Goal: Contribute content: Contribute content

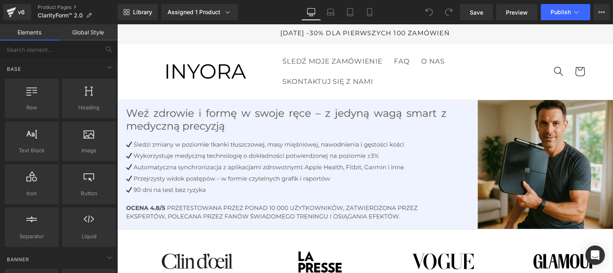
click at [88, 30] on link "Global Style" at bounding box center [88, 32] width 59 height 16
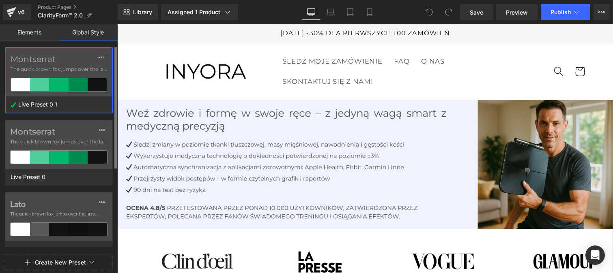
click at [70, 53] on div "Montserrat The quick brown fox jumps over the lazy..." at bounding box center [59, 72] width 106 height 49
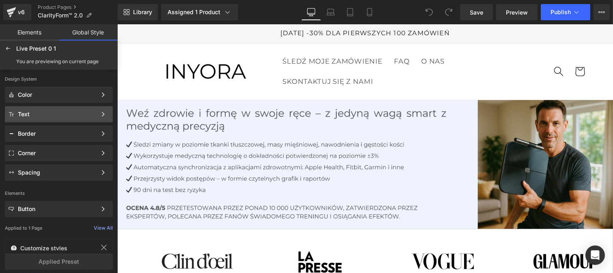
click at [35, 113] on div "Text" at bounding box center [57, 114] width 79 height 6
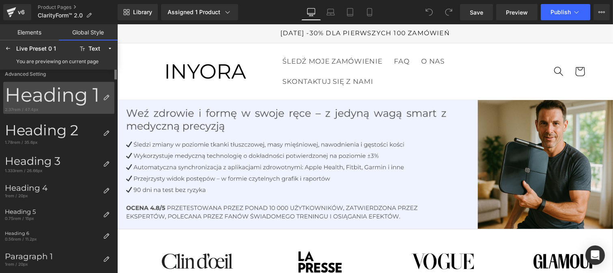
scroll to position [193, 0]
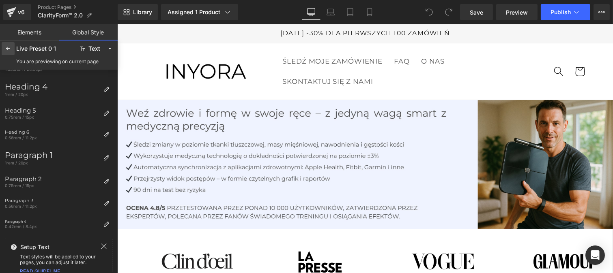
click at [2, 48] on div at bounding box center [8, 48] width 13 height 13
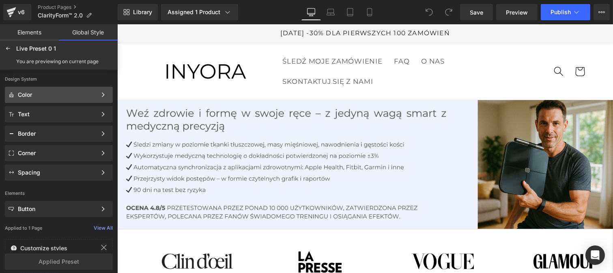
click at [30, 106] on div "Color Color Style Define a color palette and apply it to your pages 1 of 3 Next" at bounding box center [59, 114] width 108 height 16
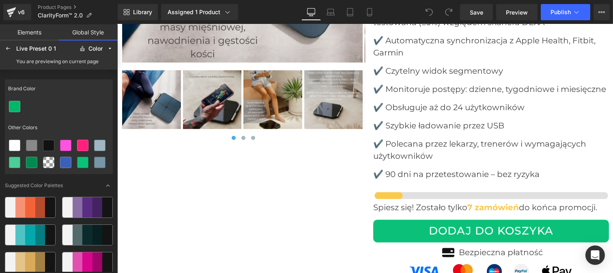
scroll to position [3187, 0]
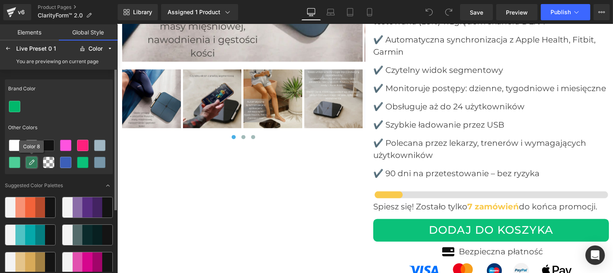
click at [30, 162] on icon at bounding box center [31, 162] width 6 height 6
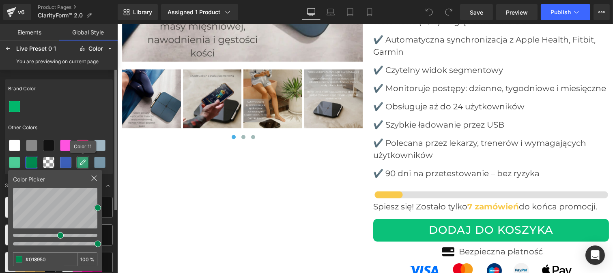
click at [80, 162] on icon at bounding box center [83, 162] width 6 height 6
click at [9, 47] on icon at bounding box center [8, 48] width 6 height 6
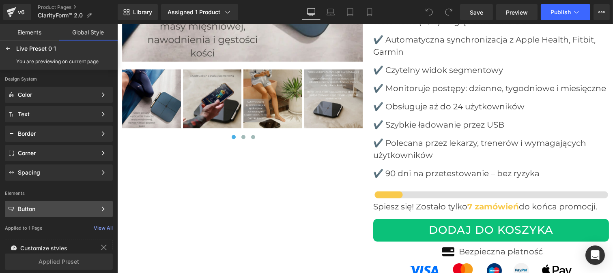
click at [41, 210] on div "Button" at bounding box center [57, 209] width 79 height 6
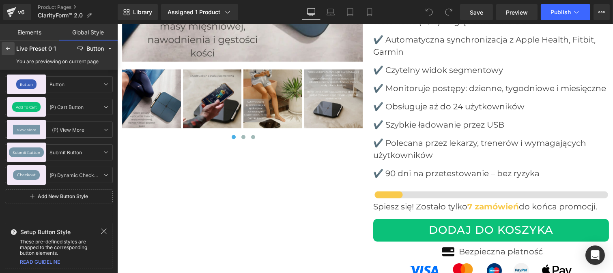
click at [6, 47] on icon at bounding box center [8, 48] width 6 height 6
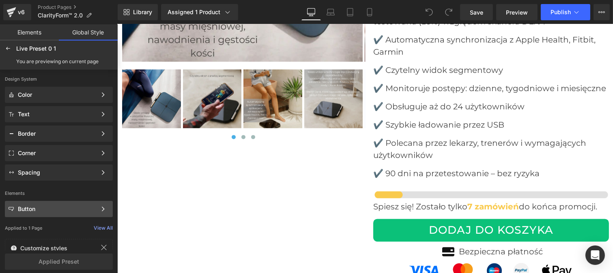
click at [41, 209] on div "Button" at bounding box center [57, 209] width 79 height 6
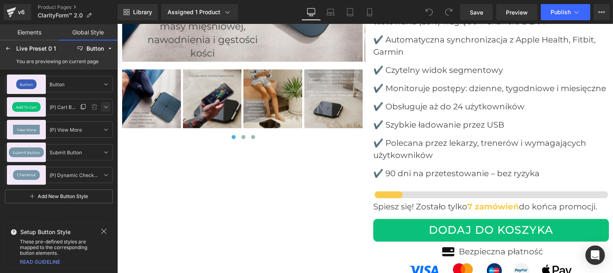
click at [108, 104] on icon at bounding box center [106, 107] width 6 height 6
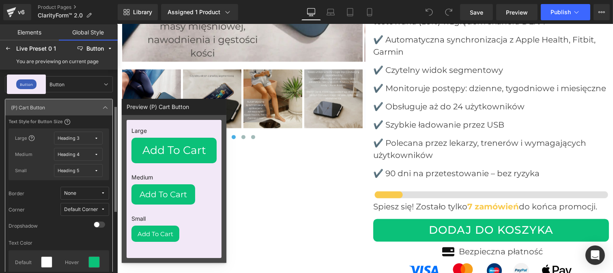
scroll to position [39, 0]
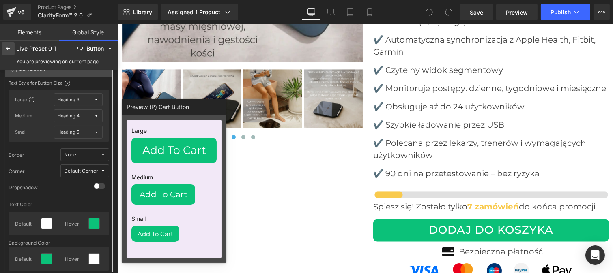
click at [9, 49] on icon at bounding box center [8, 48] width 6 height 6
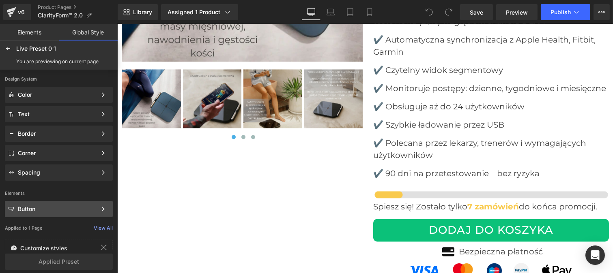
click at [34, 208] on div "Button" at bounding box center [57, 209] width 79 height 6
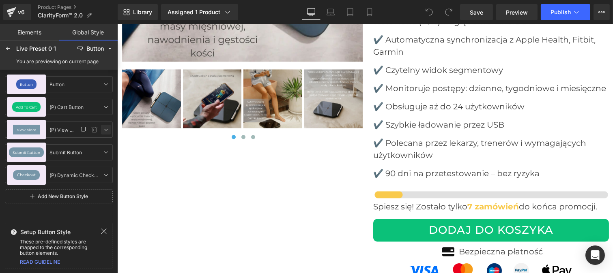
click at [107, 130] on icon at bounding box center [106, 130] width 6 height 6
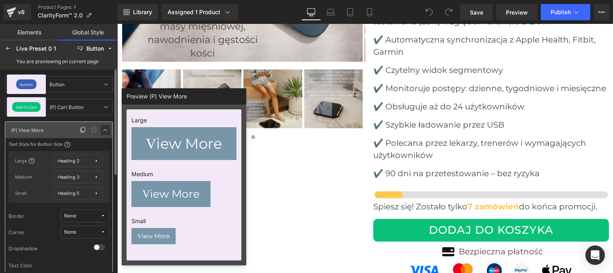
click at [106, 127] on icon at bounding box center [105, 130] width 6 height 6
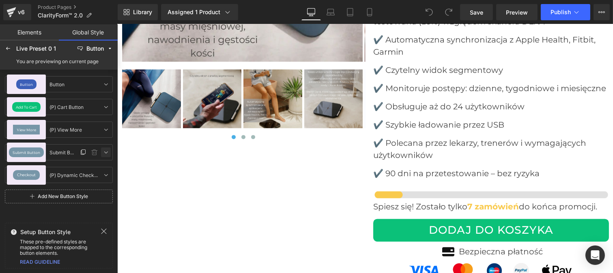
click at [103, 150] on icon at bounding box center [106, 152] width 6 height 6
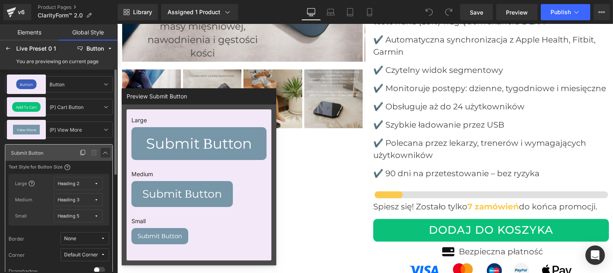
click at [105, 150] on icon at bounding box center [105, 153] width 6 height 6
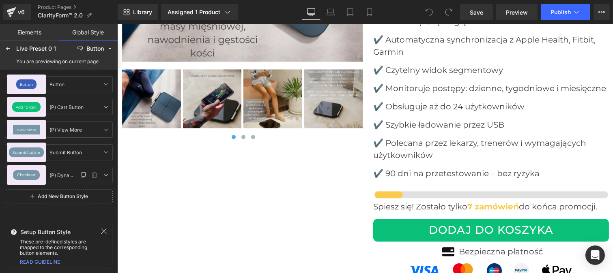
click at [24, 175] on span "Checkout" at bounding box center [26, 175] width 19 height 4
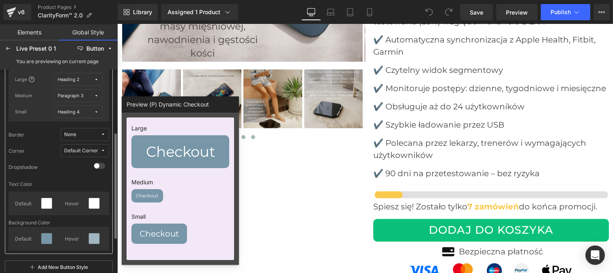
scroll to position [128, 0]
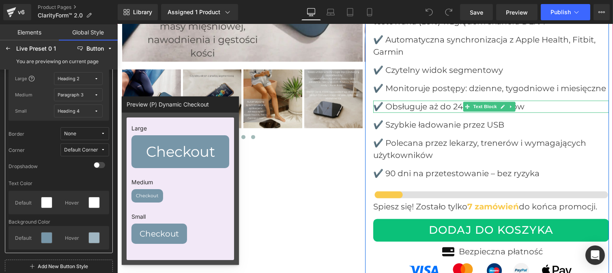
click at [400, 101] on p "✔️ Obsługuje aż do 24 użytkowników" at bounding box center [491, 107] width 236 height 12
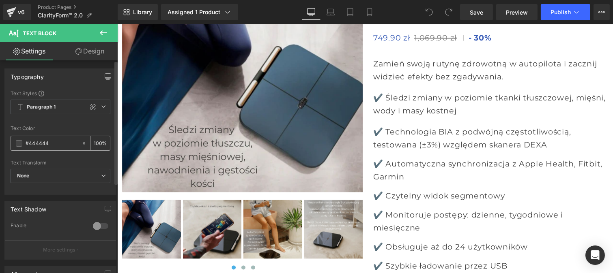
type textarea "44"
click at [11, 146] on div "#444444" at bounding box center [46, 143] width 70 height 14
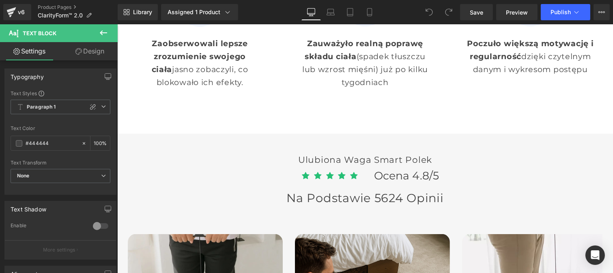
scroll to position [2342, 0]
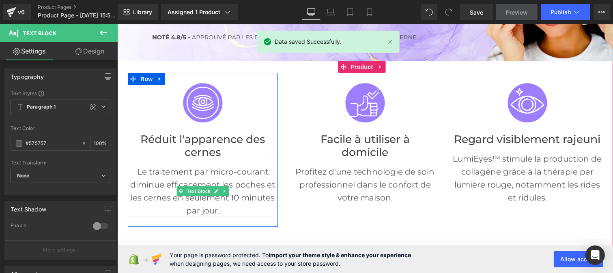
scroll to position [121, 0]
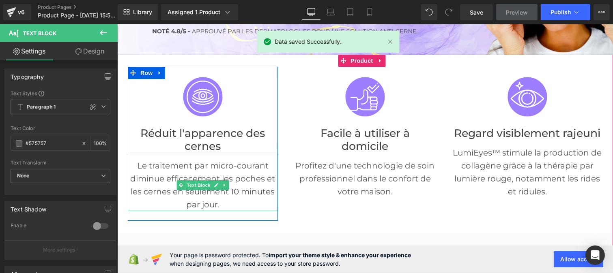
click at [233, 169] on p "Le traitement par micro-courant diminue efficacement les poches et les cernes e…" at bounding box center [202, 185] width 150 height 52
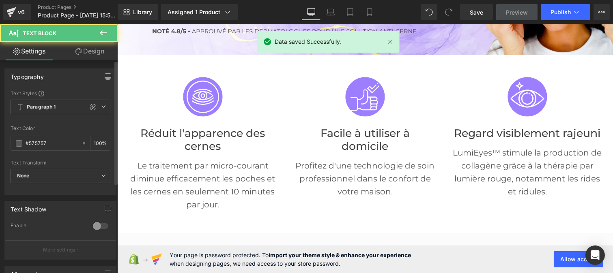
click at [58, 131] on div "Text Color" at bounding box center [61, 129] width 100 height 6
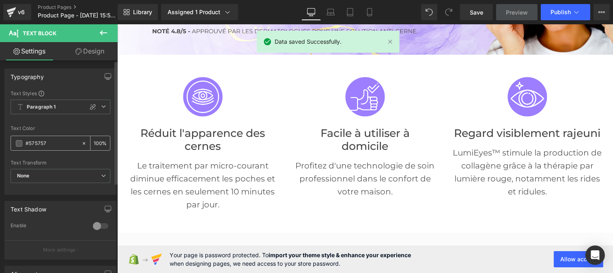
click at [51, 143] on input "#575757" at bounding box center [52, 143] width 52 height 9
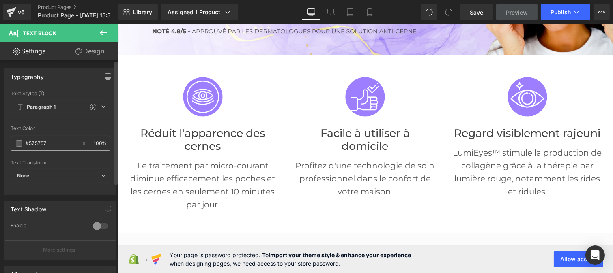
paste input "444444"
type input "#444444"
click at [95, 139] on input "100" at bounding box center [98, 143] width 8 height 9
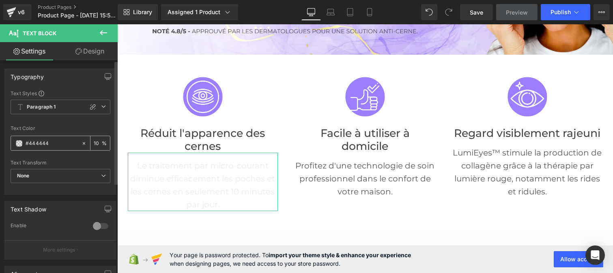
type input "0"
type input "75"
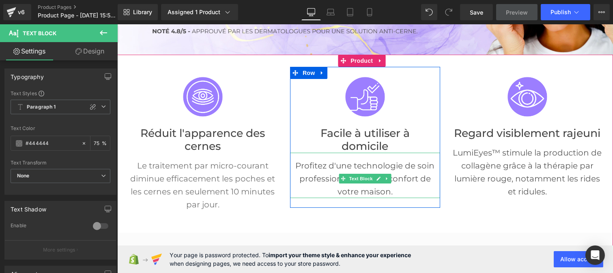
click at [343, 168] on p "Profitez d'une technologie de soin professionnel dans le confort de votre maiso…" at bounding box center [365, 178] width 150 height 39
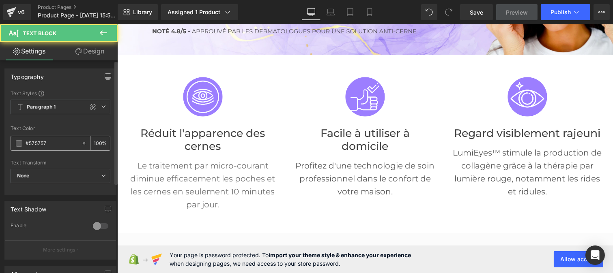
click at [49, 140] on input "#575757" at bounding box center [52, 143] width 52 height 9
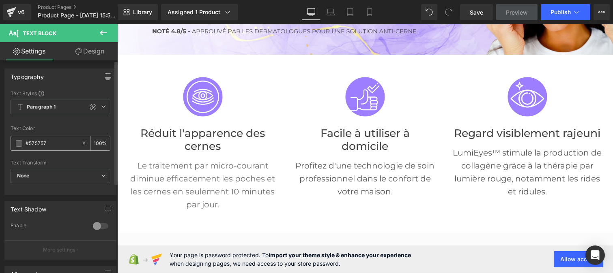
paste input "444444"
type input "#444444"
click at [96, 140] on input "100" at bounding box center [98, 143] width 8 height 9
type input "0"
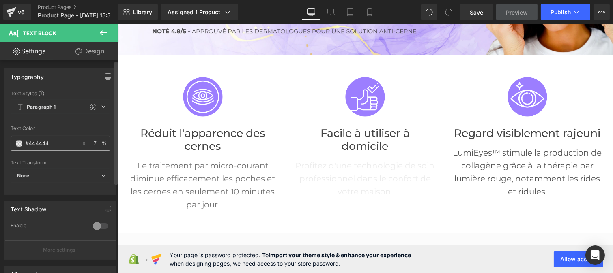
type input "75"
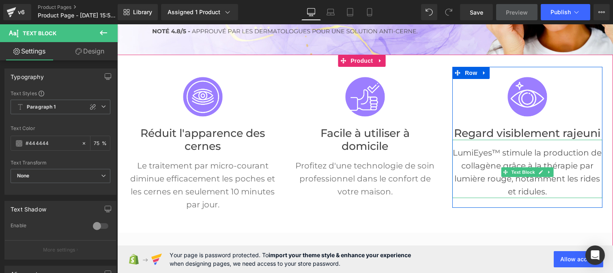
click at [495, 172] on p "LumiEyes™ stimule la production de collagène grâce à la thérapie par lumière ro…" at bounding box center [527, 172] width 150 height 52
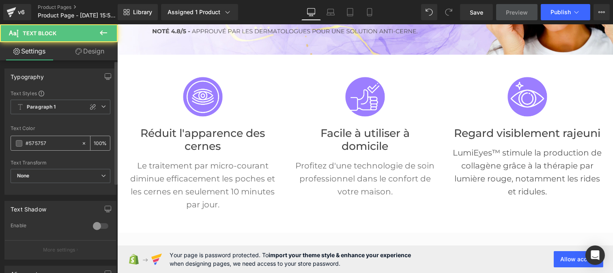
click at [59, 143] on input "#575757" at bounding box center [52, 143] width 52 height 9
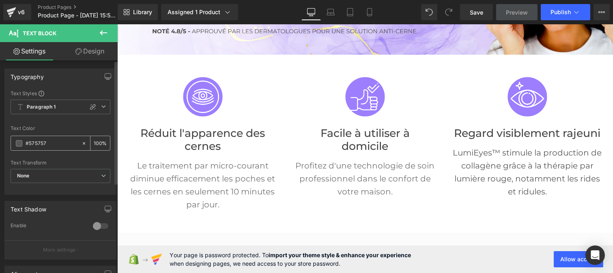
paste input "444444"
type input "#444444"
click at [98, 141] on div "100 %" at bounding box center [99, 143] width 19 height 14
click at [97, 140] on input "100" at bounding box center [98, 143] width 8 height 9
type input "1"
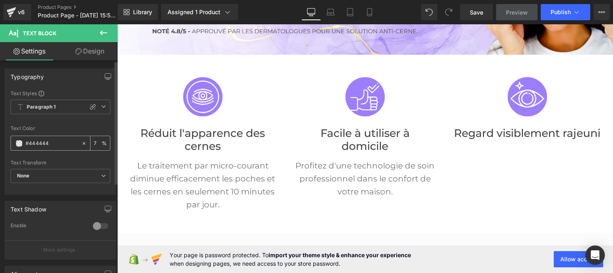
type input "75"
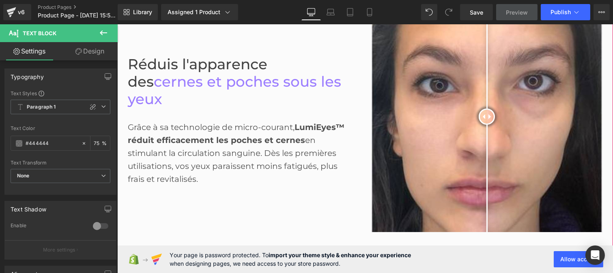
scroll to position [387, 0]
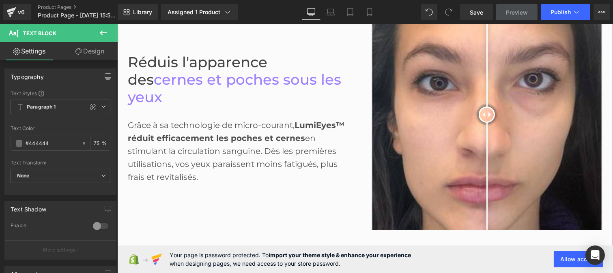
click at [197, 138] on strong "LumiEyes™ réduit efficacement les poches et cernes" at bounding box center [235, 131] width 217 height 23
click at [53, 141] on input "#4f4f4f" at bounding box center [52, 143] width 52 height 9
paste input "44444"
type input "#444444"
click at [96, 141] on input "100" at bounding box center [98, 143] width 8 height 9
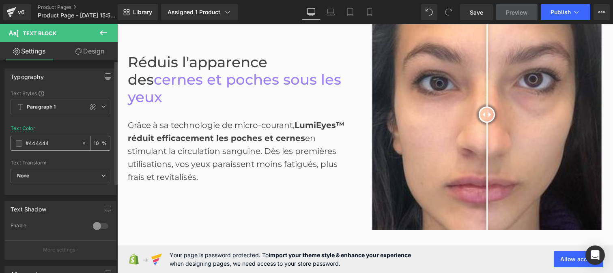
type input "0"
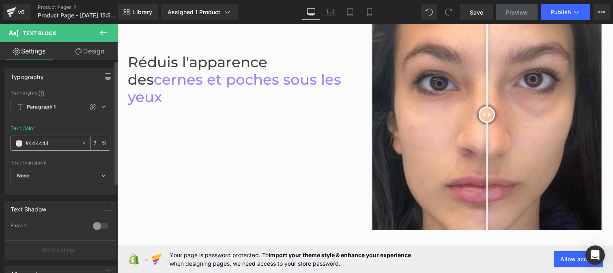
type input "75"
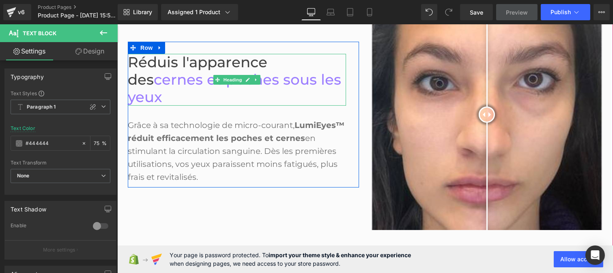
click at [182, 61] on span "Réduis l'apparence des" at bounding box center [197, 71] width 140 height 35
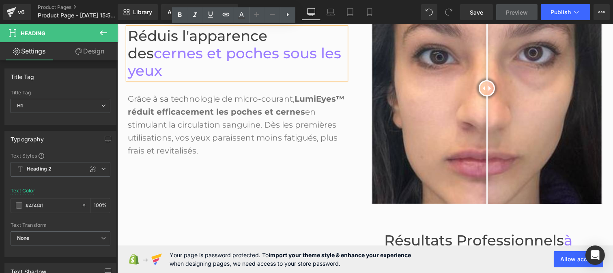
scroll to position [413, 0]
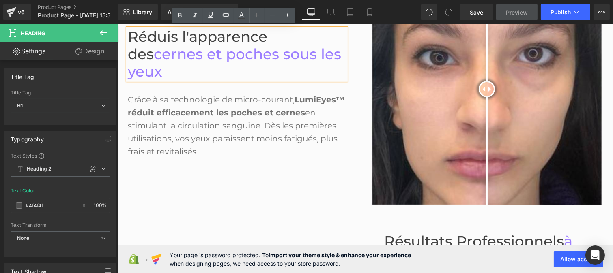
click at [258, 129] on div "Grâce à sa technologie de micro-courant, LumiEyes™ réduit efficacement les poch…" at bounding box center [236, 119] width 218 height 78
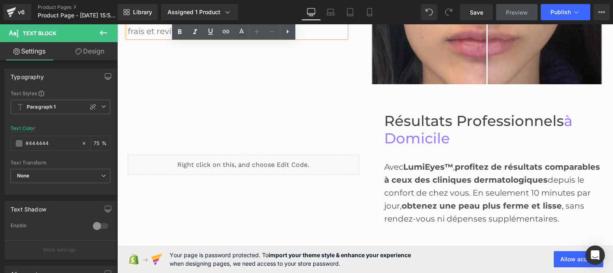
scroll to position [534, 0]
click at [422, 177] on strong "profitez de résultats comparables à ceux des cliniques dermatologiques" at bounding box center [492, 173] width 216 height 23
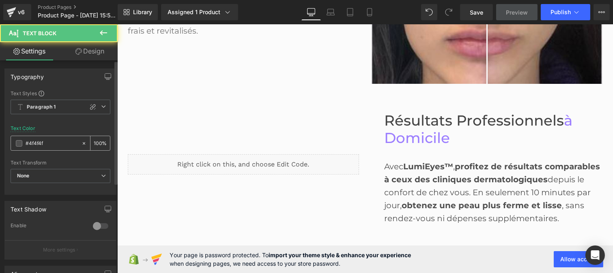
click at [48, 145] on input "#4f4f4f" at bounding box center [52, 143] width 52 height 9
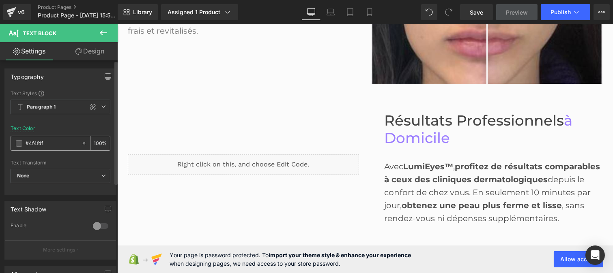
paste input "44444"
type input "#444444"
click at [99, 139] on div "100 %" at bounding box center [99, 143] width 19 height 14
click at [96, 139] on input "100" at bounding box center [98, 143] width 8 height 9
type input "0"
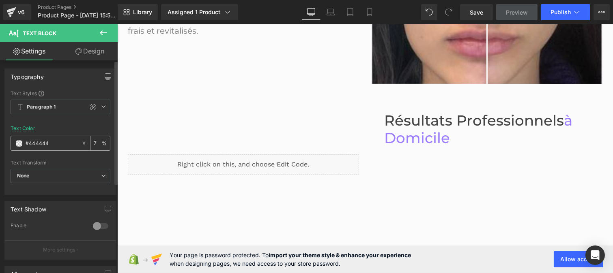
type input "75"
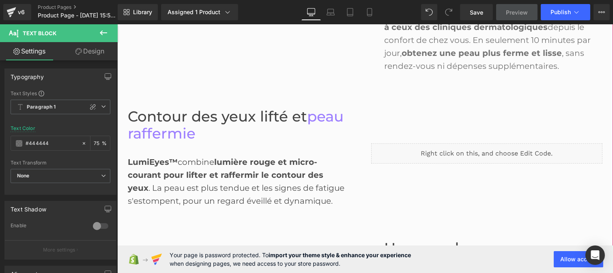
scroll to position [688, 0]
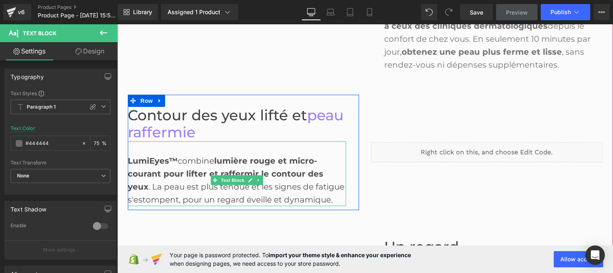
click at [167, 179] on div "LumiEyes™ combine lumière rouge et micro-courant pour lifter et raffermir le co…" at bounding box center [236, 174] width 218 height 65
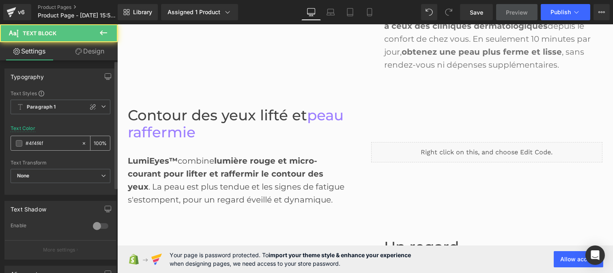
click at [45, 143] on input "#4f4f4f" at bounding box center [52, 143] width 52 height 9
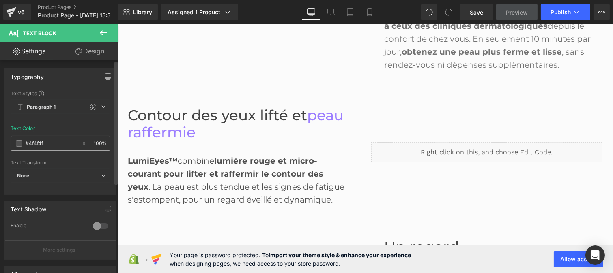
paste input "44444"
type input "#444444"
click at [98, 140] on input "100" at bounding box center [98, 143] width 8 height 9
type input "1"
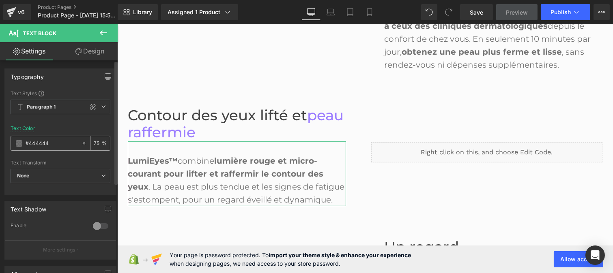
type input "7"
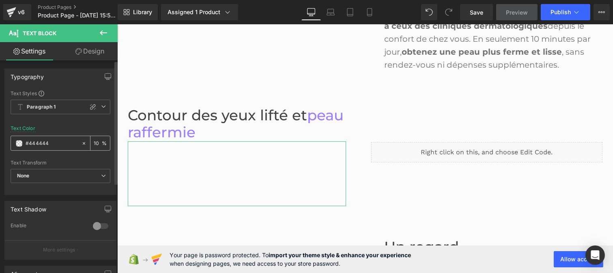
type input "100"
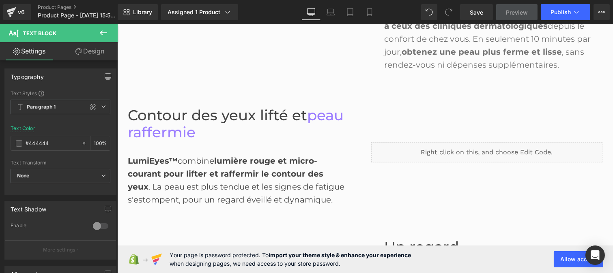
click at [443, 51] on strong "obtenez une peau plus ferme et lisse" at bounding box center [481, 52] width 160 height 10
click at [98, 142] on div "75 %" at bounding box center [99, 143] width 19 height 14
click at [97, 141] on input "75" at bounding box center [98, 143] width 8 height 9
type input "7"
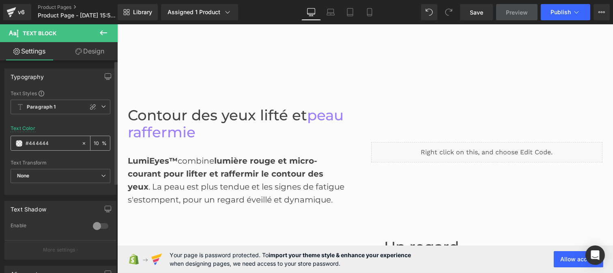
type input "100"
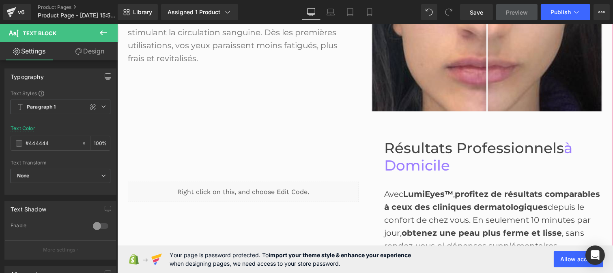
scroll to position [506, 0]
click at [209, 45] on div "Grâce à sa technologie de micro-courant, LumiEyes™ réduit efficacement les poch…" at bounding box center [236, 26] width 218 height 78
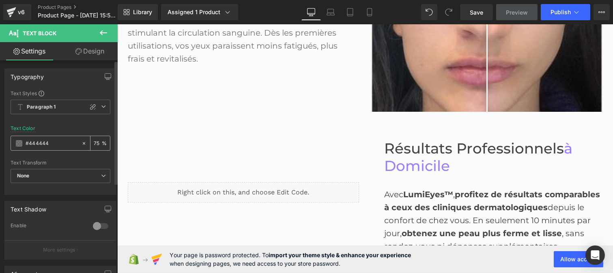
click at [97, 144] on input "75" at bounding box center [98, 143] width 8 height 9
type input "7"
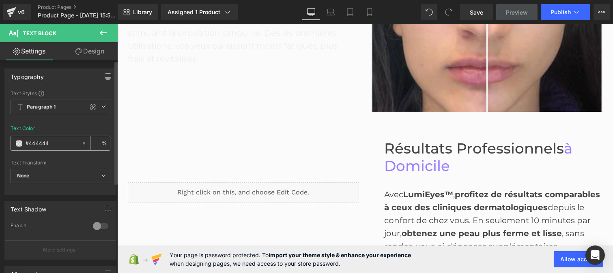
type input "7"
type input "100"
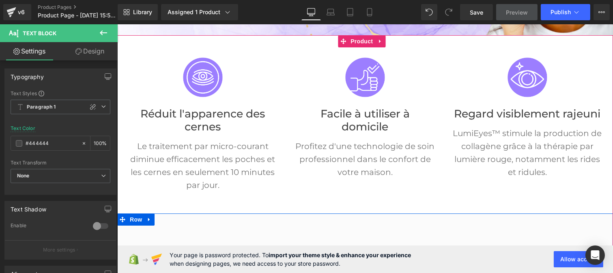
scroll to position [140, 0]
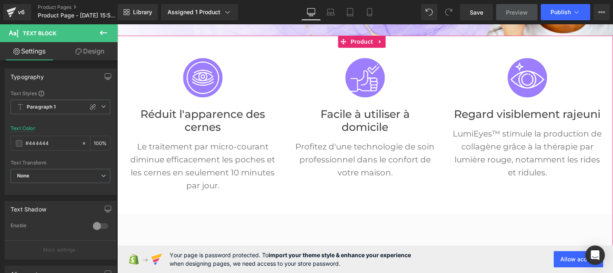
click at [202, 154] on p "Le traitement par micro-courant diminue efficacement les poches et les cernes e…" at bounding box center [202, 166] width 150 height 52
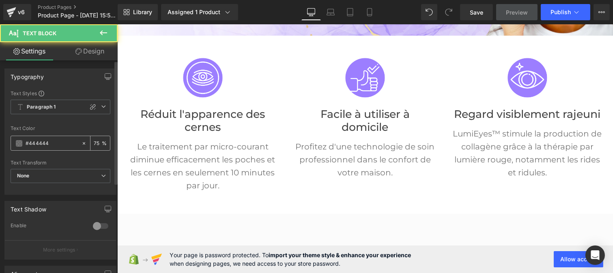
click at [95, 141] on input "75" at bounding box center [98, 143] width 8 height 9
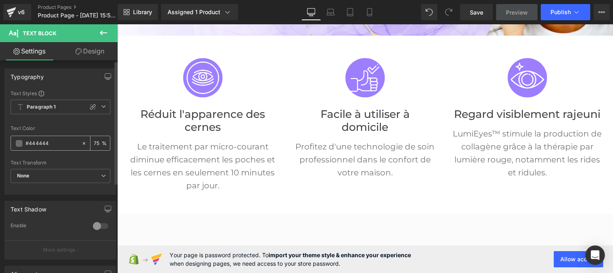
type input "7"
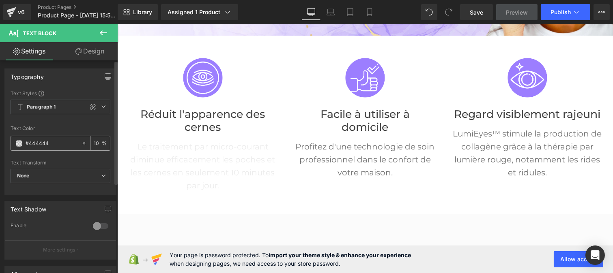
type input "100"
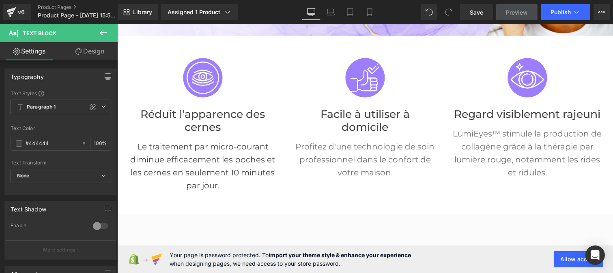
click at [348, 158] on div "Profitez d'une technologie de soin professionnel dans le confort de votre maiso…" at bounding box center [365, 156] width 150 height 45
click at [97, 142] on input "75" at bounding box center [98, 143] width 8 height 9
type input "7"
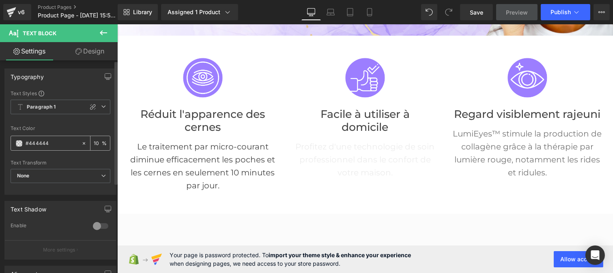
type input "100"
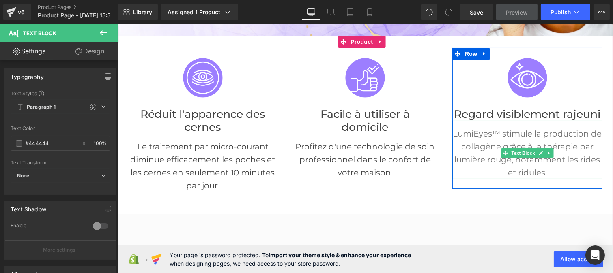
click at [486, 148] on p "LumiEyes™ stimule la production de collagène grâce à la thérapie par lumière ro…" at bounding box center [527, 153] width 150 height 52
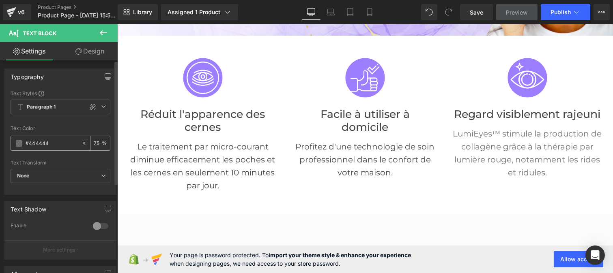
click at [97, 142] on input "75" at bounding box center [98, 143] width 8 height 9
type input "7"
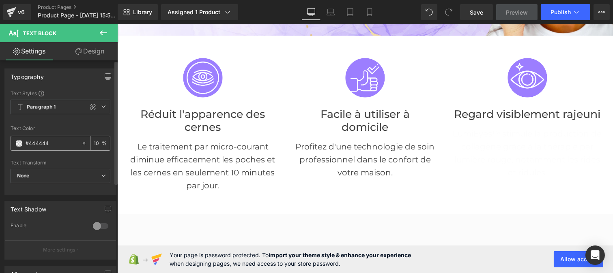
type input "100"
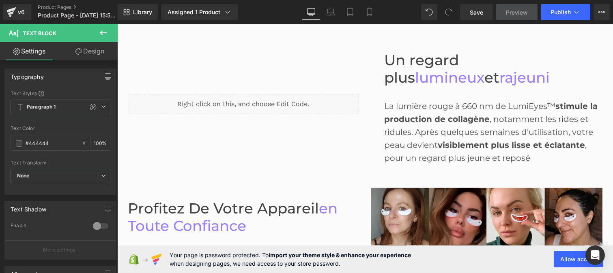
scroll to position [875, 0]
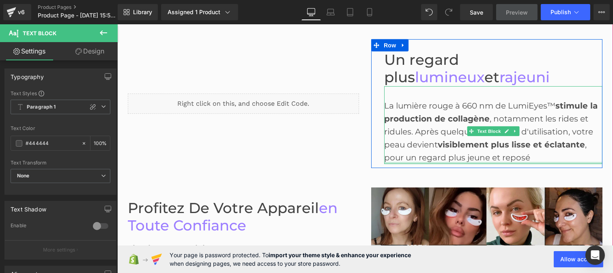
click at [409, 160] on div "La lumière rouge à 660 nm de LumiEyes™ stimule la production de collagène , not…" at bounding box center [493, 125] width 218 height 78
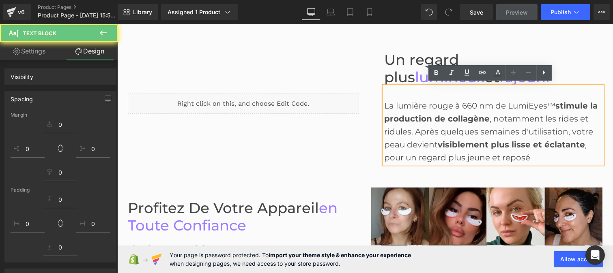
click at [411, 133] on div "La lumière rouge à 660 nm de LumiEyes™ stimule la production de collagène , not…" at bounding box center [493, 131] width 218 height 65
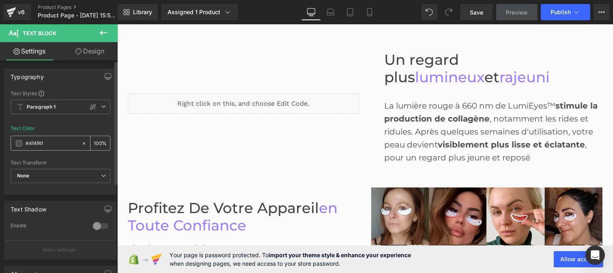
click at [55, 139] on input "#4f4f4f" at bounding box center [52, 143] width 52 height 9
paste input "44444"
type input "#444444"
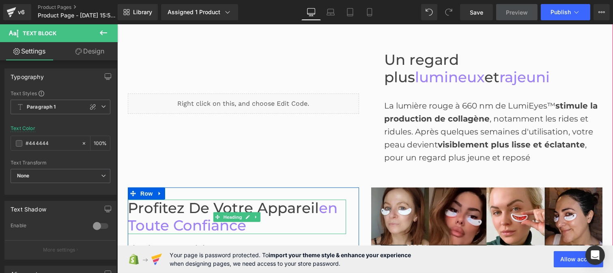
scroll to position [972, 0]
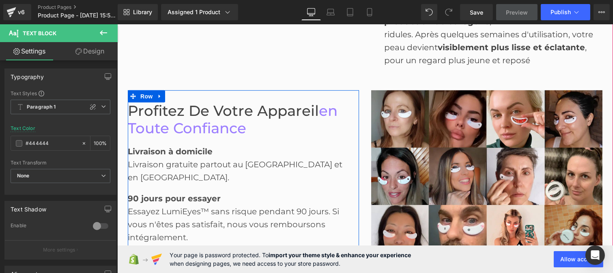
click at [171, 205] on div "Essayez LumiEyes™ sans risque pendant 90 jours. Si vous n'êtes pas satisfait, n…" at bounding box center [236, 224] width 218 height 39
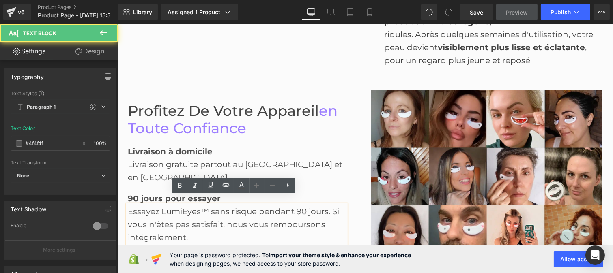
click at [151, 171] on div "Livraison gratuite partout au [GEOGRAPHIC_DATA] et en [GEOGRAPHIC_DATA]." at bounding box center [236, 171] width 218 height 26
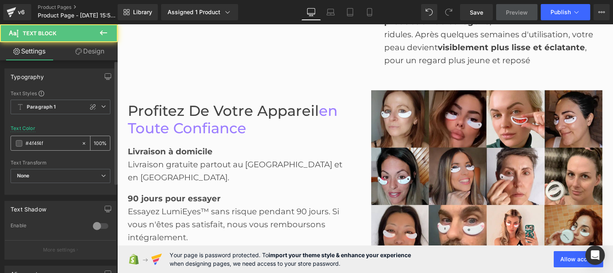
click at [50, 141] on input "#4f4f4f" at bounding box center [52, 143] width 52 height 9
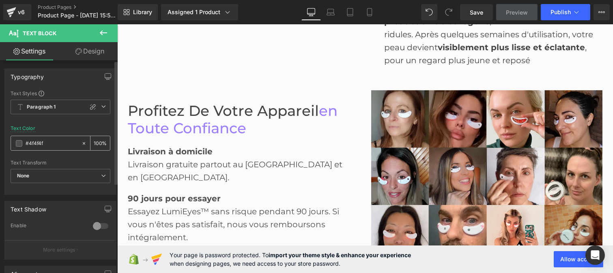
paste input "44444"
type input "#444444"
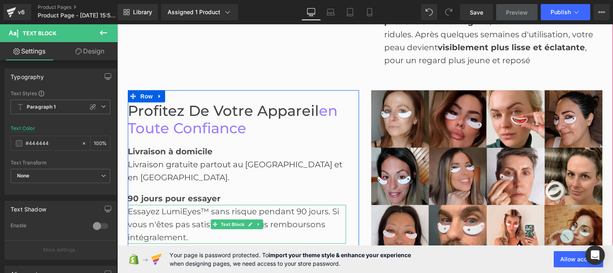
click at [153, 205] on div "Essayez LumiEyes™ sans risque pendant 90 jours. Si vous n'êtes pas satisfait, n…" at bounding box center [236, 224] width 218 height 39
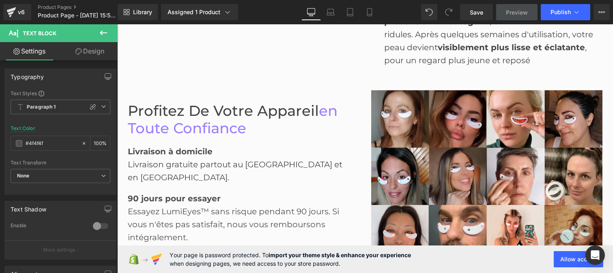
type input "#444444"
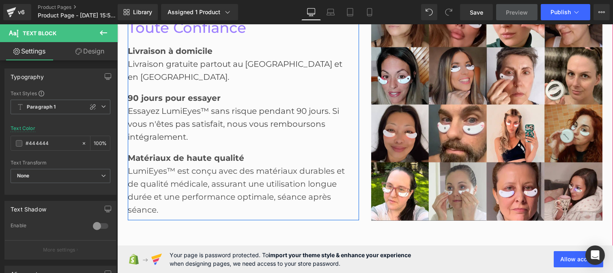
scroll to position [1077, 0]
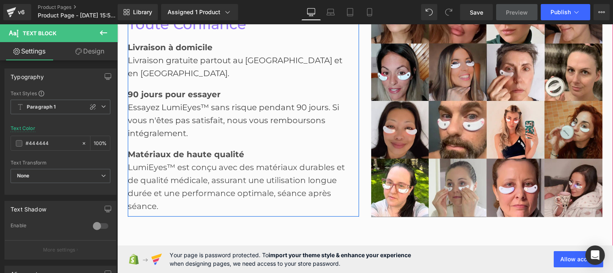
click at [155, 167] on div "LumiEyes™ est conçu avec des matériaux durables et de qualité médicale, assuran…" at bounding box center [236, 187] width 218 height 52
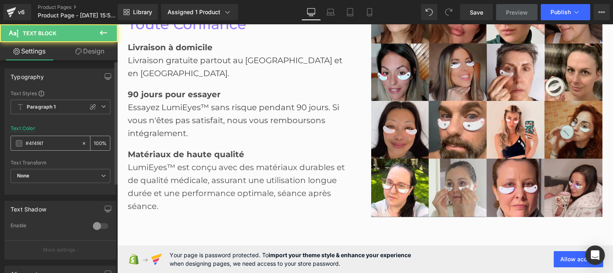
click at [57, 142] on input "#4f4f4f" at bounding box center [52, 143] width 52 height 9
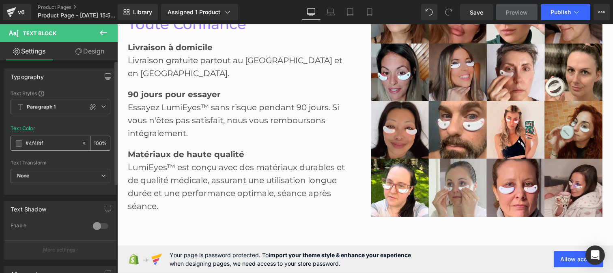
paste input "44444"
type input "#444444"
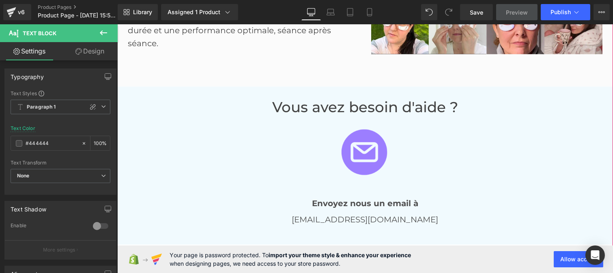
scroll to position [1240, 0]
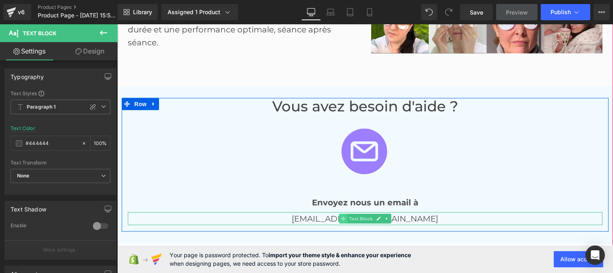
click at [340, 218] on icon at bounding box center [342, 219] width 4 height 5
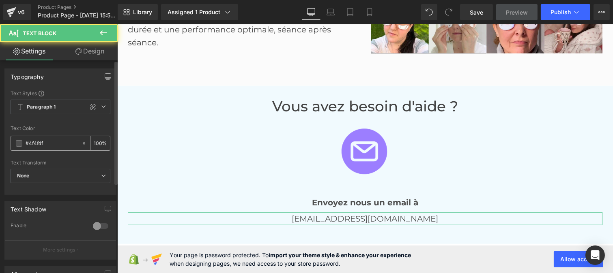
click at [57, 144] on input "#4f4f4f" at bounding box center [52, 143] width 52 height 9
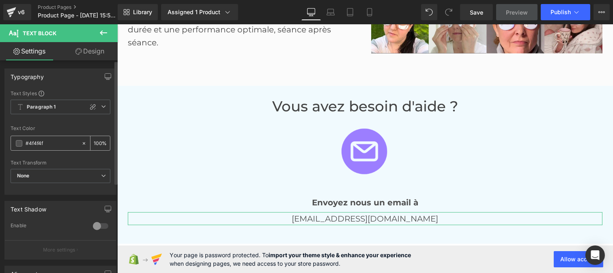
paste input "44444"
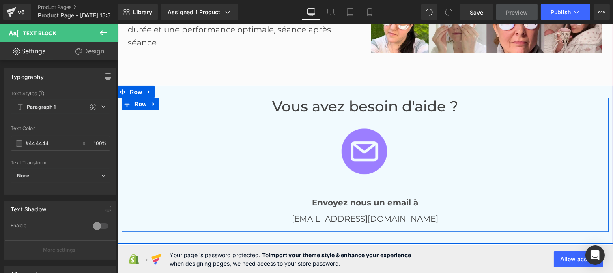
scroll to position [1267, 0]
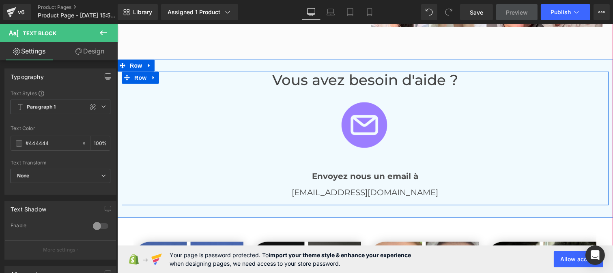
type input "#444444"
click at [347, 193] on div "[EMAIL_ADDRESS][DOMAIN_NAME] Text Block" at bounding box center [364, 192] width 475 height 13
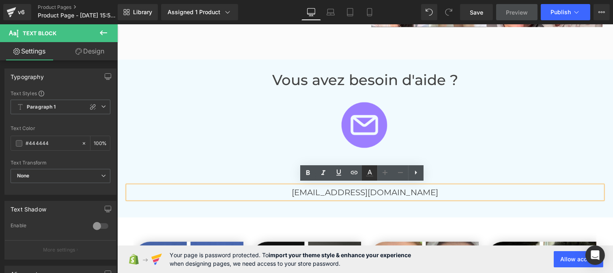
click at [371, 178] on icon at bounding box center [370, 173] width 10 height 10
type input "#444444"
type input "100"
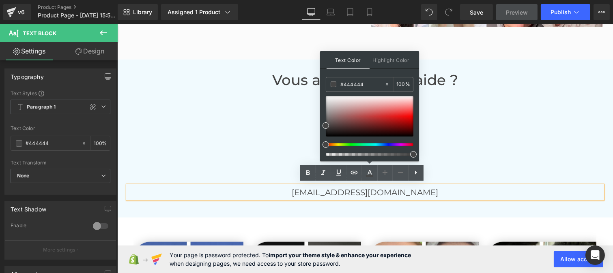
click at [338, 189] on p "[EMAIL_ADDRESS][DOMAIN_NAME]" at bounding box center [364, 192] width 475 height 13
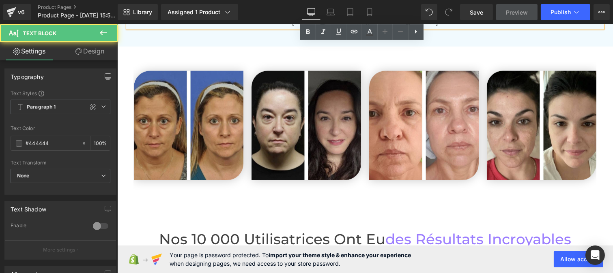
scroll to position [1570, 0]
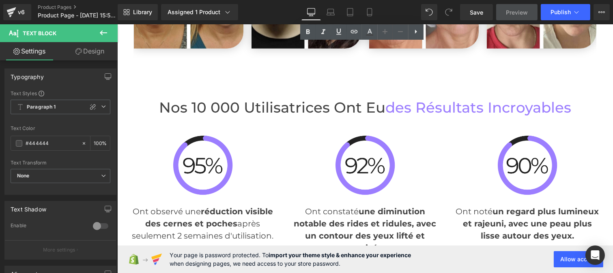
click at [201, 229] on p "Ont observé une réduction visible des cernes et poches après seulement 2 semain…" at bounding box center [202, 224] width 150 height 37
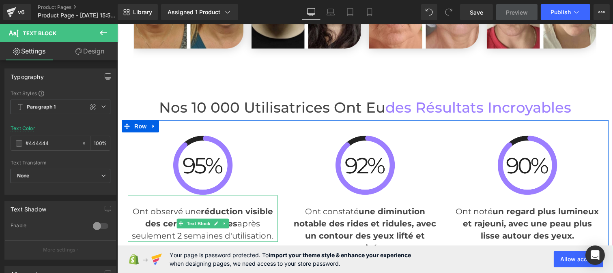
click at [192, 228] on p "Ont observé une réduction visible des cernes et poches après seulement 2 semain…" at bounding box center [202, 224] width 150 height 37
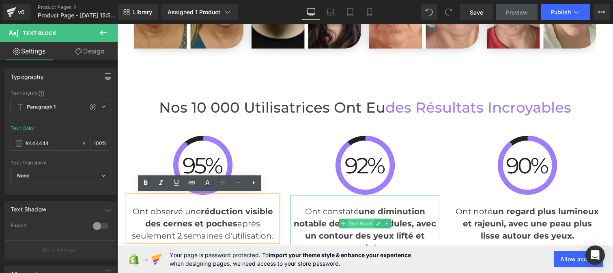
click at [351, 224] on span "Text Block" at bounding box center [360, 224] width 27 height 10
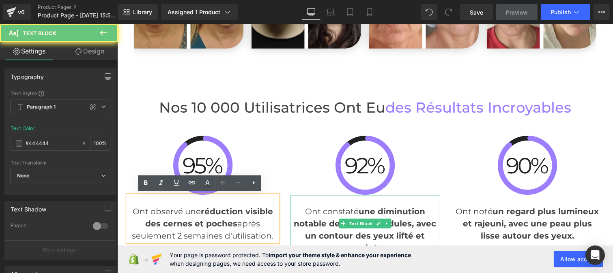
click at [363, 234] on b "une diminution notable des rides et ridules, avec un contour des yeux lifté et …" at bounding box center [364, 230] width 142 height 46
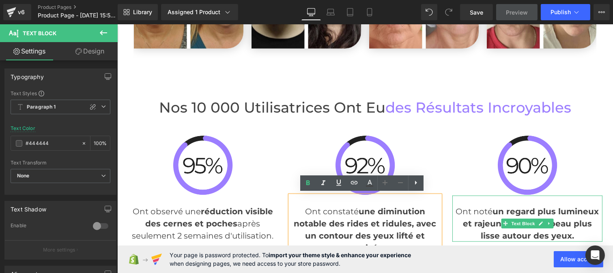
click at [495, 216] on p "Ont noté un regard plus lumineux et rajeuni, avec une peau plus lisse autour de…" at bounding box center [527, 224] width 150 height 37
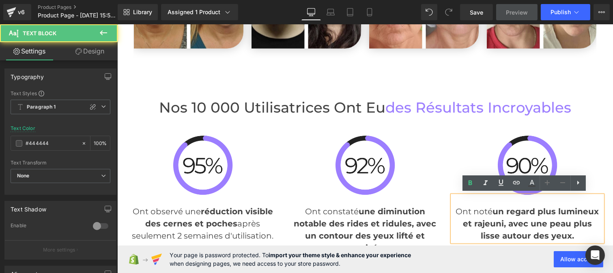
click at [472, 214] on p "Ont noté un regard plus lumineux et rajeuni, avec une peau plus lisse autour de…" at bounding box center [527, 224] width 150 height 37
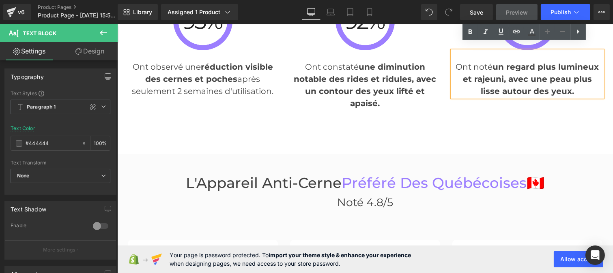
scroll to position [1762, 0]
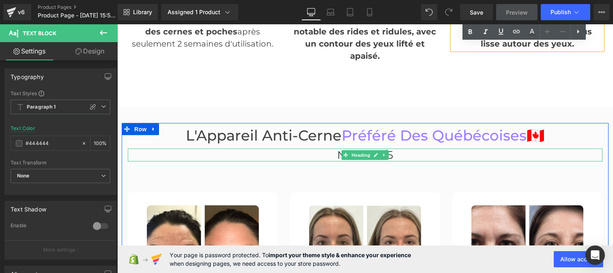
click at [337, 148] on span "Noté 4.8/5" at bounding box center [365, 154] width 56 height 13
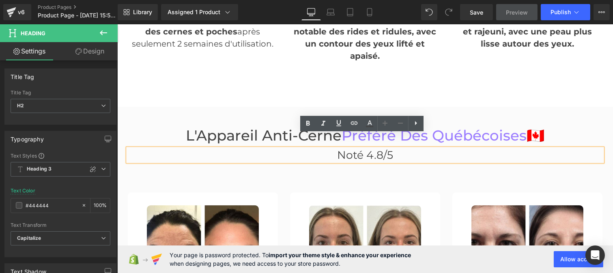
click at [346, 148] on span "Noté 4.8/5" at bounding box center [365, 154] width 56 height 13
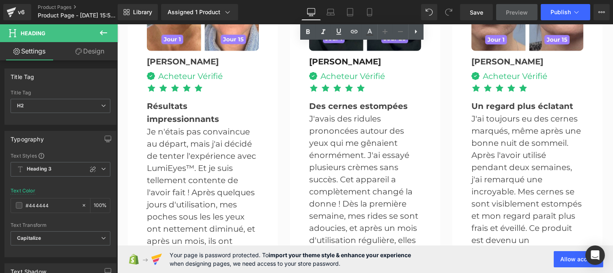
scroll to position [2030, 0]
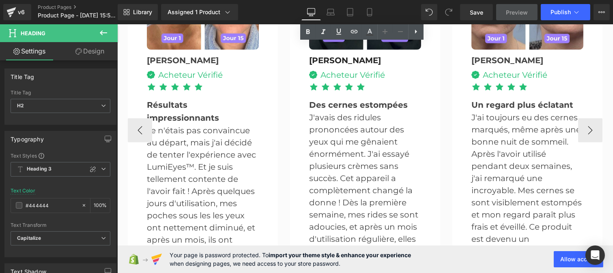
click at [176, 153] on p "Je n'étais pas convaincue au départ, mais j'ai décidé de tenter l'expérience av…" at bounding box center [202, 222] width 112 height 195
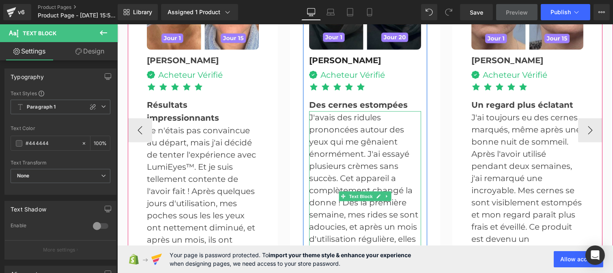
click at [348, 156] on p "J'avais des ridules prononcées autour des yeux qui me gênaient énormément. J'ai…" at bounding box center [365, 197] width 112 height 170
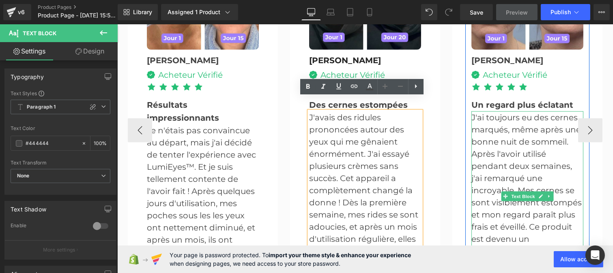
click at [492, 143] on p "J'ai toujours eu des cernes marqués, même après une bonne nuit de sommeil. Aprè…" at bounding box center [527, 197] width 112 height 170
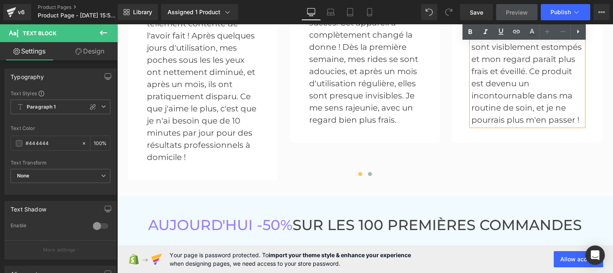
scroll to position [2323, 0]
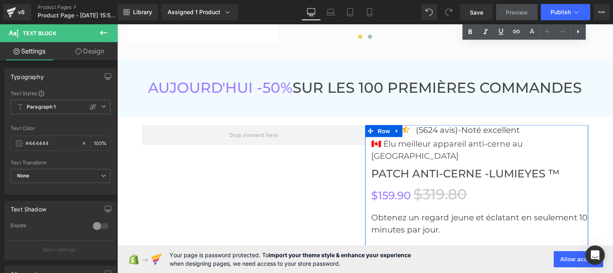
click at [439, 124] on span at bounding box center [435, 129] width 9 height 10
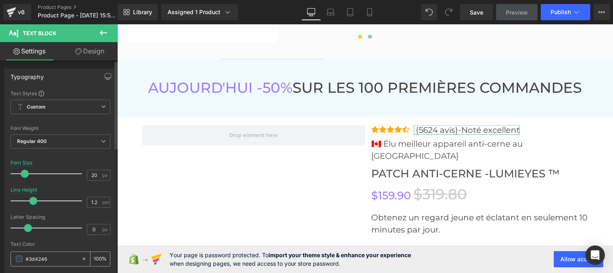
click at [49, 262] on input "#3d4246" at bounding box center [52, 259] width 52 height 9
paste input "444444"
type input "#444444"
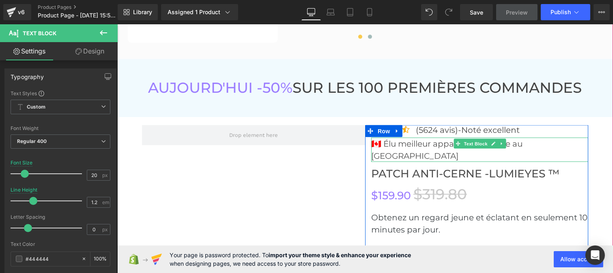
click at [411, 138] on p "🇨🇦 Élu meilleur appareil anti-cerne au [GEOGRAPHIC_DATA]" at bounding box center [479, 150] width 217 height 24
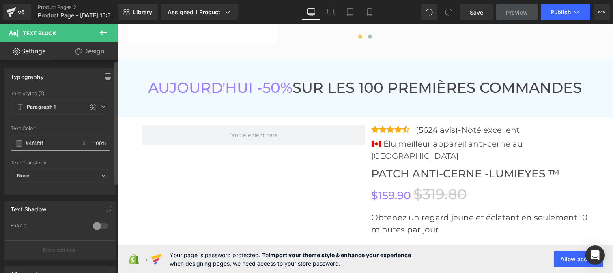
click at [52, 142] on input "#4f4f4f" at bounding box center [52, 143] width 52 height 9
paste input "44444"
type input "#444444"
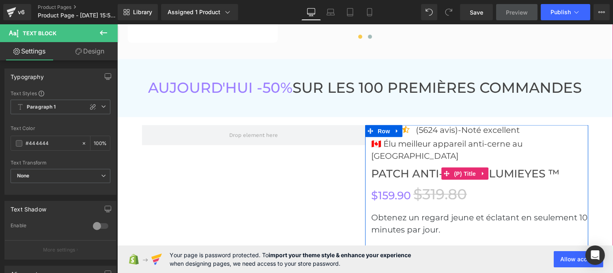
click at [413, 168] on span "Patch anti-cerne -LumiEyes ™" at bounding box center [465, 174] width 188 height 13
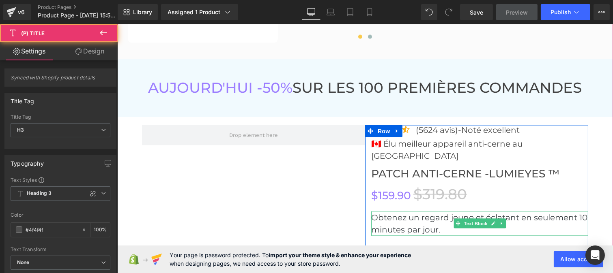
click at [400, 212] on p "Obtenez un regard jeune et éclatant en seulement 10 minutes par jour." at bounding box center [479, 224] width 217 height 24
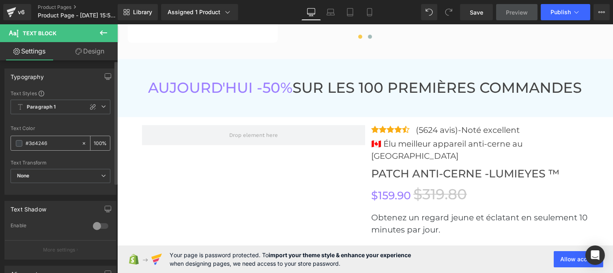
click at [52, 144] on input "#3d4246" at bounding box center [52, 143] width 52 height 9
paste input "444444"
type input "#444444"
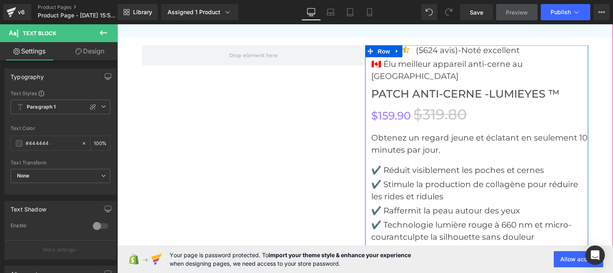
scroll to position [2403, 0]
click at [402, 164] on p "✔️ Réduit visiblement les poches et cernes" at bounding box center [479, 170] width 217 height 12
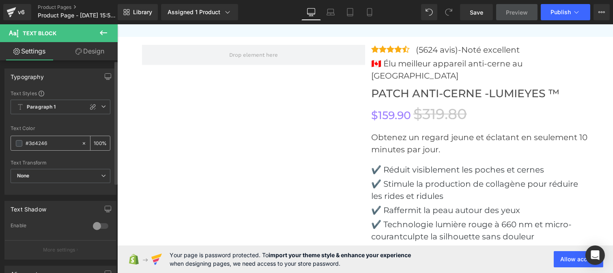
click at [59, 143] on input "#3d4246" at bounding box center [52, 143] width 52 height 9
paste input "444444"
type input "#444444"
click at [404, 178] on p "✔️ Stimule la production de collagène pour réduire les rides et ridules" at bounding box center [479, 190] width 217 height 24
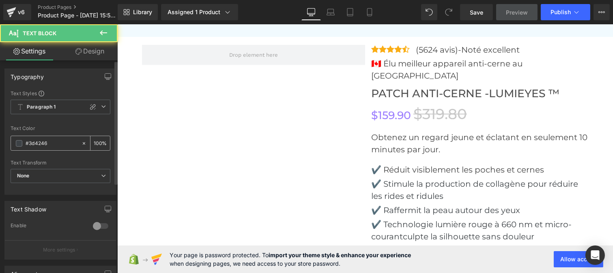
click at [56, 145] on input "#3d4246" at bounding box center [52, 143] width 52 height 9
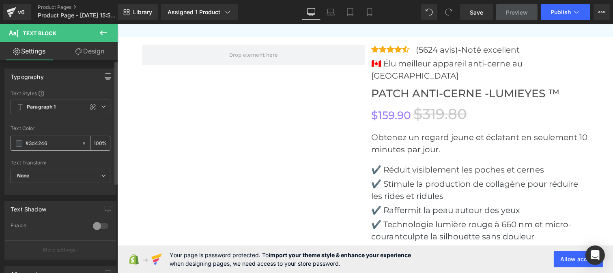
paste input "444444"
type input "#444444"
click at [395, 204] on p "✔️ Raffermit la peau autour des yeux" at bounding box center [479, 210] width 217 height 12
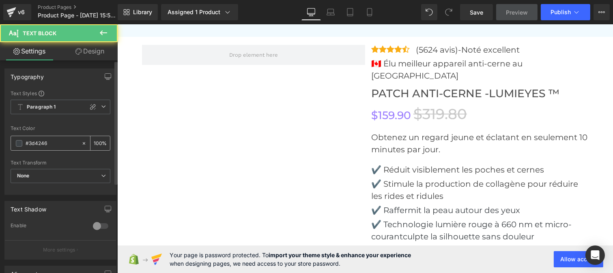
click at [58, 138] on div "#3d4246" at bounding box center [46, 143] width 70 height 14
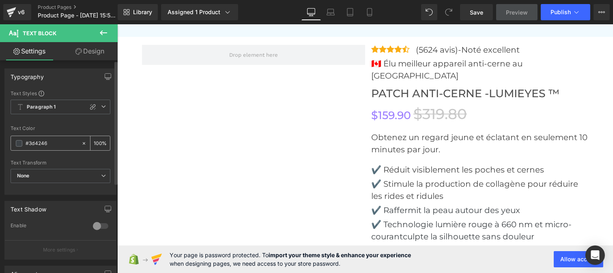
click at [54, 139] on input "#3d4246" at bounding box center [52, 143] width 52 height 9
paste input "444444"
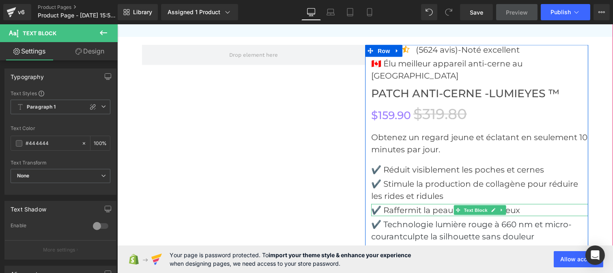
type input "#444444"
click at [397, 204] on p "✔️ Raffermit la peau autour des yeux" at bounding box center [479, 210] width 217 height 12
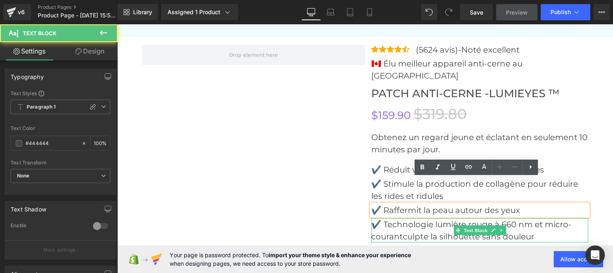
click at [398, 219] on p "✔️ Technologie lumière rouge à 660 nm et micro-courantculpte la silhouette sans…" at bounding box center [479, 231] width 217 height 24
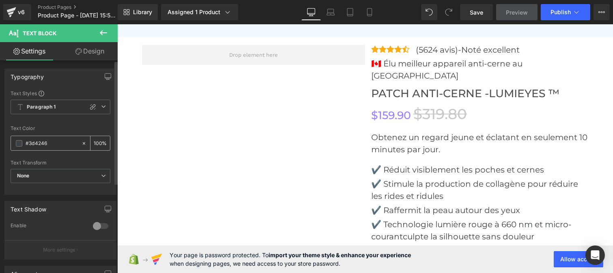
click at [47, 148] on input "#3d4246" at bounding box center [52, 143] width 52 height 9
paste input "444444"
type input "#444444"
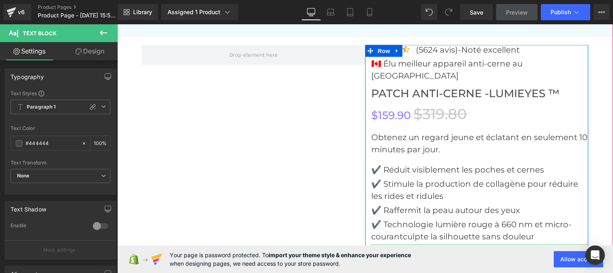
click at [399, 245] on p "✔️ Traitement professionnel à domicile" at bounding box center [479, 251] width 217 height 12
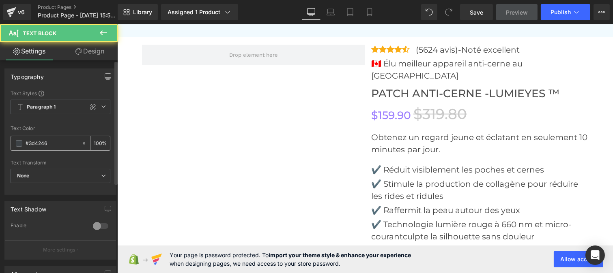
click at [54, 145] on input "#3d4246" at bounding box center [52, 143] width 52 height 9
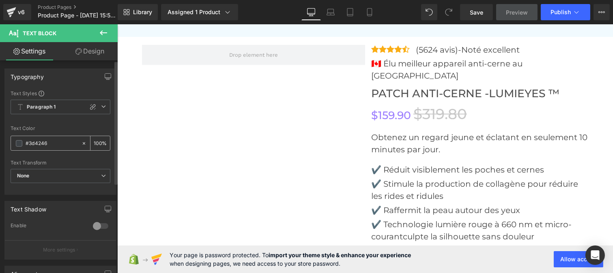
paste input "444444"
type input "#444444"
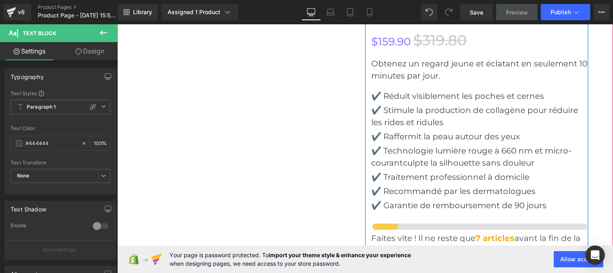
scroll to position [2478, 0]
click at [399, 185] on p "✔️ Recommandé par les dermatologues" at bounding box center [479, 191] width 217 height 12
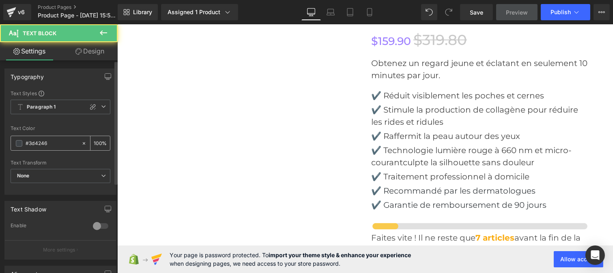
click at [54, 141] on input "#3d4246" at bounding box center [52, 143] width 52 height 9
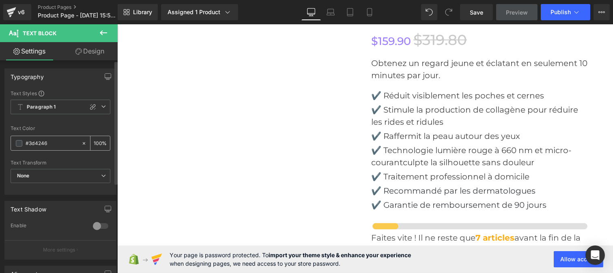
paste input "444444"
type input "#444444"
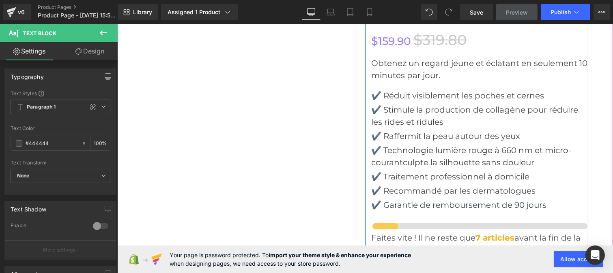
click at [398, 199] on p "✔️ Garantie de remboursement de 90 jours" at bounding box center [479, 205] width 217 height 12
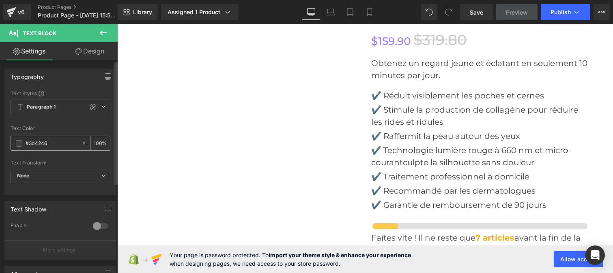
click at [47, 144] on input "#3d4246" at bounding box center [52, 143] width 52 height 9
paste input "444444"
type input "#444444"
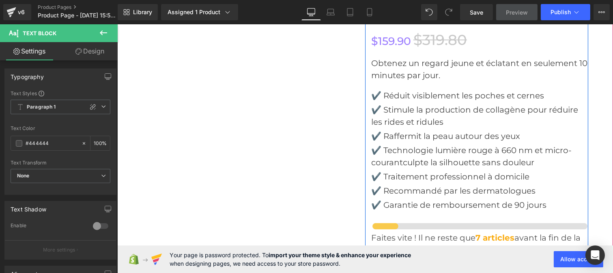
click at [410, 185] on p "✔️ Recommandé par les dermatologues" at bounding box center [479, 191] width 217 height 12
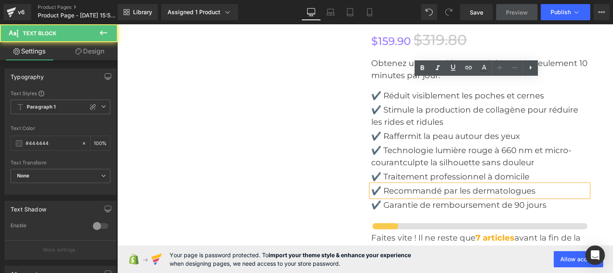
scroll to position [2603, 0]
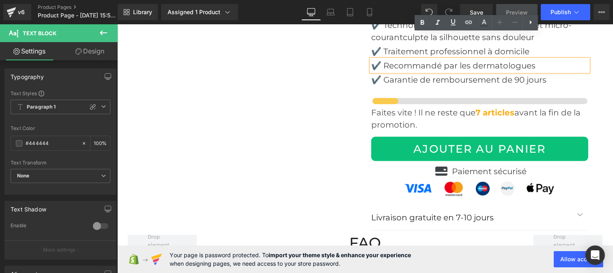
click at [385, 107] on p "Faites vite ! Il ne reste que 7 articles avant la fin de la promotion." at bounding box center [479, 119] width 217 height 24
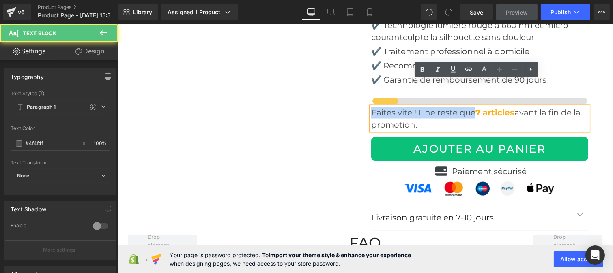
drag, startPoint x: 471, startPoint y: 87, endPoint x: 368, endPoint y: 86, distance: 103.0
click at [371, 107] on p "Faites vite ! Il ne reste que 7 articles avant la fin de la promotion." at bounding box center [479, 119] width 217 height 24
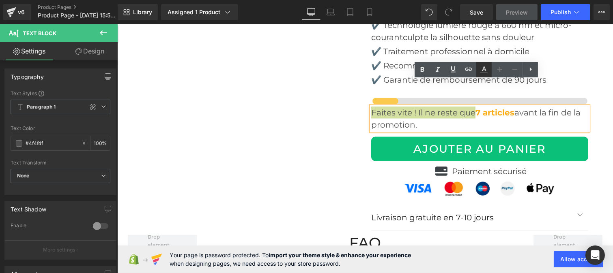
click at [486, 68] on icon at bounding box center [484, 70] width 10 height 10
type input "#4f4f4f"
type input "100"
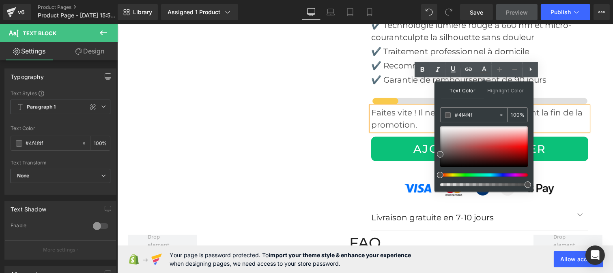
click at [477, 114] on input "#4f4f4f" at bounding box center [477, 115] width 44 height 9
paste input "44444"
click at [485, 70] on icon at bounding box center [484, 69] width 4 height 5
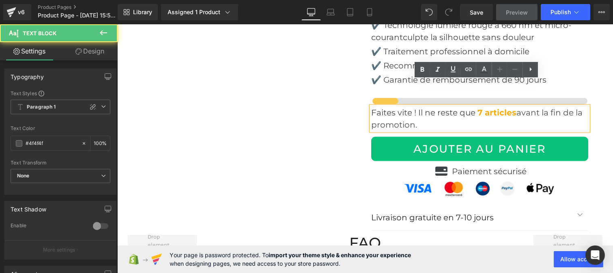
drag, startPoint x: 514, startPoint y: 87, endPoint x: 523, endPoint y: 102, distance: 17.8
click at [523, 107] on p "Faites vite ! Il ne reste que 7 articles avant la fin de la promotion." at bounding box center [479, 119] width 217 height 24
click at [484, 68] on icon at bounding box center [484, 69] width 4 height 5
type input "#4f4f4f"
type input "100"
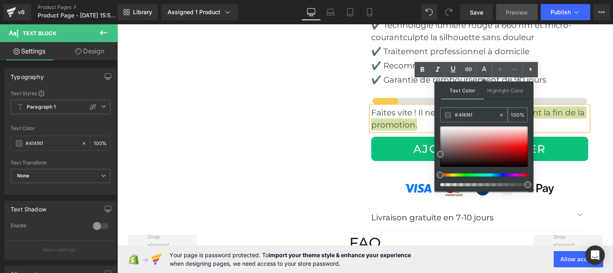
click at [479, 114] on input "#4f4f4f" at bounding box center [477, 115] width 44 height 9
paste input "44444"
type input "#444444"
click at [484, 73] on icon at bounding box center [483, 72] width 7 height 1
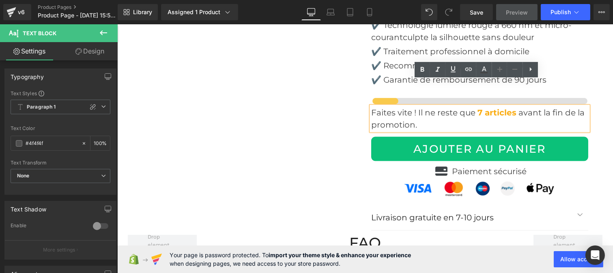
click at [538, 107] on p "Faites vite ! Il ne reste que 7 articles avant la fin de la promotion." at bounding box center [479, 119] width 217 height 24
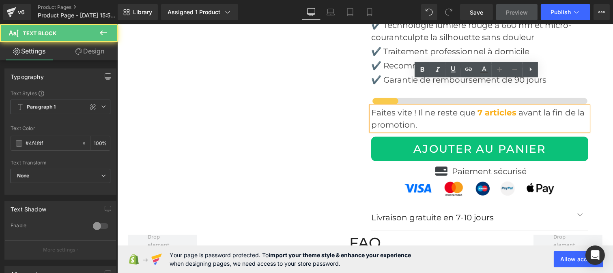
click at [533, 108] on span "avant la fin de la promotion." at bounding box center [477, 119] width 213 height 22
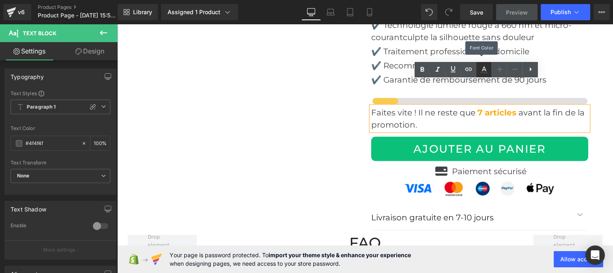
click at [483, 70] on icon at bounding box center [484, 69] width 4 height 5
type input "100"
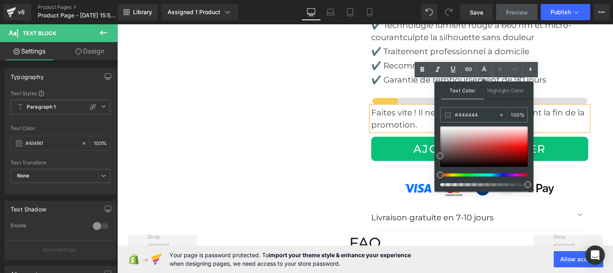
click at [554, 108] on span "avant la fin de la promotion." at bounding box center [477, 119] width 213 height 22
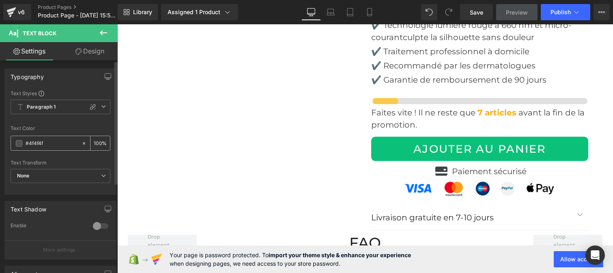
click at [46, 146] on input "#4f4f4f" at bounding box center [52, 143] width 52 height 9
paste input "44444"
type input "#444444"
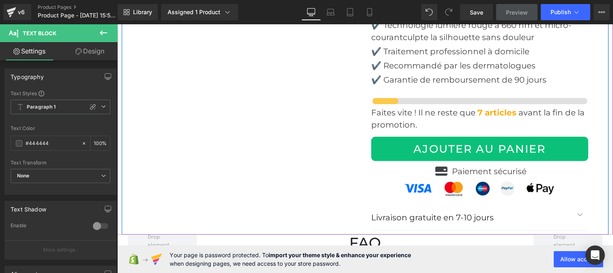
click at [468, 165] on span "Icon List" at bounding box center [479, 170] width 23 height 10
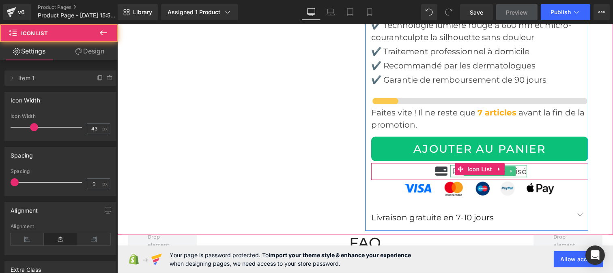
click at [514, 165] on p "Paiement sécurisé" at bounding box center [489, 171] width 75 height 12
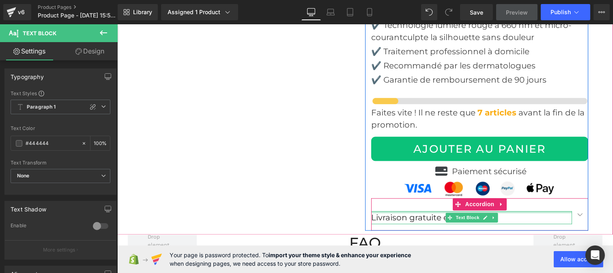
click at [387, 212] on div at bounding box center [471, 213] width 201 height 2
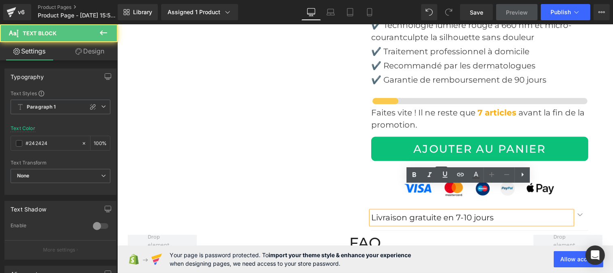
click at [389, 212] on p "Livraison gratuite en 7-10 jours" at bounding box center [471, 218] width 201 height 13
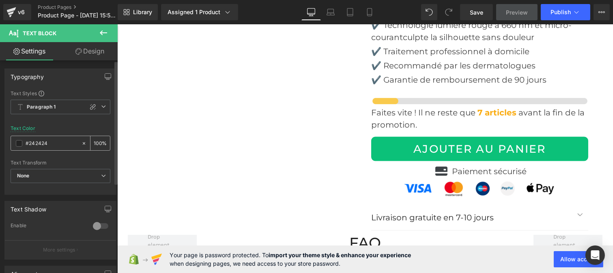
click at [54, 142] on input "#242424" at bounding box center [52, 143] width 52 height 9
paste input "44444"
type input "#444444"
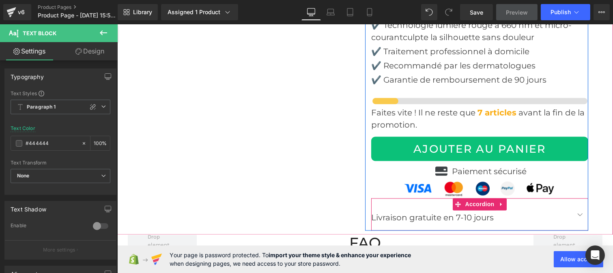
click at [580, 217] on span "button" at bounding box center [580, 217] width 0 height 0
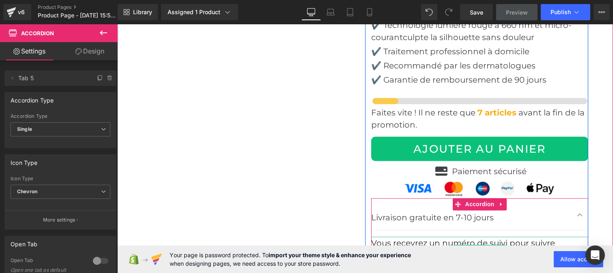
click at [405, 237] on div "Vous recevrez un numéro de suivi pour suivre l'évolution de votre colis." at bounding box center [479, 250] width 217 height 26
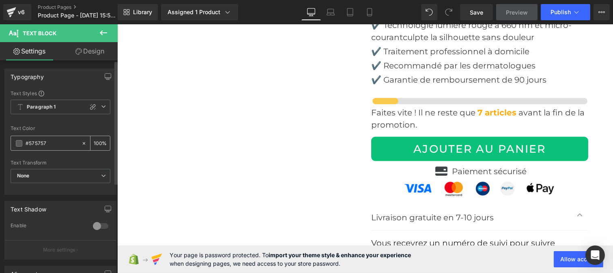
click at [46, 145] on input "#575757" at bounding box center [52, 143] width 52 height 9
paste input "444444"
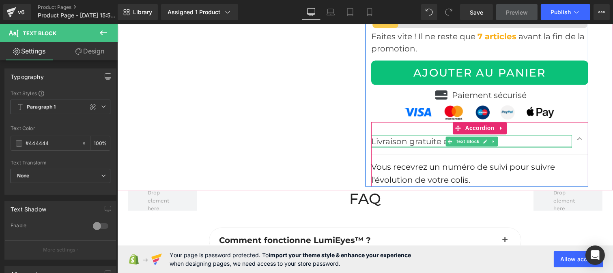
scroll to position [2681, 0]
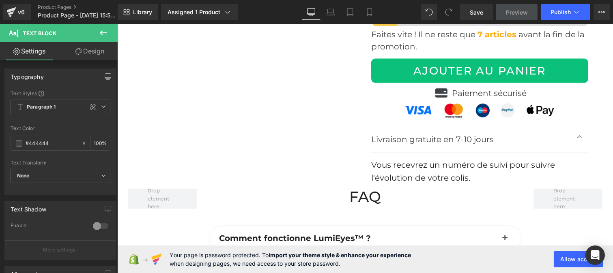
type input "#444444"
click at [401, 161] on font "Vous recevrez un numéro de suivi pour suivre l'évolution de votre colis." at bounding box center [463, 172] width 184 height 23
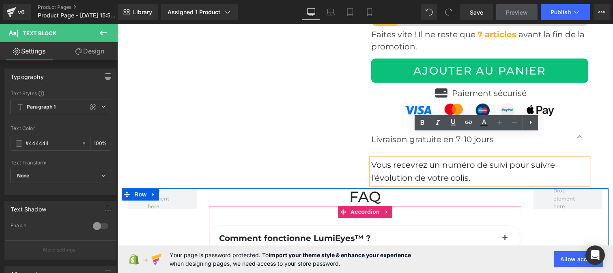
click at [501, 226] on button "button" at bounding box center [504, 238] width 16 height 25
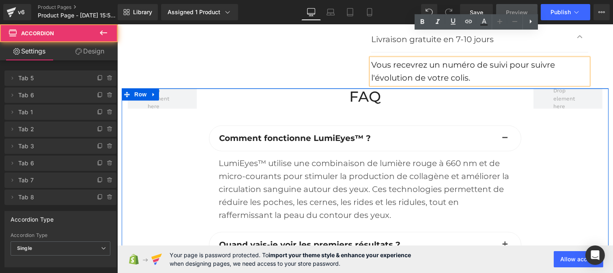
scroll to position [2783, 0]
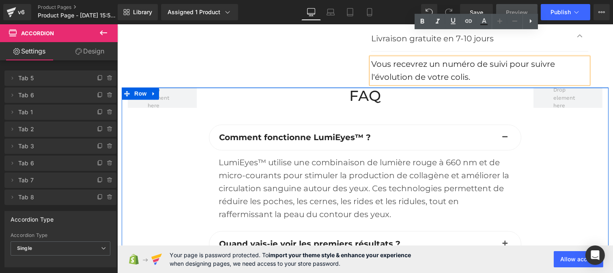
click at [277, 163] on div "LumiEyes™ utilise une combinaison de lumière rouge à 660 nm et de micro-courant…" at bounding box center [364, 188] width 293 height 65
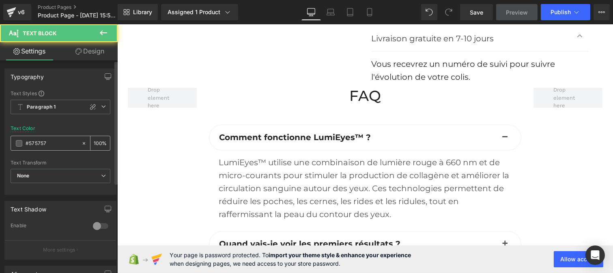
click at [50, 141] on input "#575757" at bounding box center [52, 143] width 52 height 9
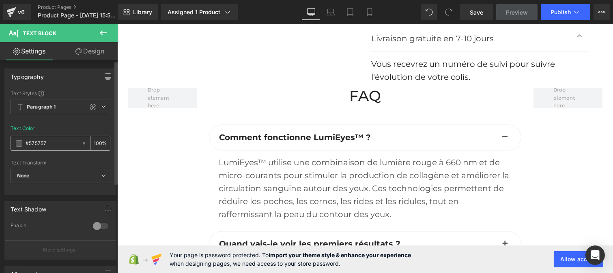
paste input "444444"
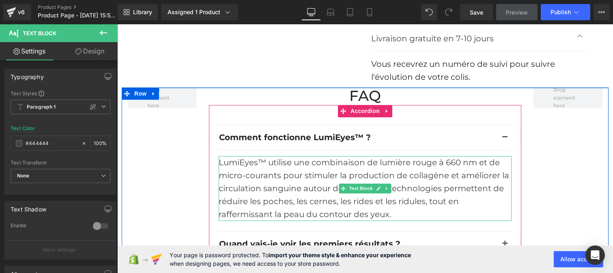
scroll to position [2842, 0]
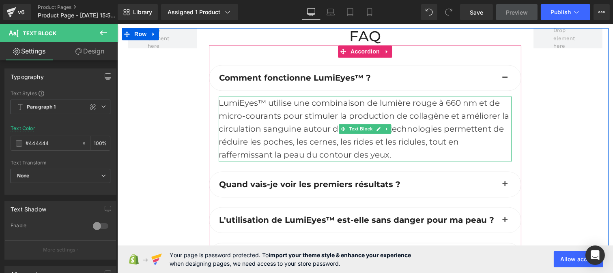
type input "#444444"
click at [335, 109] on div "LumiEyes™ utilise une combinaison de lumière rouge à 660 nm et de micro-courant…" at bounding box center [364, 129] width 293 height 65
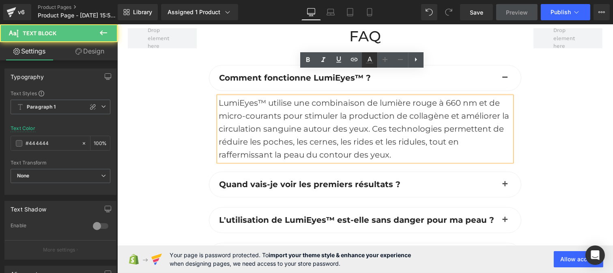
click at [371, 65] on link at bounding box center [369, 59] width 15 height 15
type input "100"
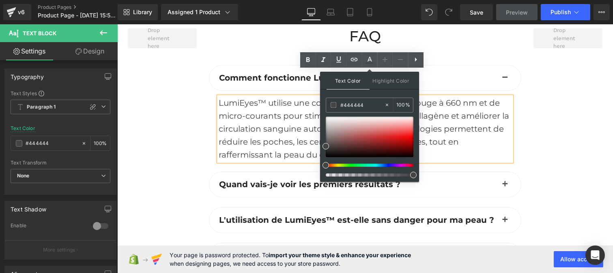
click at [295, 105] on div "LumiEyes™ utilise une combinaison de lumière rouge à 660 nm et de micro-courant…" at bounding box center [364, 129] width 293 height 65
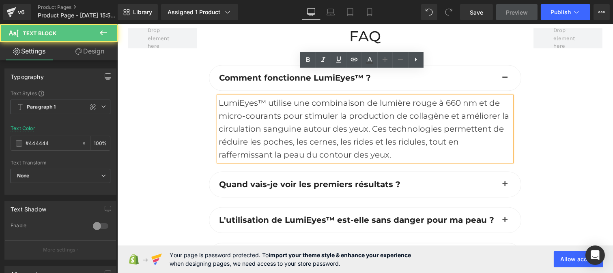
click at [496, 172] on button "button" at bounding box center [504, 184] width 16 height 25
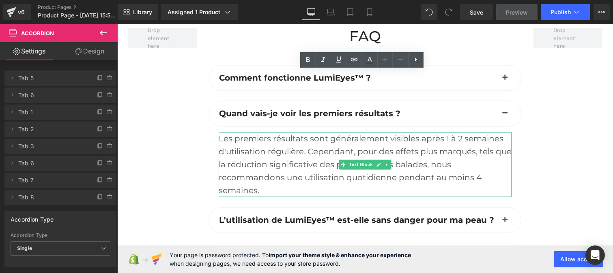
click at [278, 139] on div "Les premiers résultats sont généralement visibles après 1 à 2 semaines d'utilis…" at bounding box center [364, 164] width 293 height 65
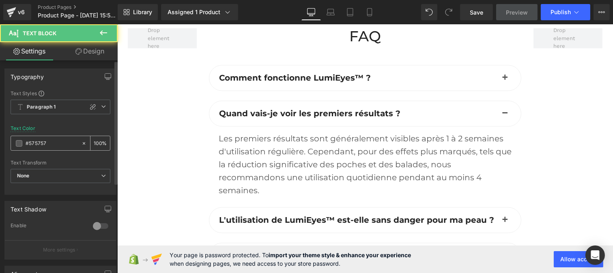
click at [55, 144] on input "#575757" at bounding box center [52, 143] width 52 height 9
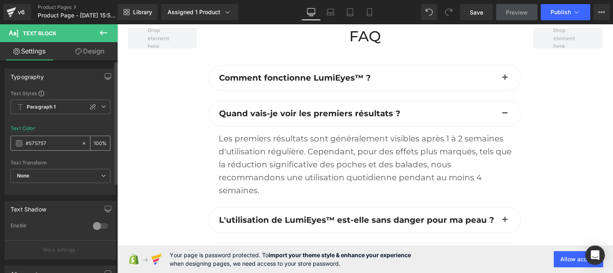
paste input "444444"
type input "#444444"
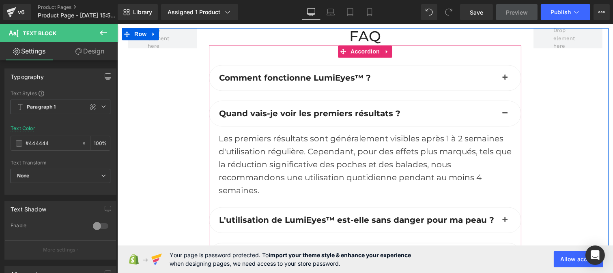
click at [497, 208] on button "button" at bounding box center [504, 220] width 16 height 25
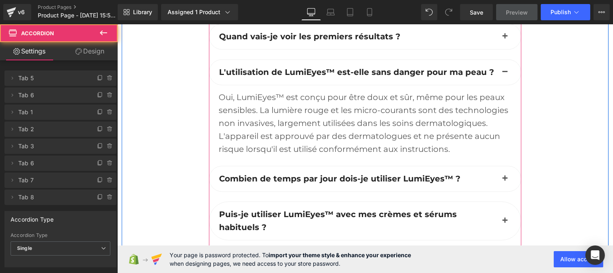
scroll to position [2921, 0]
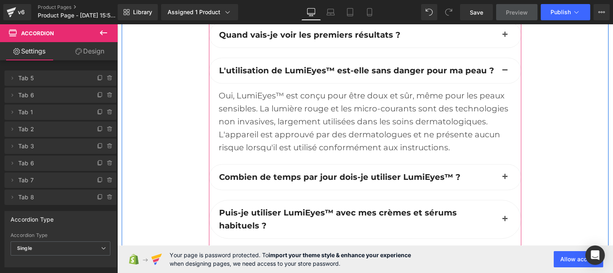
click at [275, 90] on div "Oui, LumiEyes™ est conçu pour être doux et sûr, même pour les peaux sensibles. …" at bounding box center [364, 121] width 293 height 65
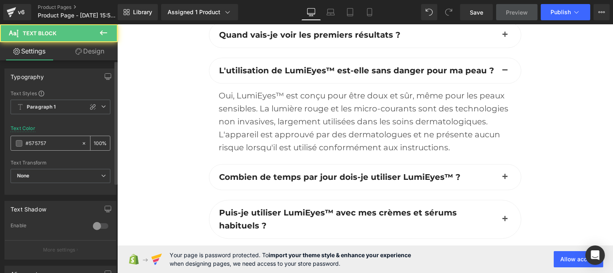
click at [60, 142] on input "#575757" at bounding box center [52, 143] width 52 height 9
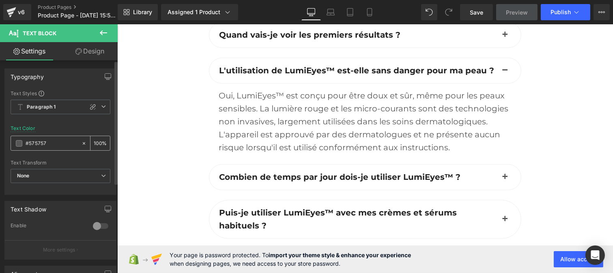
paste input "444444"
type input "#444444"
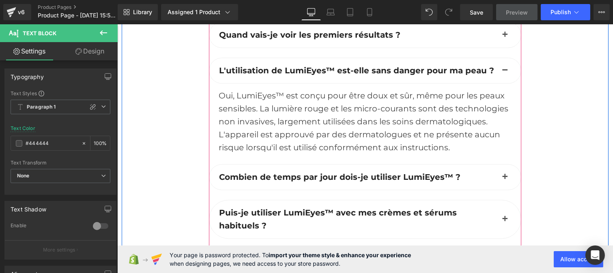
click at [500, 165] on button "button" at bounding box center [504, 177] width 16 height 25
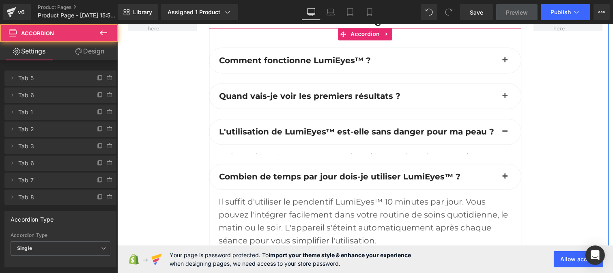
scroll to position [2850, 0]
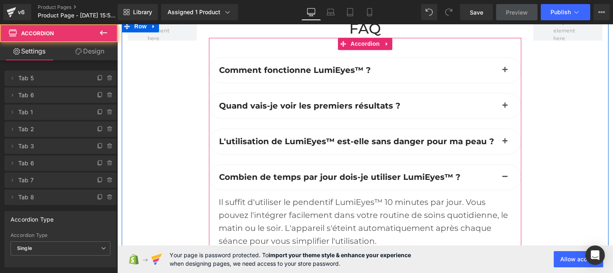
click at [273, 196] on div "Il suffit d'utiliser le pendentif LumiEyes™ 10 minutes par jour. Vous pouvez l'…" at bounding box center [364, 222] width 293 height 52
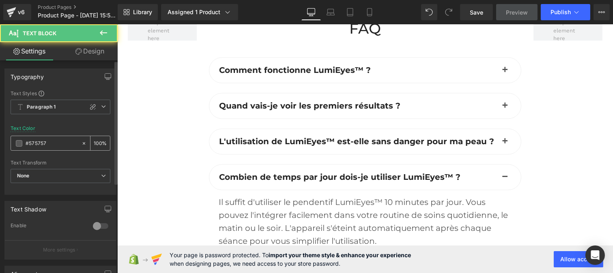
click at [47, 148] on div "#575757" at bounding box center [46, 143] width 70 height 14
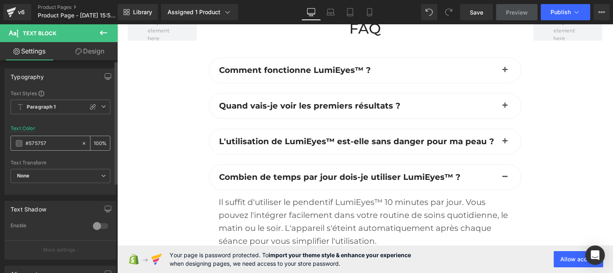
click at [49, 147] on input "#575757" at bounding box center [52, 143] width 52 height 9
paste input "444444"
type input "#444444"
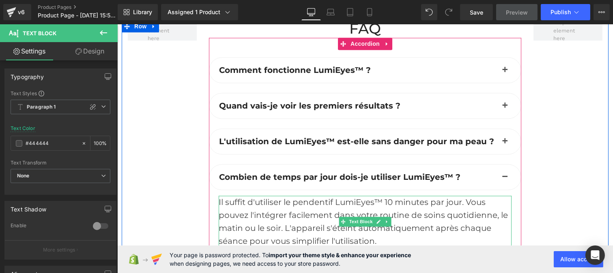
scroll to position [2967, 0]
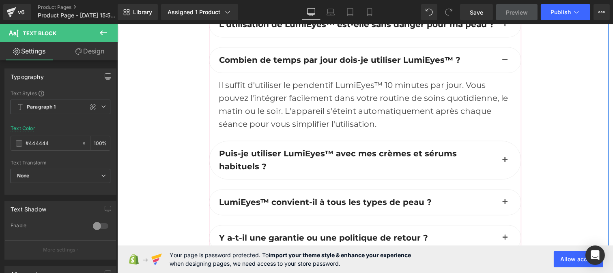
click at [499, 141] on button "button" at bounding box center [504, 160] width 16 height 38
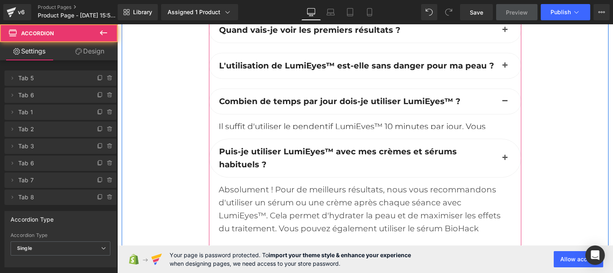
scroll to position [2909, 0]
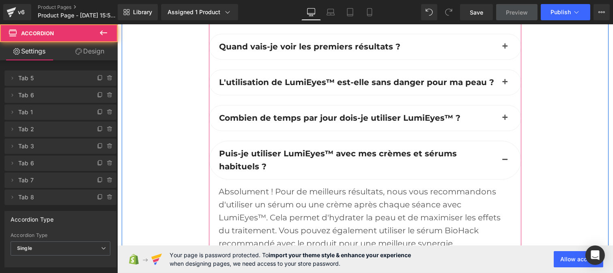
click at [281, 185] on div "Absolument ! Pour de meilleurs résultats, nous vous recommandons d'utiliser un …" at bounding box center [364, 217] width 293 height 65
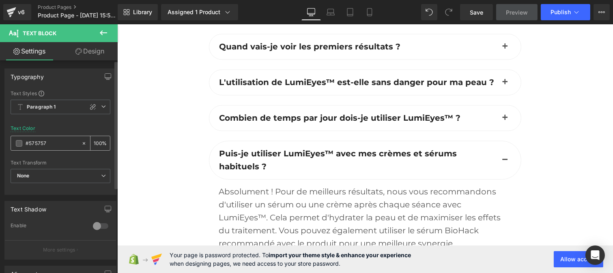
click at [49, 138] on div "#575757" at bounding box center [46, 143] width 70 height 14
click at [49, 140] on input "#575757" at bounding box center [52, 143] width 52 height 9
paste input "444444"
type input "#444444"
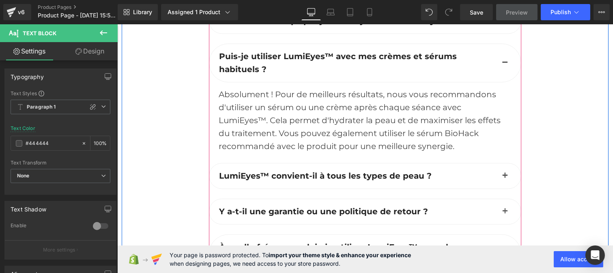
scroll to position [3007, 0]
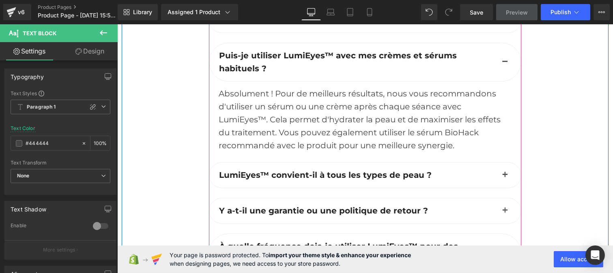
click at [505, 177] on span "button" at bounding box center [505, 177] width 0 height 0
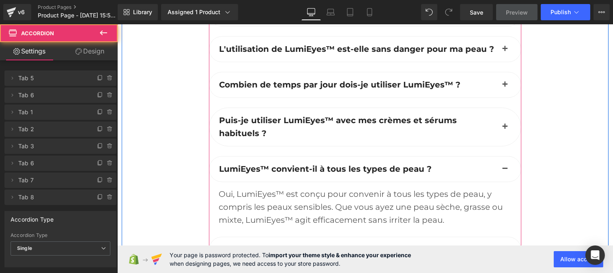
scroll to position [2937, 0]
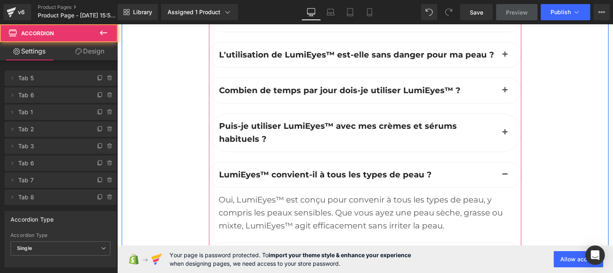
click at [262, 193] on div "Oui, LumiEyes™ est conçu pour convenir à tous les types de peau, y compris les …" at bounding box center [364, 212] width 293 height 39
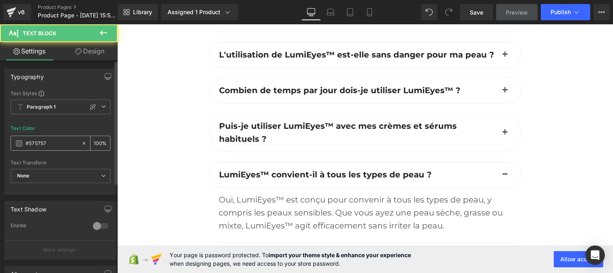
click at [59, 141] on input "#575757" at bounding box center [52, 143] width 52 height 9
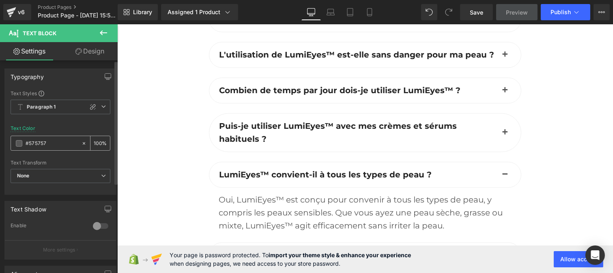
paste input "444444"
type input "#444444"
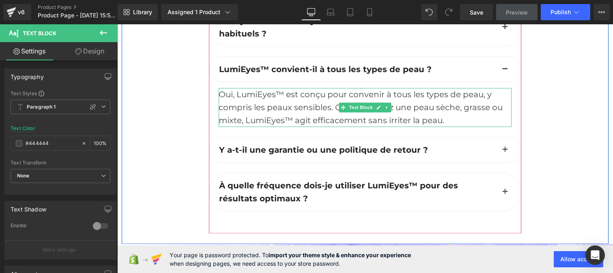
scroll to position [3045, 0]
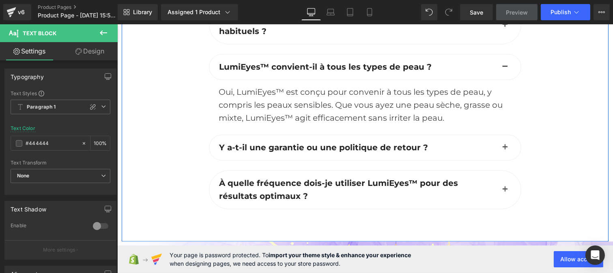
click at [496, 135] on button "button" at bounding box center [504, 147] width 16 height 25
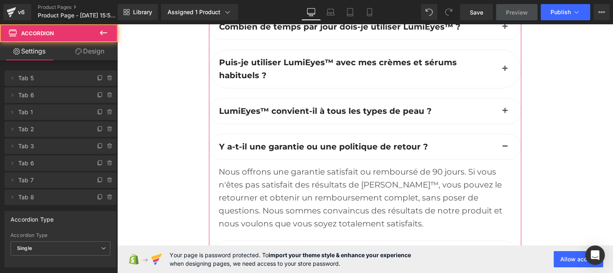
scroll to position [3000, 0]
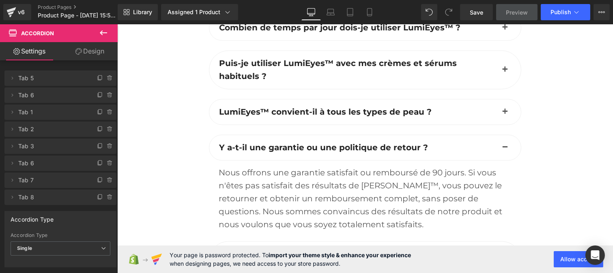
click at [324, 185] on div "Nous offrons une garantie satisfait ou remboursé de 90 jours. Si vous n'êtes pa…" at bounding box center [364, 198] width 293 height 65
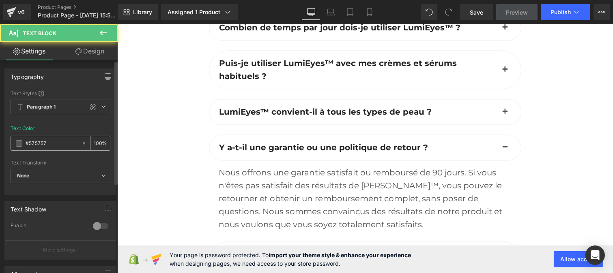
click at [51, 140] on input "#575757" at bounding box center [52, 143] width 52 height 9
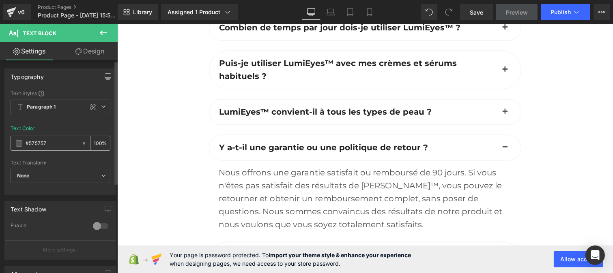
paste input "444444"
type input "#444444"
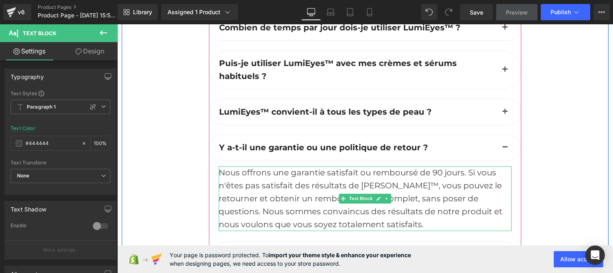
scroll to position [3077, 0]
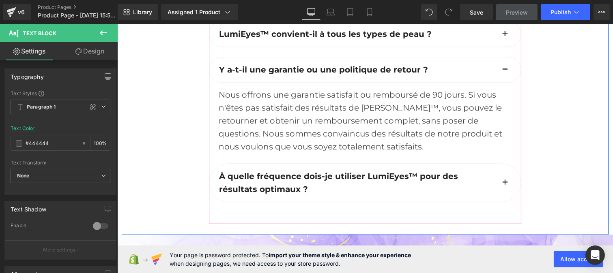
click at [505, 185] on span "button" at bounding box center [505, 185] width 0 height 0
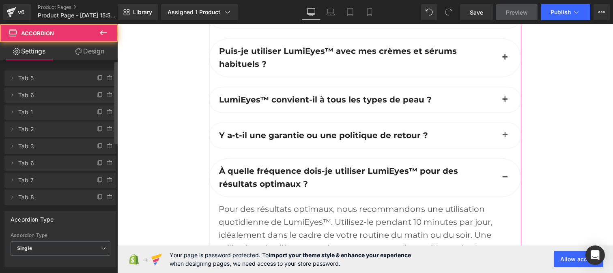
scroll to position [3007, 0]
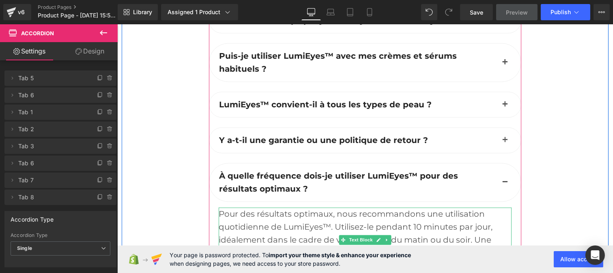
click at [302, 215] on div "Pour des résultats optimaux, nous recommandons une utilisation quotidienne de L…" at bounding box center [364, 240] width 293 height 65
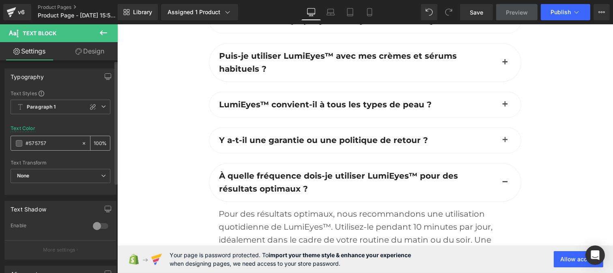
click at [54, 142] on input "#575757" at bounding box center [52, 143] width 52 height 9
paste input "444444"
type input "#444444"
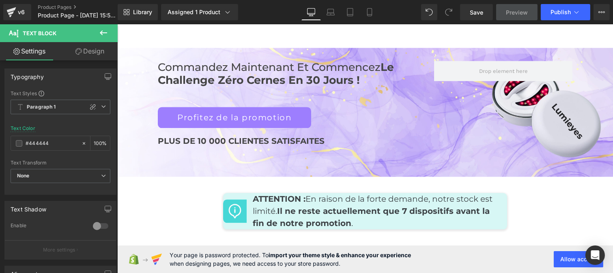
scroll to position [3265, 0]
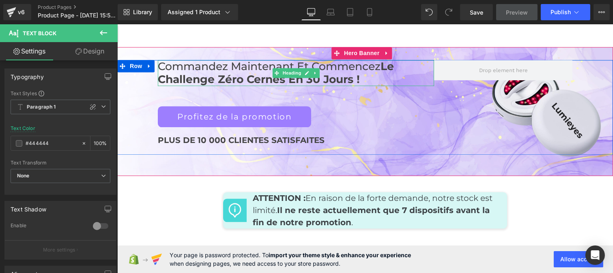
click at [221, 60] on h2 "Commandez maintenant et commencez Le Challenge Zéro cernes en 30 jours !" at bounding box center [295, 73] width 276 height 26
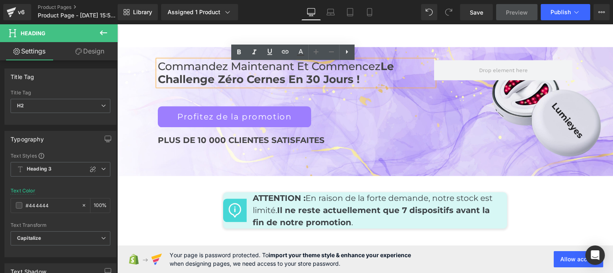
click at [206, 60] on span "Le Challenge Zéro cernes en 30 jours !" at bounding box center [275, 73] width 236 height 26
click at [197, 135] on b "PLUS DE 10 000 CLIENTES SATISFAITES" at bounding box center [240, 140] width 167 height 10
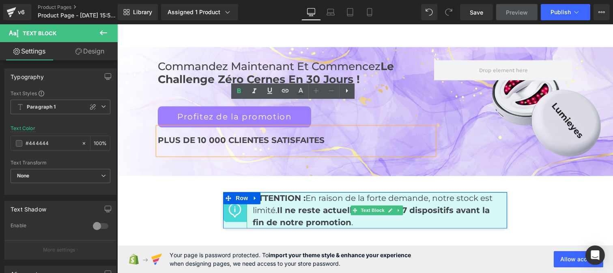
click at [307, 206] on strong "Il ne reste actuellement que 7 dispositifs avant la fin de notre promotion" at bounding box center [370, 217] width 237 height 22
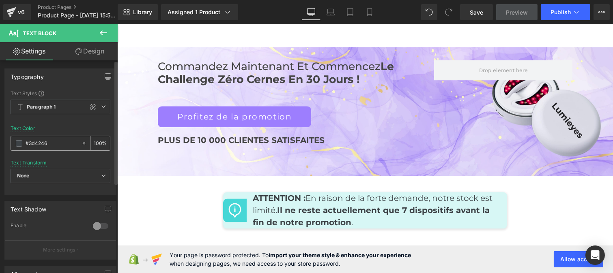
click at [58, 140] on input "#3d4246" at bounding box center [52, 143] width 52 height 9
paste input "444444"
type input "#444444"
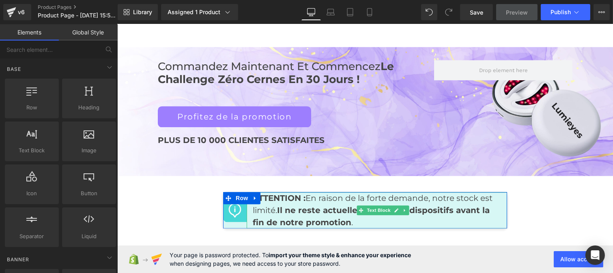
click at [303, 206] on strong "Il ne reste actuellement que 7 dispositifs avant la fin de notre promotion" at bounding box center [370, 217] width 237 height 22
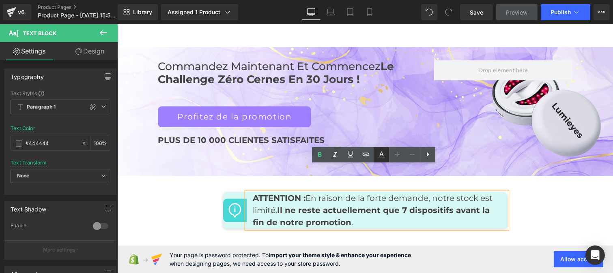
click at [376, 156] on icon at bounding box center [381, 155] width 10 height 10
type input "100"
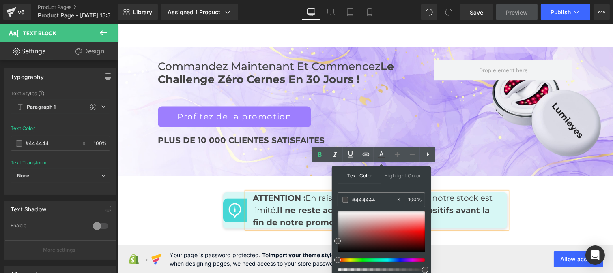
click at [285, 206] on strong "Il ne reste actuellement que 7 dispositifs avant la fin de notre promotion" at bounding box center [370, 217] width 237 height 22
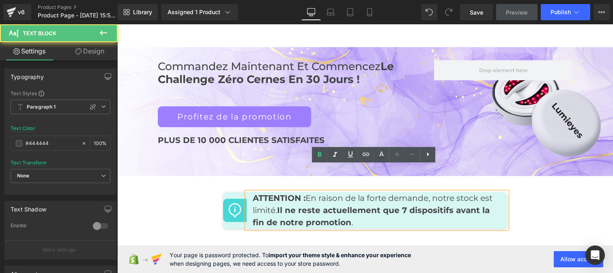
scroll to position [3329, 0]
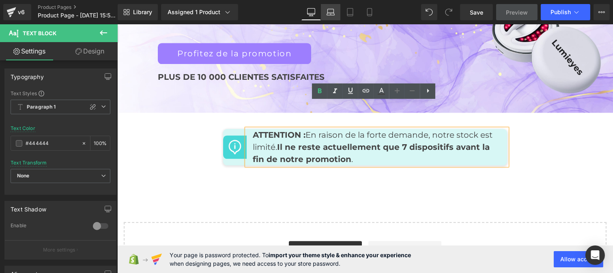
click at [325, 11] on link "Laptop" at bounding box center [330, 12] width 19 height 16
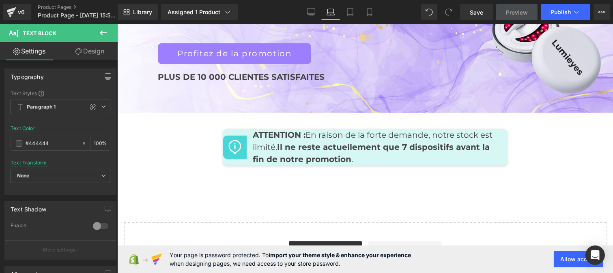
type input "#3d4246"
type input "100"
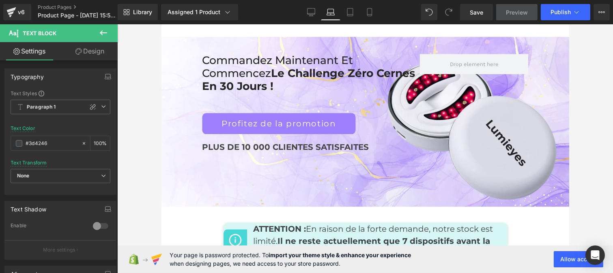
scroll to position [3586, 0]
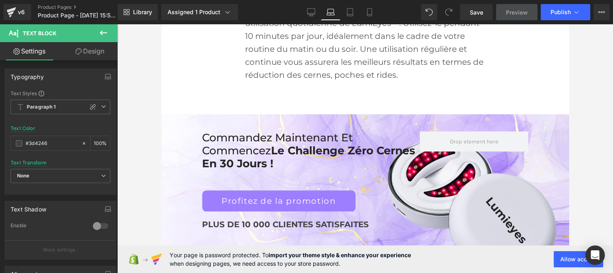
click at [304, 220] on b "PLUS DE 10 000 CLIENTES SATISFAITES" at bounding box center [285, 225] width 167 height 10
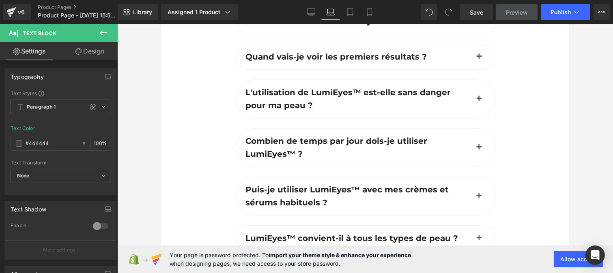
scroll to position [3238, 0]
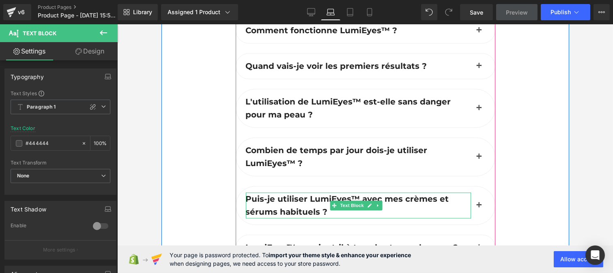
click at [296, 193] on p "Puis-je utiliser LumiEyes™ avec mes crèmes et sérums habituels ?" at bounding box center [357, 206] width 225 height 26
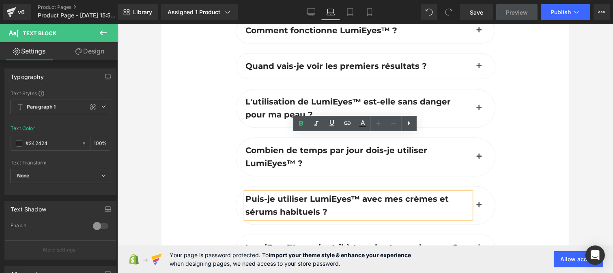
click at [479, 208] on span "button" at bounding box center [479, 208] width 0 height 0
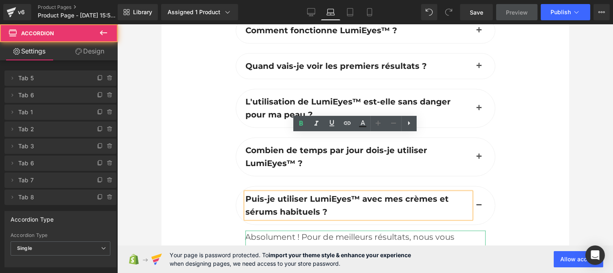
click at [307, 231] on div "Absolument ! Pour de meilleurs résultats, nous vous recommandons d'utiliser un …" at bounding box center [365, 270] width 240 height 78
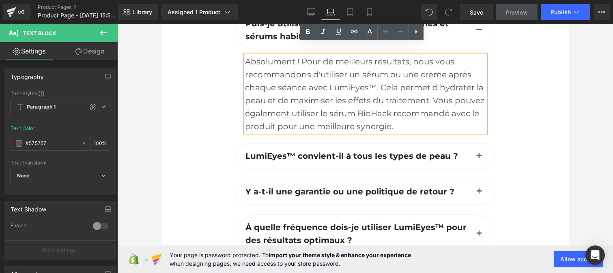
scroll to position [3416, 0]
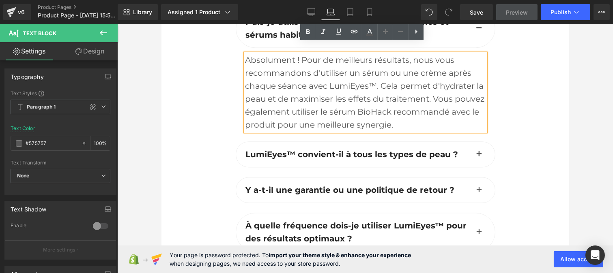
click at [479, 234] on span "button" at bounding box center [479, 234] width 0 height 0
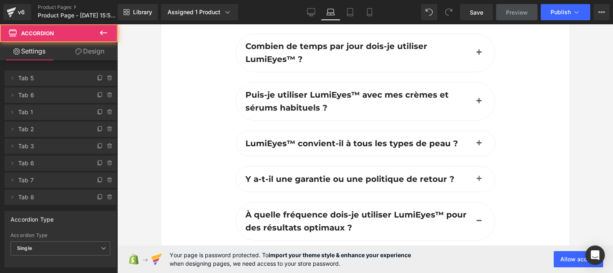
scroll to position [3319, 0]
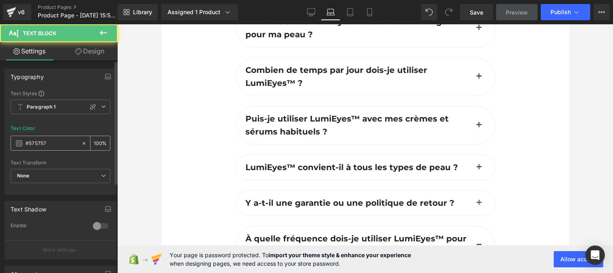
click at [50, 146] on input "#575757" at bounding box center [52, 143] width 52 height 9
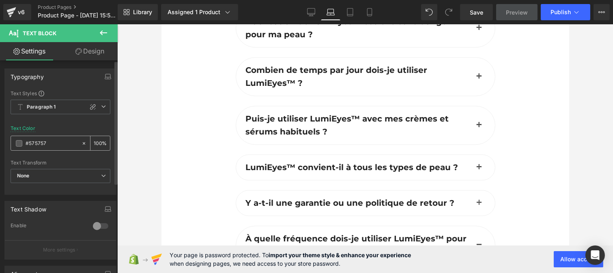
type input "#444444"
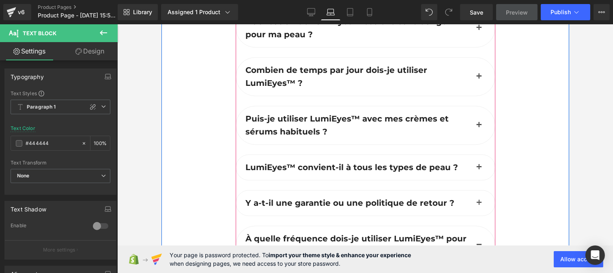
click at [479, 205] on span "button" at bounding box center [479, 205] width 0 height 0
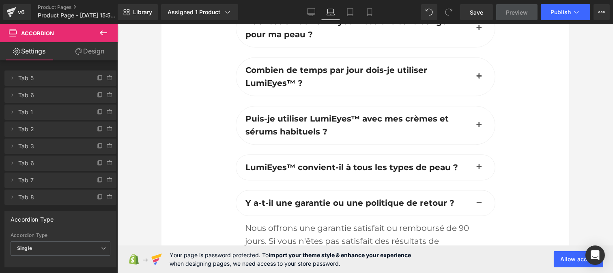
click at [291, 222] on div "Nous offrons une garantie satisfait ou remboursé de 90 jours. Si vous n'êtes pa…" at bounding box center [365, 261] width 240 height 78
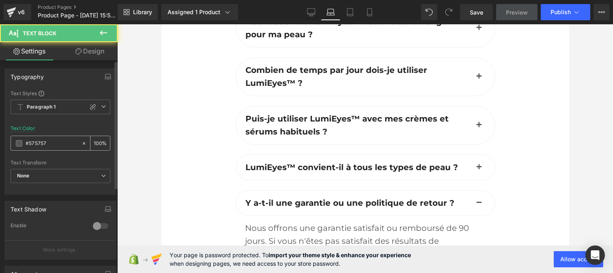
click at [49, 140] on input "#575757" at bounding box center [52, 143] width 52 height 9
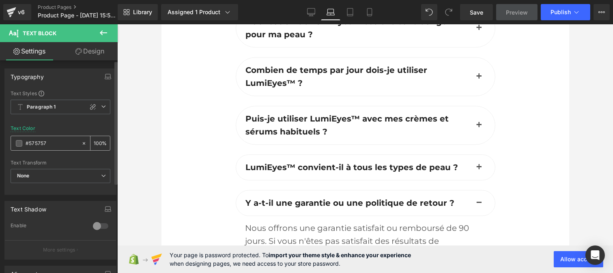
type input "#444444"
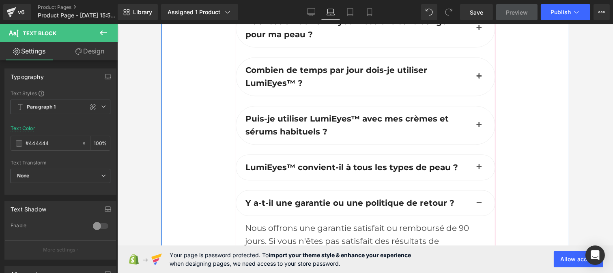
click at [474, 155] on button "button" at bounding box center [479, 167] width 16 height 25
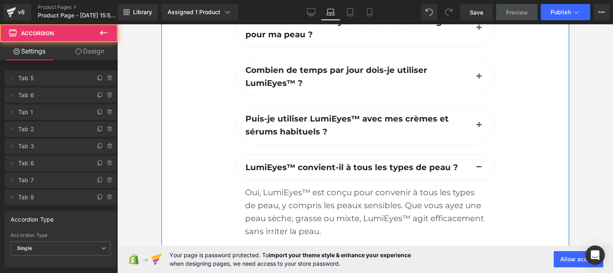
click at [296, 186] on div "Oui, LumiEyes™ est conçu pour convenir à tous les types de peau, y compris les …" at bounding box center [365, 212] width 240 height 52
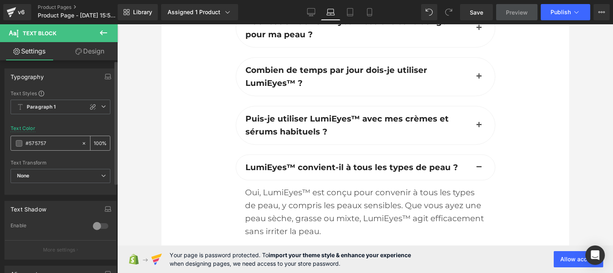
click at [51, 143] on input "#575757" at bounding box center [52, 143] width 52 height 9
type input "#444444"
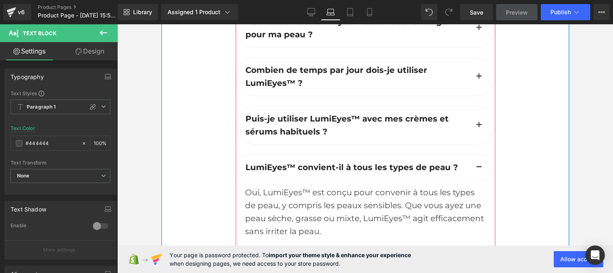
click at [479, 127] on span "button" at bounding box center [479, 127] width 0 height 0
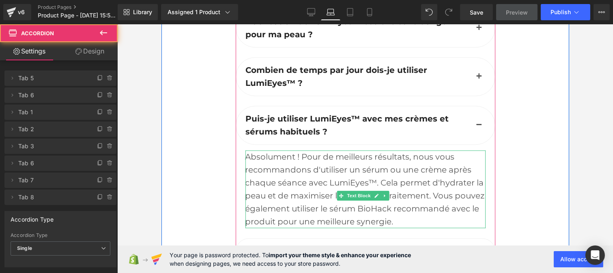
click at [290, 150] on div "Absolument ! Pour de meilleurs résultats, nous vous recommandons d'utiliser un …" at bounding box center [365, 189] width 240 height 78
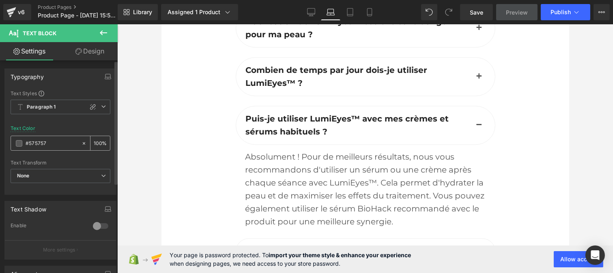
click at [50, 145] on input "#575757" at bounding box center [52, 143] width 52 height 9
paste input "444444"
type input "#444444"
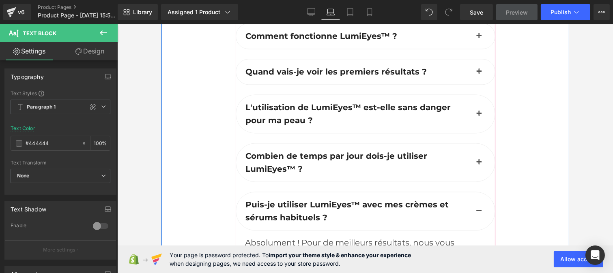
scroll to position [3232, 0]
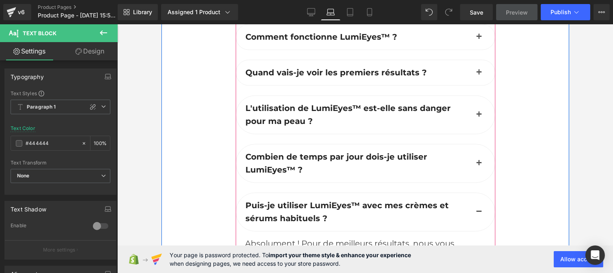
click at [471, 144] on button "button" at bounding box center [479, 163] width 16 height 38
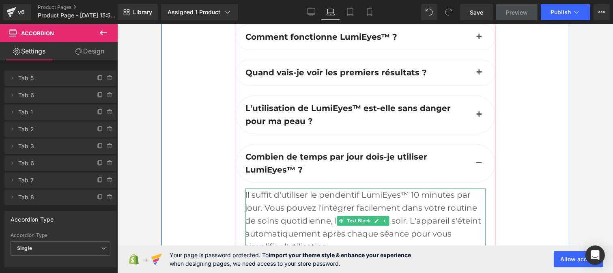
click at [308, 189] on div "Il suffit d'utiliser le pendentif LumiEyes™ 10 minutes par jour. Vous pouvez l'…" at bounding box center [365, 221] width 240 height 65
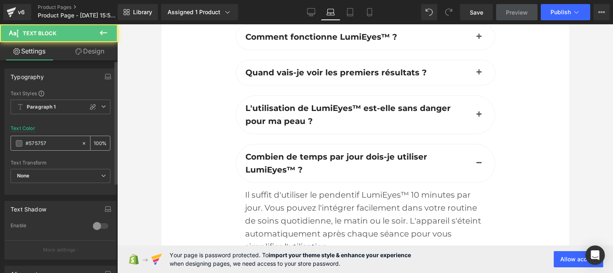
click at [55, 145] on input "#575757" at bounding box center [52, 143] width 52 height 9
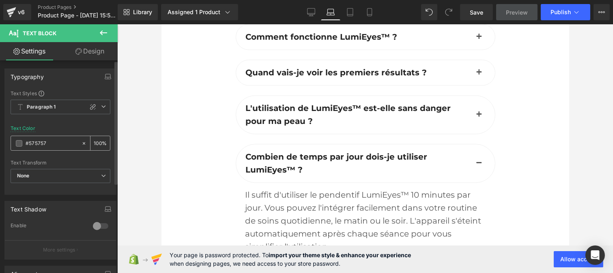
paste input "444444"
type input "#444444"
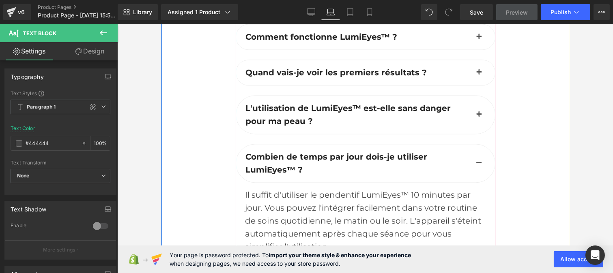
click at [479, 117] on span "button" at bounding box center [479, 117] width 0 height 0
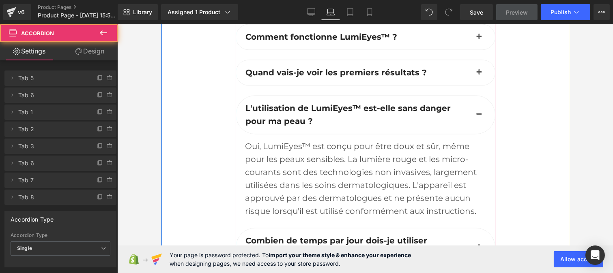
click at [293, 140] on div "Oui, LumiEyes™ est conçu pour être doux et sûr, même pour les peaux sensibles. …" at bounding box center [365, 179] width 240 height 78
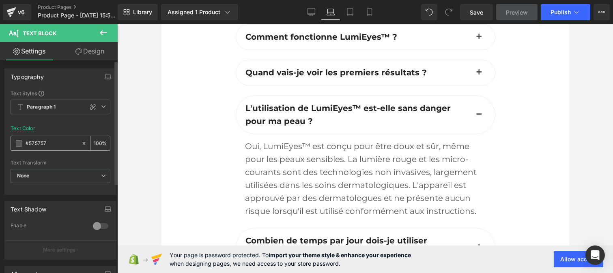
click at [46, 144] on input "#575757" at bounding box center [52, 143] width 52 height 9
type input "#444444"
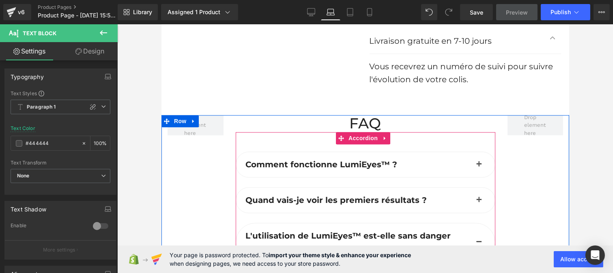
scroll to position [3103, 0]
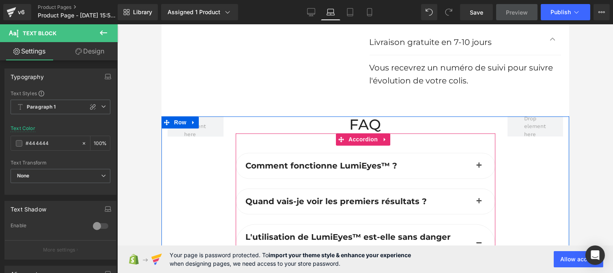
click at [473, 189] on button "button" at bounding box center [479, 201] width 16 height 25
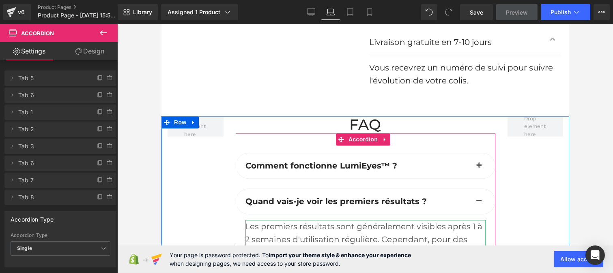
click at [312, 220] on div "Les premiers résultats sont généralement visibles après 1 à 2 semaines d'utilis…" at bounding box center [365, 252] width 240 height 65
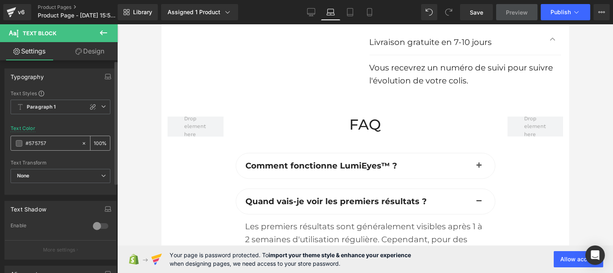
click at [49, 146] on input "#575757" at bounding box center [52, 143] width 52 height 9
type input "#444444"
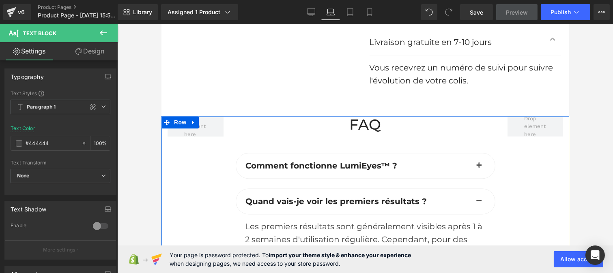
click at [475, 153] on button "button" at bounding box center [479, 165] width 16 height 25
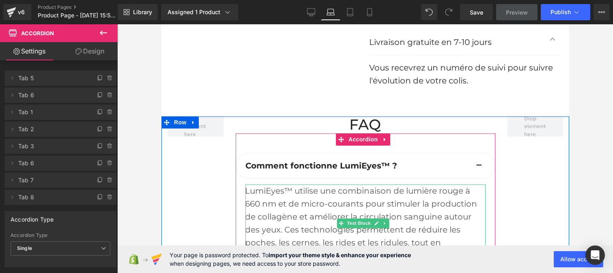
click at [404, 185] on div "LumiEyes™ utilise une combinaison de lumière rouge à 660 nm et de micro-courant…" at bounding box center [365, 224] width 240 height 78
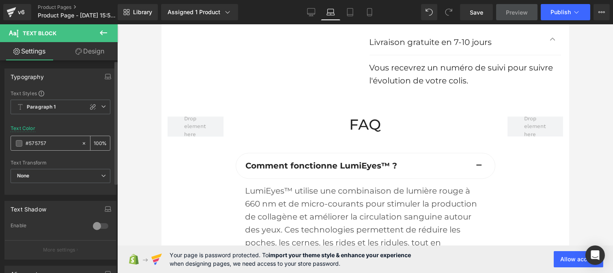
click at [54, 145] on input "#575757" at bounding box center [52, 143] width 52 height 9
paste input "444444"
type input "#444444"
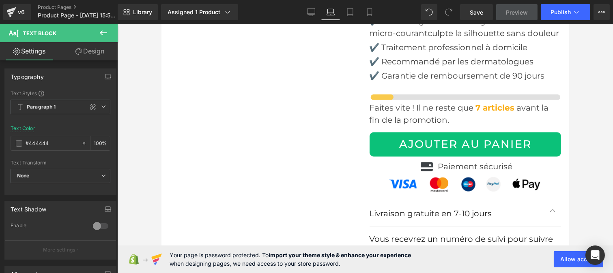
scroll to position [2917, 0]
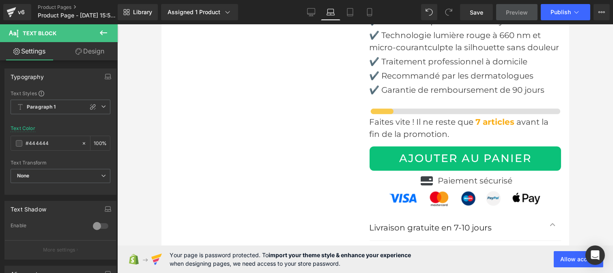
click at [394, 249] on font "Vous recevrez un numéro de suivi pour suivre l'évolution de votre colis." at bounding box center [461, 260] width 184 height 23
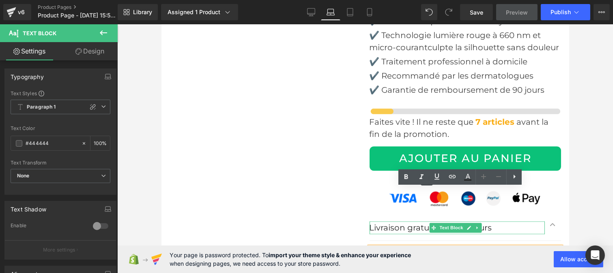
click at [377, 221] on p "Livraison gratuite en 7-10 jours" at bounding box center [457, 227] width 176 height 13
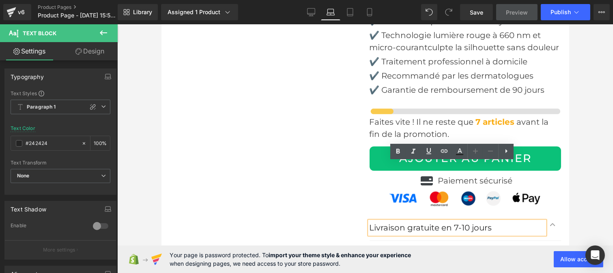
click at [377, 221] on p "Livraison gratuite en 7-10 jours" at bounding box center [457, 227] width 176 height 13
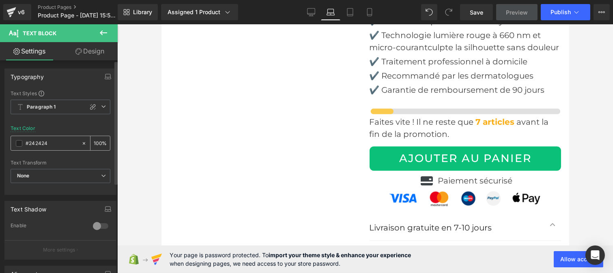
click at [55, 147] on input "#242424" at bounding box center [52, 143] width 52 height 9
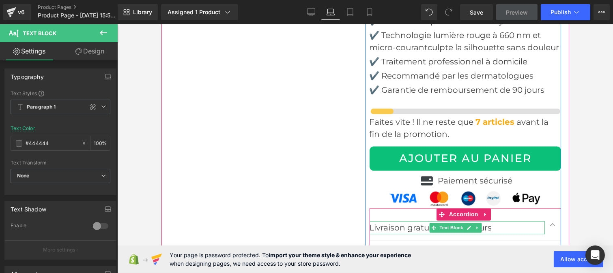
type input "#444444"
click at [410, 221] on p "Livraison gratuite en 7-10 jours" at bounding box center [457, 227] width 176 height 13
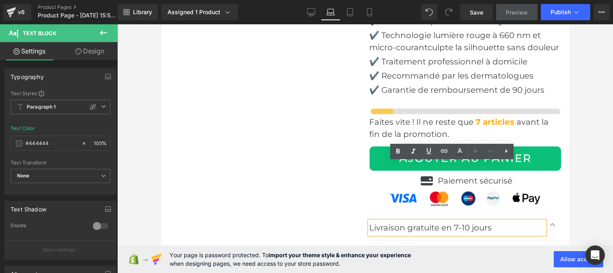
drag, startPoint x: 462, startPoint y: 149, endPoint x: 468, endPoint y: 149, distance: 6.5
click at [468, 149] on link at bounding box center [474, 151] width 15 height 15
click at [461, 150] on icon at bounding box center [460, 152] width 10 height 10
type input "100"
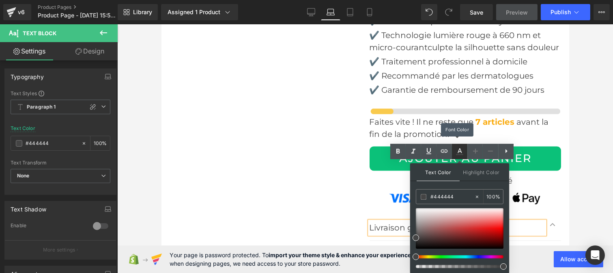
click at [461, 150] on icon at bounding box center [460, 152] width 10 height 10
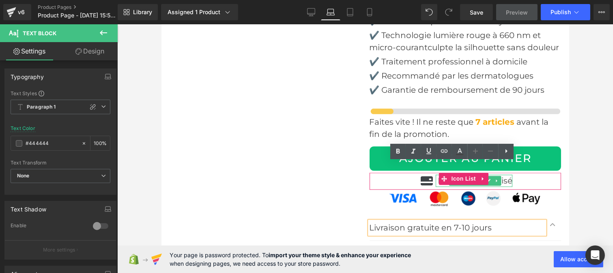
click at [503, 175] on p "Paiement sécurisé" at bounding box center [474, 181] width 75 height 12
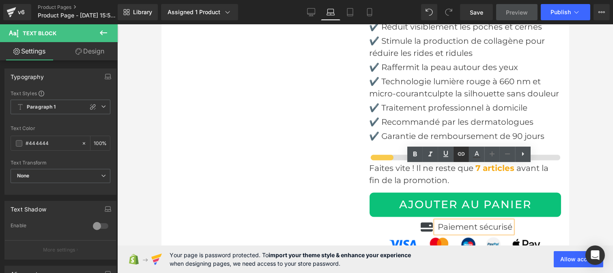
scroll to position [2864, 0]
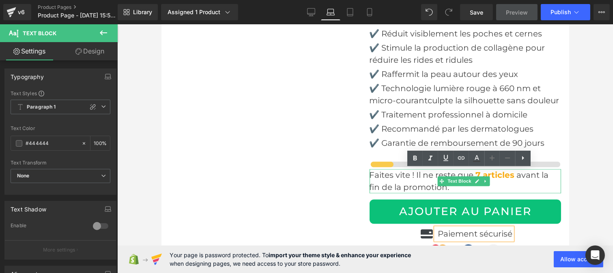
click at [417, 170] on span "Faites vite ! Il ne reste que" at bounding box center [421, 175] width 104 height 10
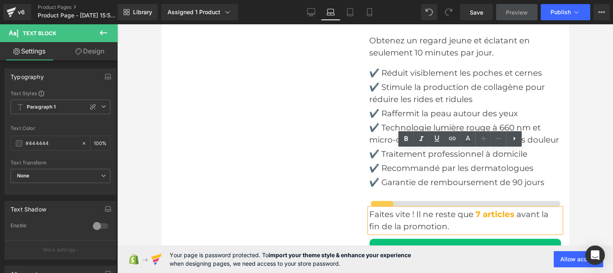
scroll to position [2824, 0]
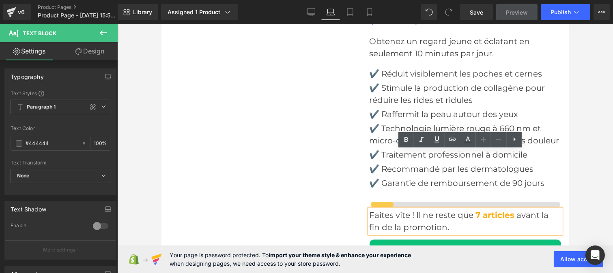
click at [403, 163] on div "✔️ Recommandé par les dermatologues Text Block" at bounding box center [465, 169] width 192 height 12
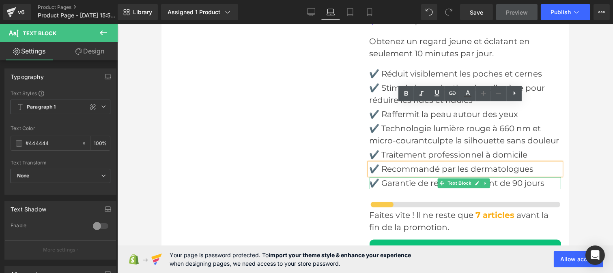
click at [400, 177] on p "✔️ Garantie de remboursement de 90 jours" at bounding box center [465, 183] width 192 height 12
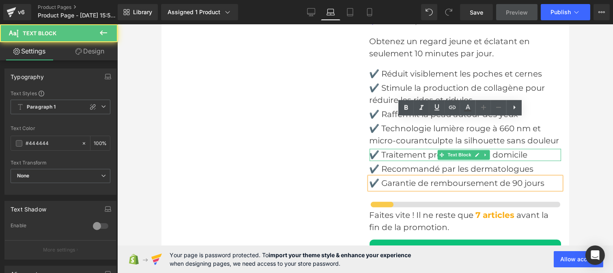
click at [393, 149] on p "✔️ Traitement professionnel à domicile" at bounding box center [465, 155] width 192 height 12
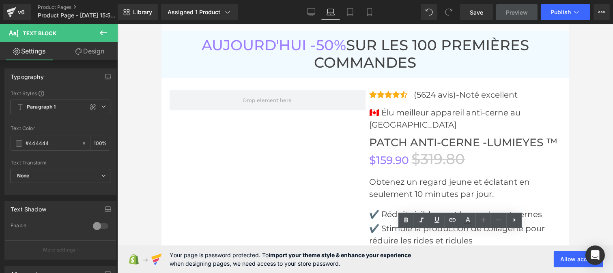
scroll to position [2682, 0]
click at [390, 107] on p "🇨🇦 Élu meilleur appareil anti-cerne au [GEOGRAPHIC_DATA]" at bounding box center [465, 119] width 192 height 24
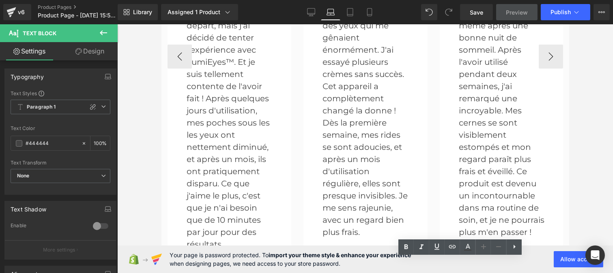
scroll to position [2514, 0]
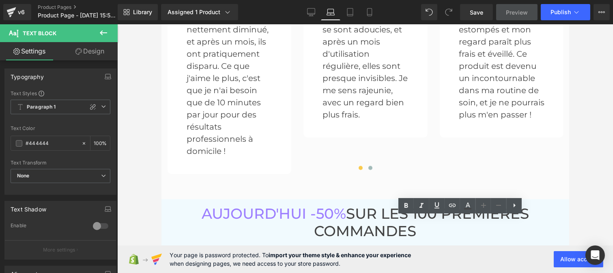
click at [539, 259] on div at bounding box center [465, 260] width 192 height 2
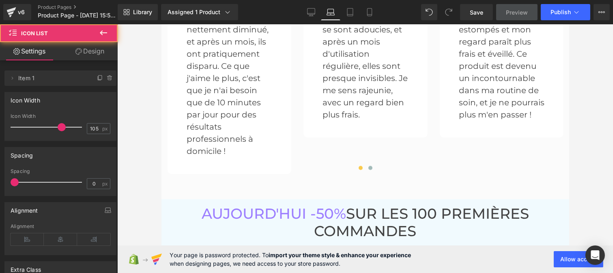
click at [501, 259] on p "(5624 avis)-Noté excellent" at bounding box center [466, 264] width 104 height 10
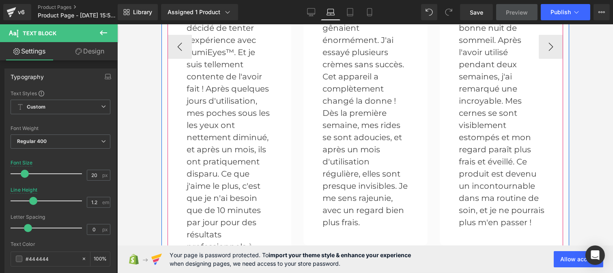
scroll to position [2405, 0]
click at [342, 112] on p "J'avais des ridules prononcées autour des yeux qui me gênaient énormément. J'ai…" at bounding box center [365, 107] width 86 height 243
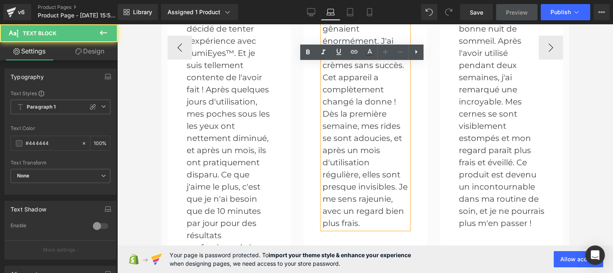
click at [256, 104] on p "Je n'étais pas convaincue au départ, mais j'ai décidé de tenter l'expérience av…" at bounding box center [229, 126] width 86 height 280
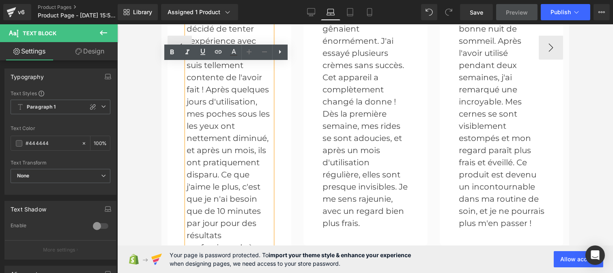
click at [463, 107] on p "J'ai toujours eu des cernes marqués, même après une bonne nuit de sommeil. Aprè…" at bounding box center [501, 107] width 86 height 243
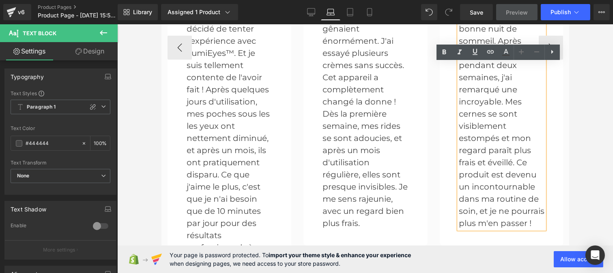
click at [368, 273] on span at bounding box center [370, 277] width 4 height 4
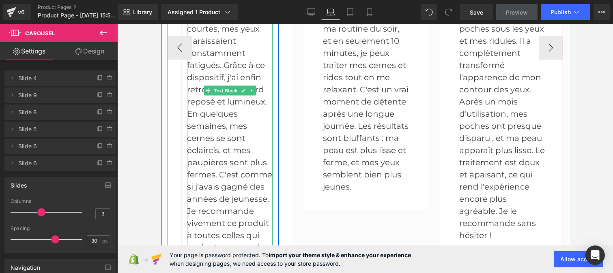
click at [232, 106] on p "Entre mon travail stressant et mes nuits souvent courtes, mes yeux paraissaient…" at bounding box center [230, 126] width 86 height 280
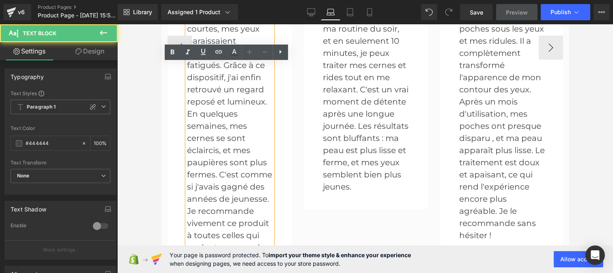
click at [336, 95] on p "LumiEyes™ est si facile à utiliser ! J'ai intégré ce soin dans ma routine du so…" at bounding box center [365, 89] width 86 height 207
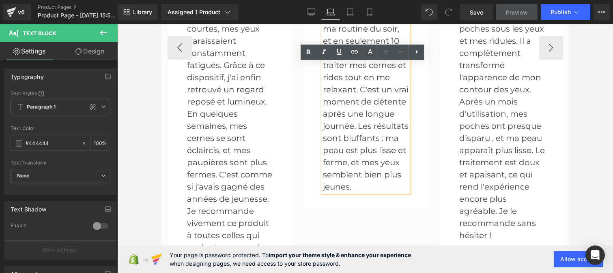
click at [483, 104] on p "Je cherchais depuis longtemps une solution pour mes poches sous les yeux et mes…" at bounding box center [502, 114] width 86 height 256
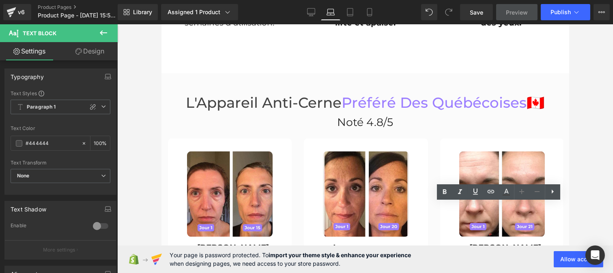
scroll to position [2131, 0]
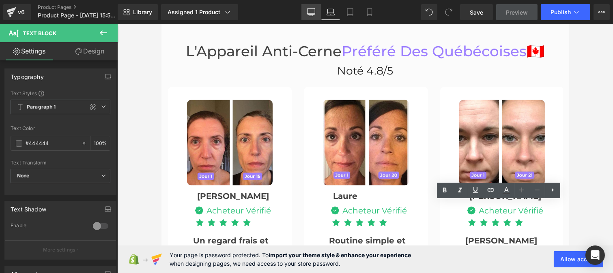
click at [314, 10] on icon at bounding box center [311, 12] width 8 height 8
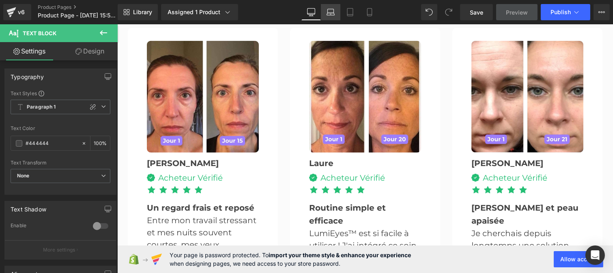
scroll to position [1912, 0]
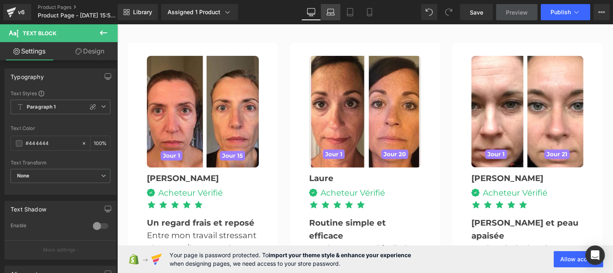
click at [331, 10] on icon at bounding box center [331, 12] width 8 height 8
type input "100"
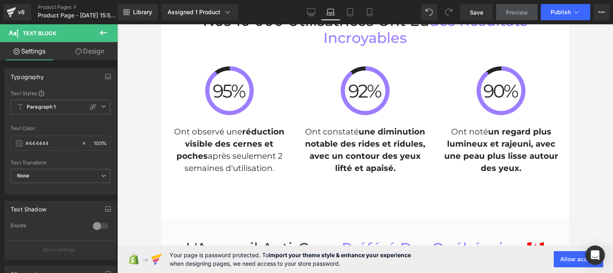
scroll to position [1932, 0]
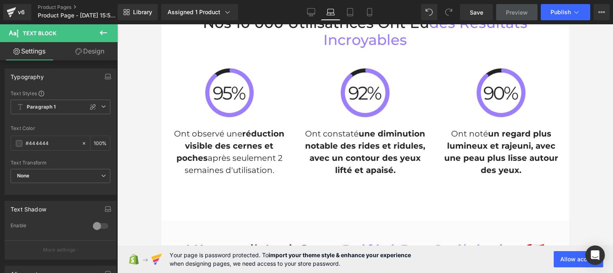
click at [291, 242] on h3 "L'Appareil Anti-Cerne Préféré Des québécoises 🇨🇦" at bounding box center [364, 250] width 395 height 17
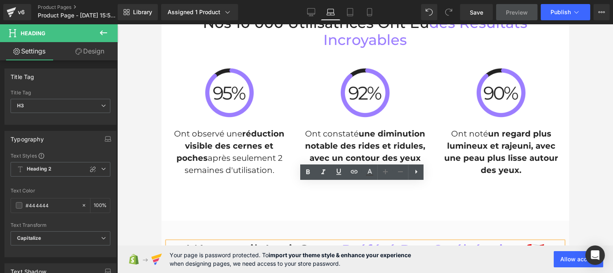
click at [229, 129] on strong "réduction visible des cernes et poches" at bounding box center [230, 146] width 108 height 34
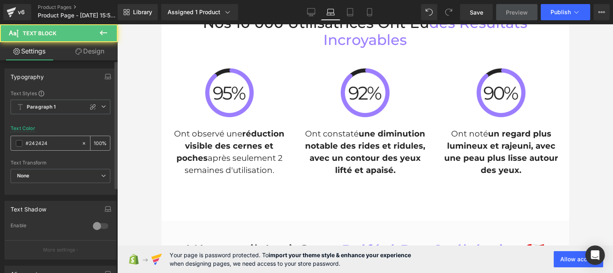
click at [56, 143] on input "#242424" at bounding box center [52, 143] width 52 height 9
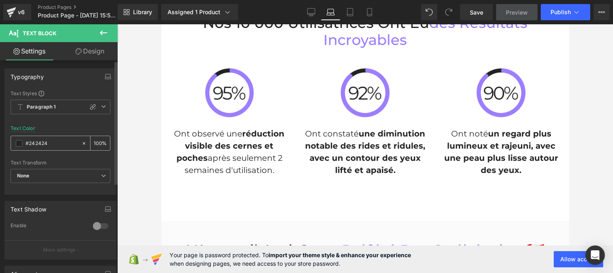
paste input "44444"
type input "#444444"
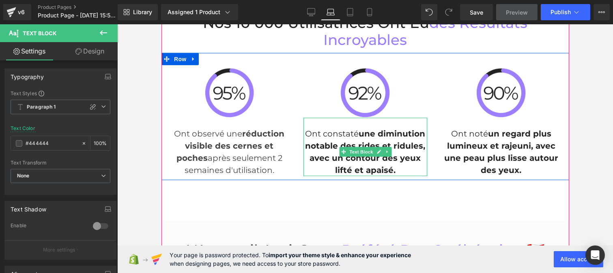
click at [337, 129] on b "une diminution notable des rides et ridules, avec un contour des yeux lifté et …" at bounding box center [365, 152] width 120 height 46
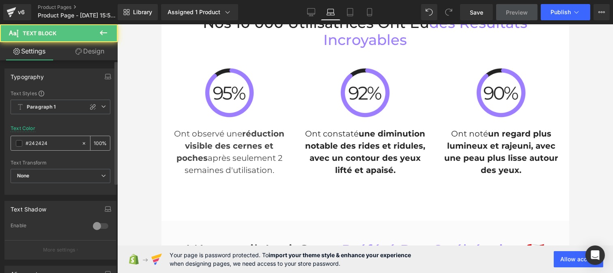
click at [53, 145] on input "#242424" at bounding box center [52, 143] width 52 height 9
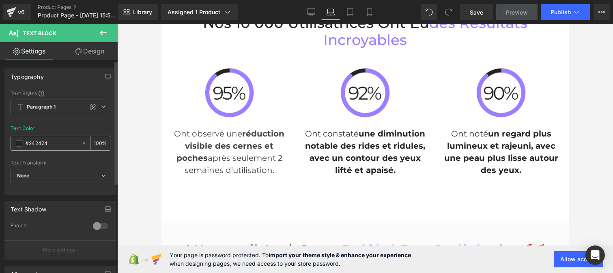
paste input "44444"
type input "#444444"
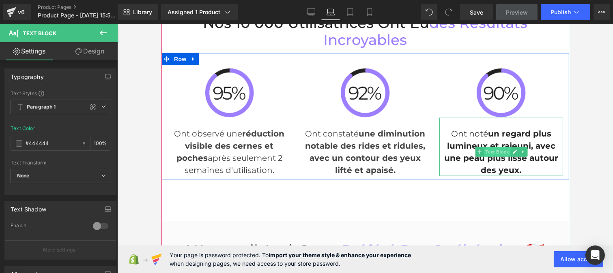
click at [488, 147] on span "Text Block" at bounding box center [496, 152] width 27 height 10
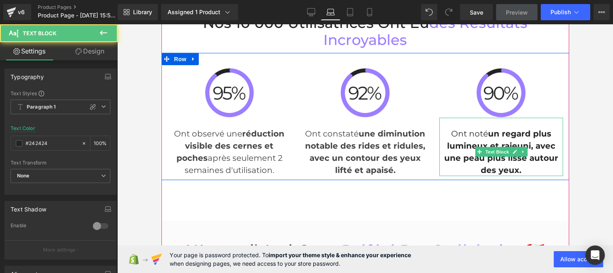
click at [459, 129] on b "un regard plus lumineux et rajeuni, avec une peau plus lisse autour des yeux." at bounding box center [501, 152] width 114 height 46
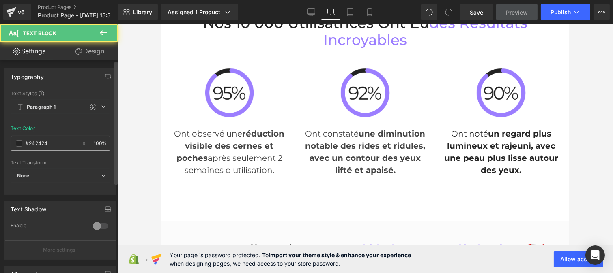
click at [59, 143] on input "#242424" at bounding box center [52, 143] width 52 height 9
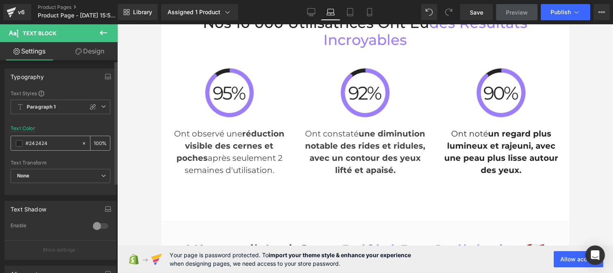
type input "#444444"
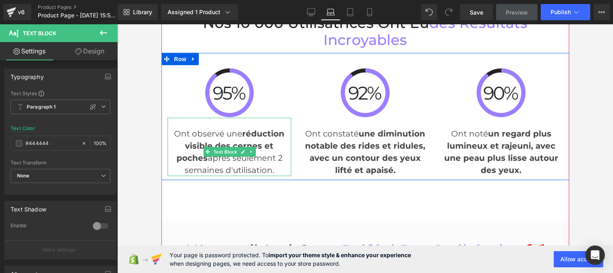
click at [204, 128] on p "Ont observé une réduction visible des cernes et poches après seulement 2 semain…" at bounding box center [229, 152] width 124 height 49
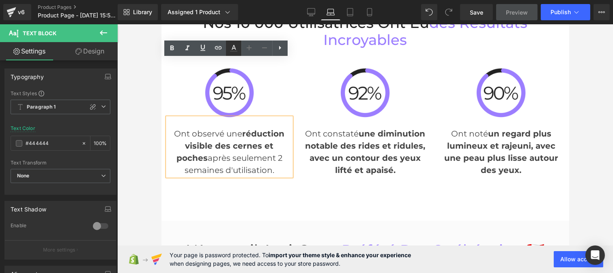
click at [233, 53] on link at bounding box center [233, 48] width 15 height 15
type input "100"
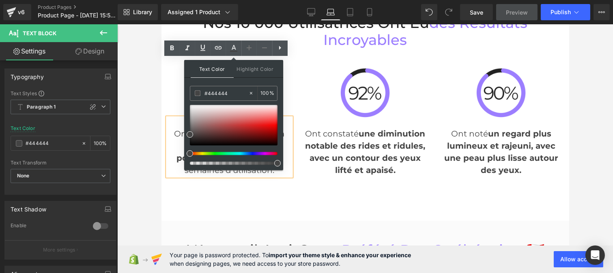
click at [179, 129] on strong "réduction visible des cernes et poches" at bounding box center [230, 146] width 108 height 34
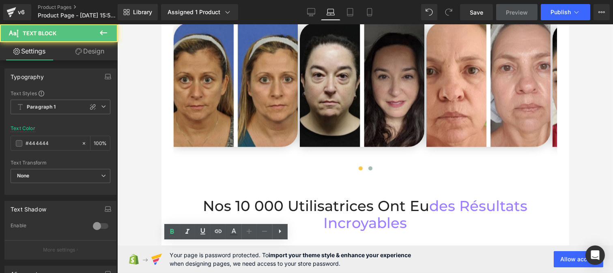
scroll to position [1748, 0]
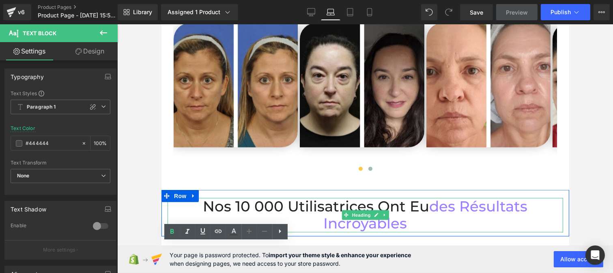
click at [337, 198] on h2 "Nos 10 000 Utilisatrices Ont eu des résultats incroyables" at bounding box center [364, 215] width 395 height 34
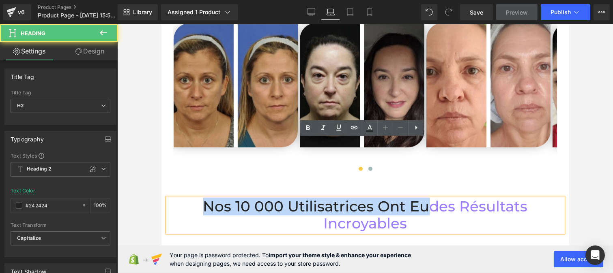
drag, startPoint x: 421, startPoint y: 150, endPoint x: 160, endPoint y: 153, distance: 261.6
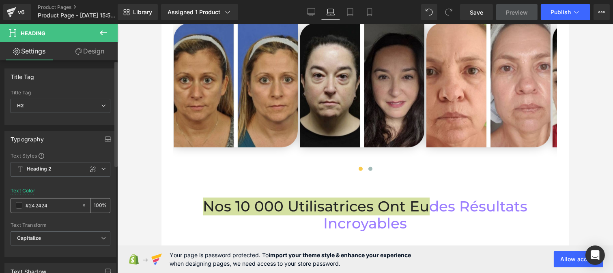
click at [46, 208] on input "#242424" at bounding box center [52, 205] width 52 height 9
paste input "44444"
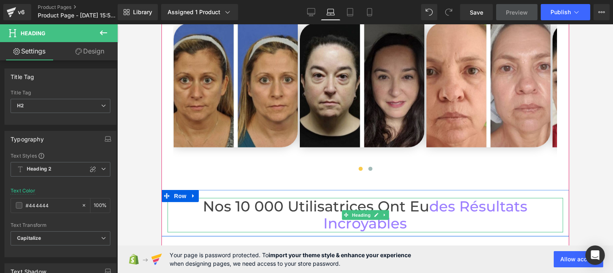
type input "#444444"
click at [296, 198] on h2 "Nos 10 000 Utilisatrices Ont eu des résultats incroyables" at bounding box center [364, 215] width 395 height 34
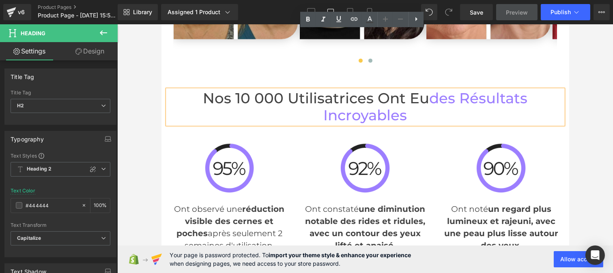
scroll to position [1858, 0]
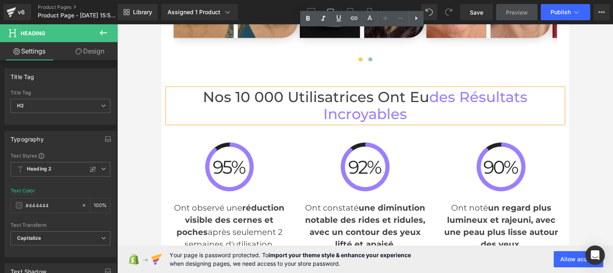
click at [344, 192] on div "Ont constaté une diminution notable des rides et ridules, avec un contour des y…" at bounding box center [365, 221] width 124 height 58
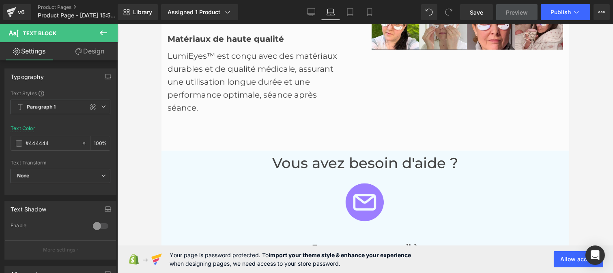
scroll to position [1467, 0]
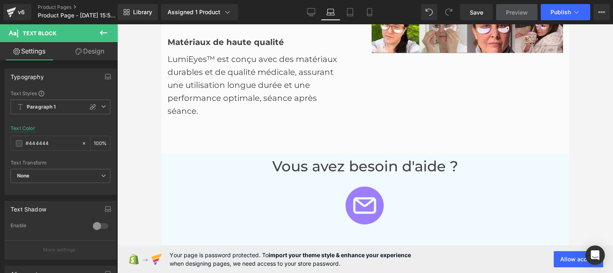
click at [346, 261] on div "[EMAIL_ADDRESS][DOMAIN_NAME] Text Block" at bounding box center [364, 267] width 395 height 13
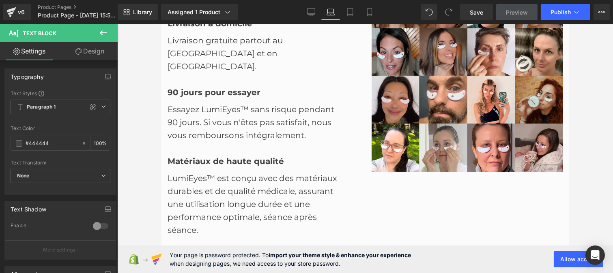
scroll to position [1347, 0]
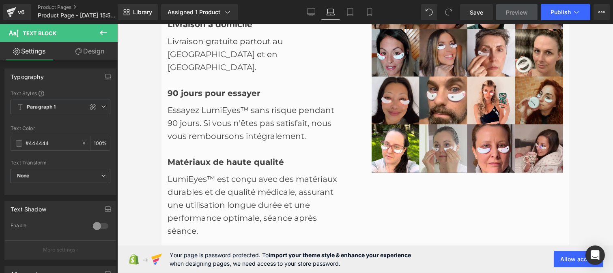
click at [204, 169] on div "LumiEyes™ est conçu avec des matériaux durables et de qualité médicale, assuran…" at bounding box center [256, 203] width 179 height 69
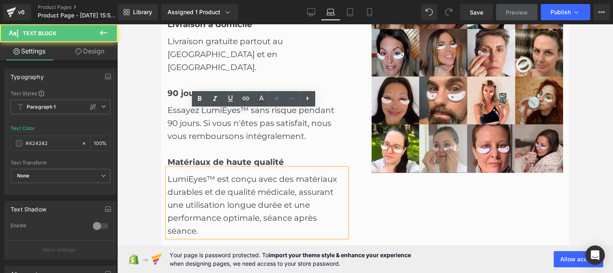
click at [207, 169] on div "LumiEyes™ est conçu avec des matériaux durables et de qualité médicale, assuran…" at bounding box center [256, 203] width 179 height 69
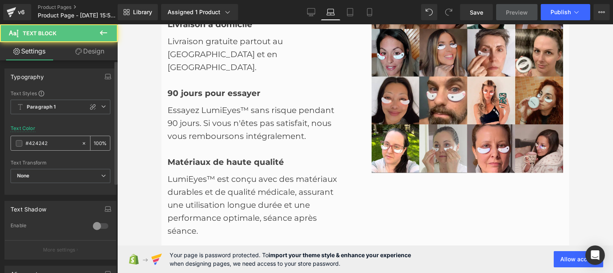
click at [60, 143] on input "#424242" at bounding box center [52, 143] width 52 height 9
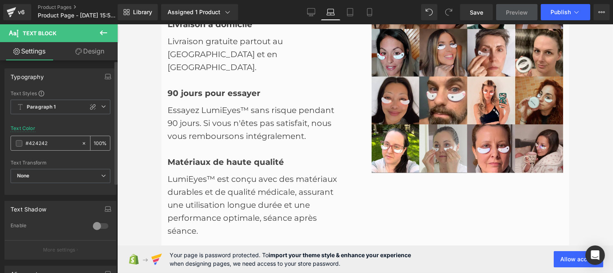
type input "#444444"
click at [193, 100] on div "Essayez LumiEyes™ sans risque pendant 90 jours. Si vous n'êtes pas satisfait, n…" at bounding box center [256, 121] width 179 height 43
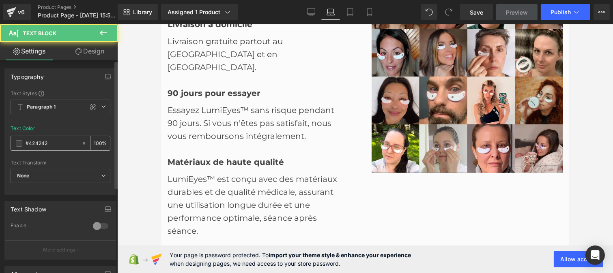
click at [58, 144] on input "#424242" at bounding box center [52, 143] width 52 height 9
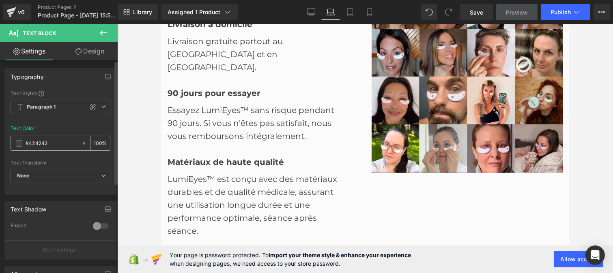
type input "#444444"
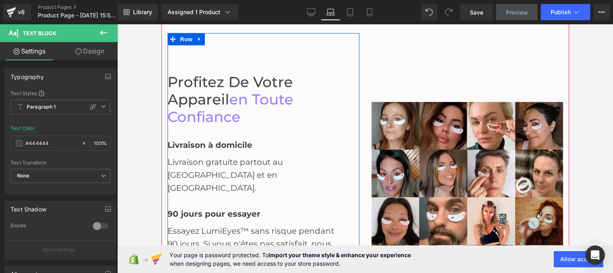
scroll to position [1225, 0]
click at [202, 152] on div "Livraison gratuite partout au [GEOGRAPHIC_DATA] et en [GEOGRAPHIC_DATA]." at bounding box center [256, 173] width 179 height 43
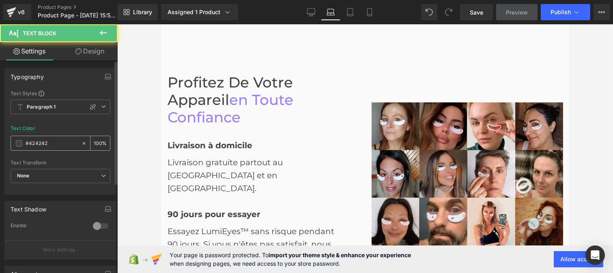
click at [58, 138] on div "#424242" at bounding box center [46, 143] width 70 height 14
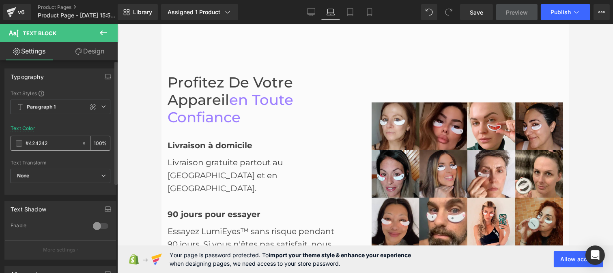
click at [48, 145] on input "#424242" at bounding box center [52, 143] width 52 height 9
paste input "44444"
type input "#444444"
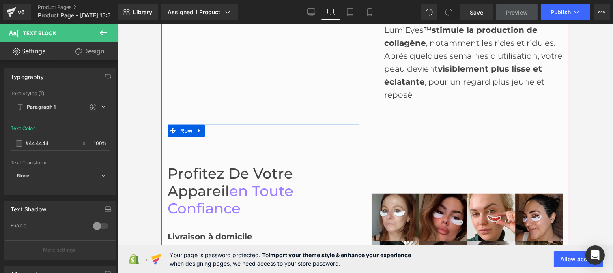
scroll to position [1132, 0]
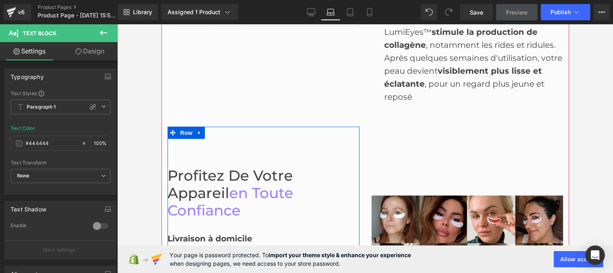
click at [191, 167] on span "Profitez de votre appareil" at bounding box center [229, 184] width 125 height 35
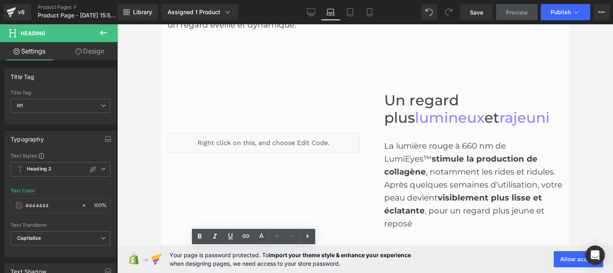
scroll to position [1005, 0]
click at [414, 140] on div "La lumière rouge à 660 nm de LumiEyes™ stimule la production de collagène , not…" at bounding box center [473, 185] width 179 height 91
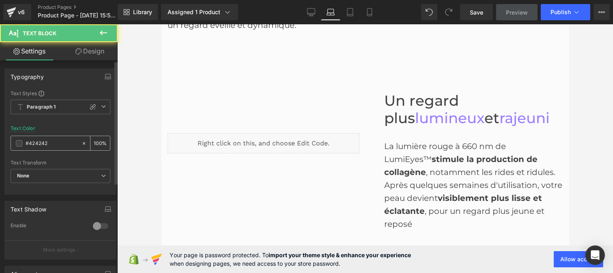
click at [54, 144] on input "#424242" at bounding box center [52, 143] width 52 height 9
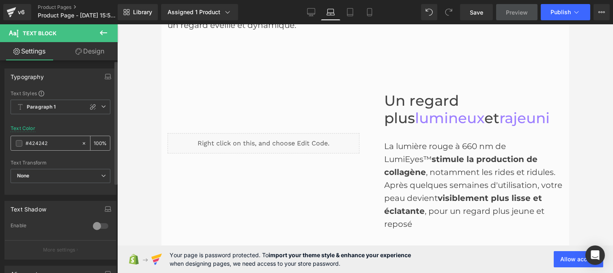
paste input "44444"
type input "#444444"
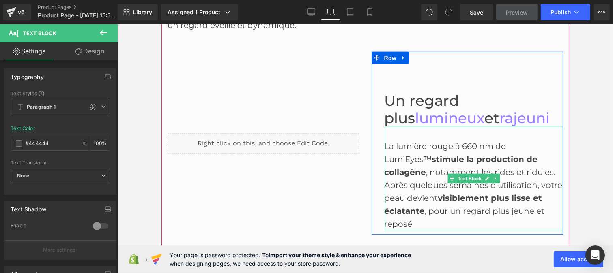
scroll to position [887, 0]
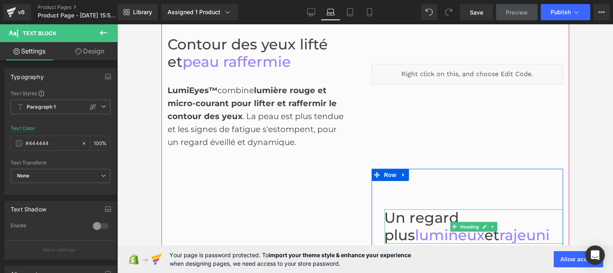
click at [384, 209] on span "Un regard plus" at bounding box center [421, 226] width 75 height 35
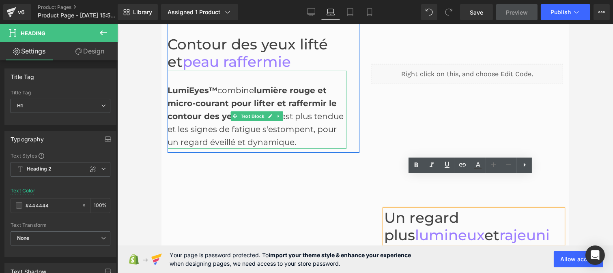
click at [225, 97] on div "LumiEyes™ combine lumière rouge et micro-courant pour lifter et raffermir le co…" at bounding box center [256, 110] width 179 height 78
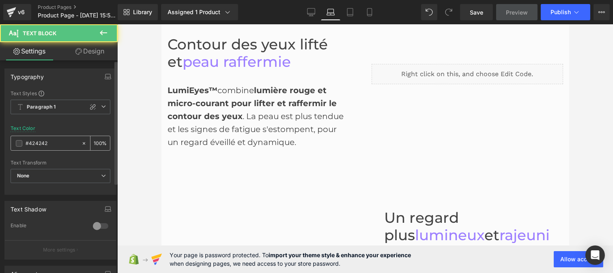
click at [57, 140] on input "#424242" at bounding box center [52, 143] width 52 height 9
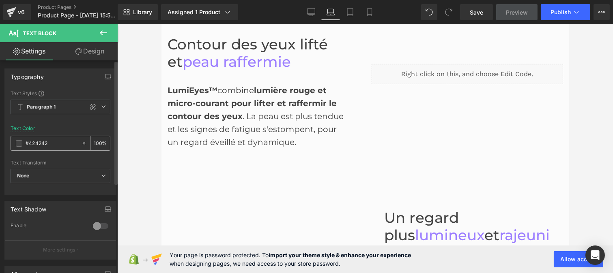
paste input "44444"
type input "#444444"
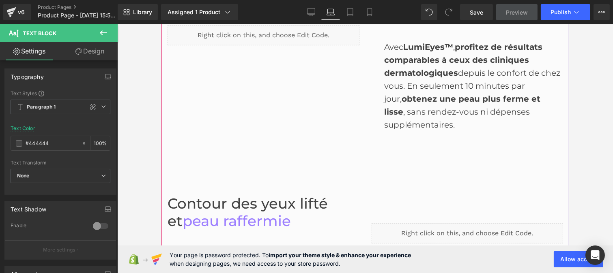
scroll to position [728, 0]
click at [429, 58] on div "Avec LumiEyes™ , profitez de résultats comparables à ceux des cliniques dermato…" at bounding box center [473, 86] width 179 height 91
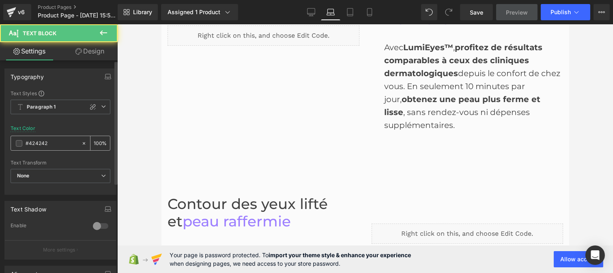
click at [57, 147] on input "#424242" at bounding box center [52, 143] width 52 height 9
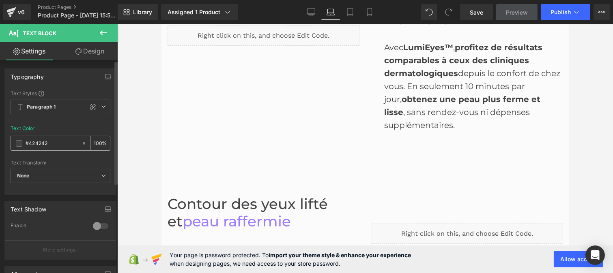
type input "#444444"
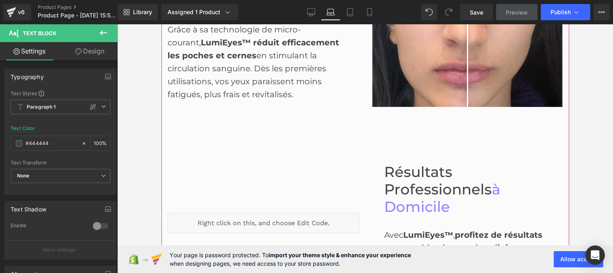
scroll to position [539, 0]
click at [219, 80] on div "Grâce à sa technologie de micro-courant, LumiEyes™ réduit efficacement les poch…" at bounding box center [256, 56] width 179 height 91
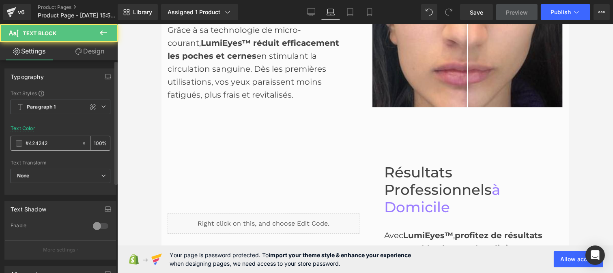
click at [60, 142] on input "#424242" at bounding box center [52, 143] width 52 height 9
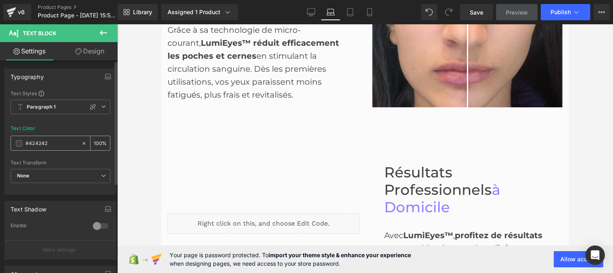
type input "#444444"
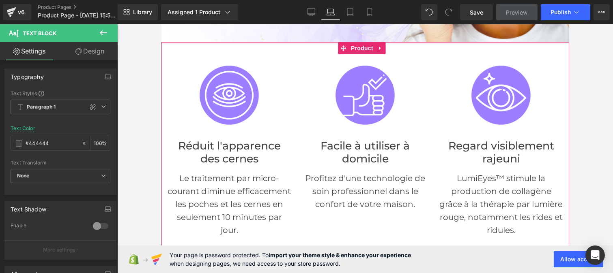
scroll to position [173, 0]
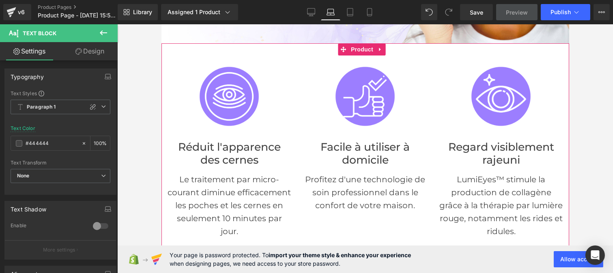
click at [207, 204] on div "Le traitement par micro-courant diminue efficacement les poches et les cernes e…" at bounding box center [229, 202] width 124 height 71
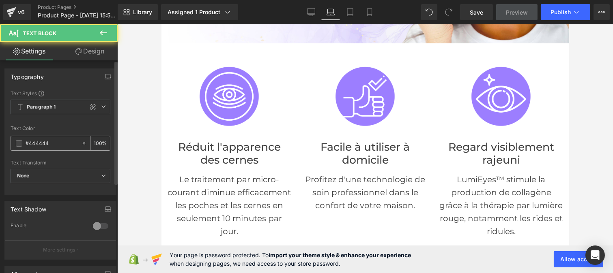
click at [52, 144] on input "#444444" at bounding box center [52, 143] width 52 height 9
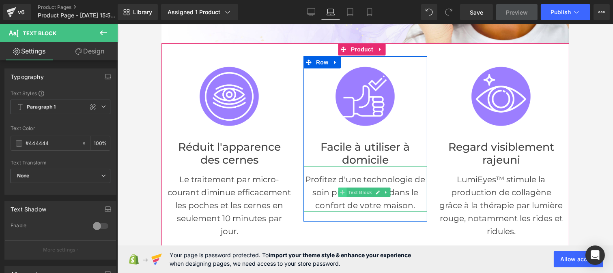
click at [337, 188] on span at bounding box center [341, 193] width 9 height 10
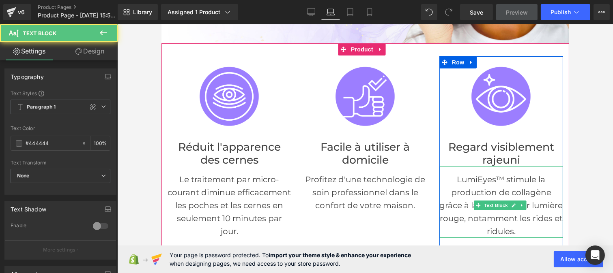
click at [503, 191] on p "LumiEyes™ stimule la production de collagène grâce à la thérapie par lumière ro…" at bounding box center [501, 205] width 124 height 65
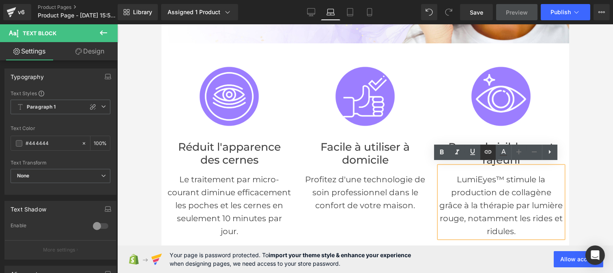
click at [480, 145] on link at bounding box center [487, 152] width 15 height 15
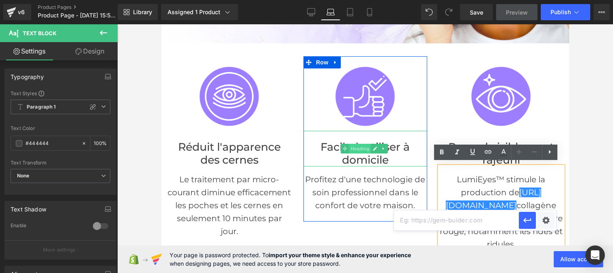
click at [361, 144] on span "Heading" at bounding box center [359, 149] width 22 height 10
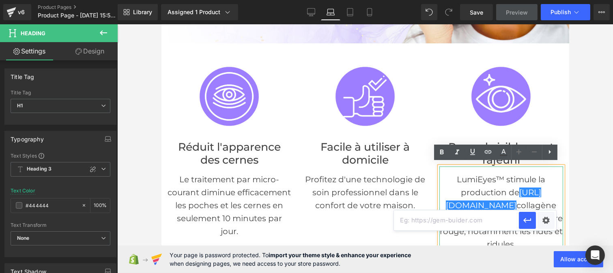
click at [485, 202] on p "LumiEyes™ stimule la production de [URL][DOMAIN_NAME] collagène grâce à la thér…" at bounding box center [501, 212] width 124 height 78
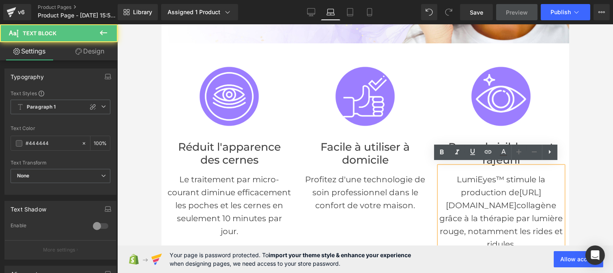
click at [483, 204] on p "LumiEyes™ stimule la production de [URL][DOMAIN_NAME] collagène grâce à la thér…" at bounding box center [501, 212] width 124 height 78
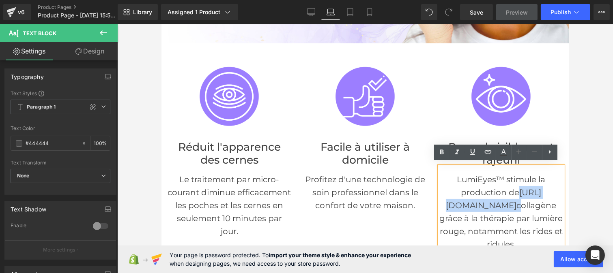
drag, startPoint x: 500, startPoint y: 191, endPoint x: 484, endPoint y: 199, distance: 17.8
click at [484, 199] on p "LumiEyes™ stimule la production de [URL][DOMAIN_NAME] collagène grâce à la thér…" at bounding box center [501, 212] width 124 height 78
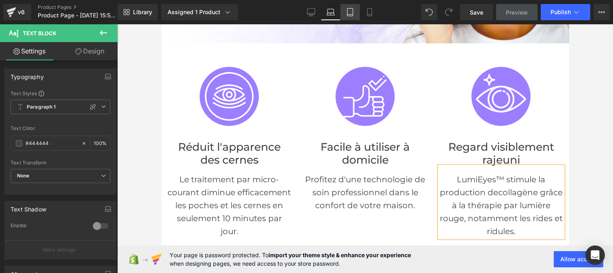
click at [349, 12] on icon at bounding box center [350, 12] width 8 height 8
type input "100"
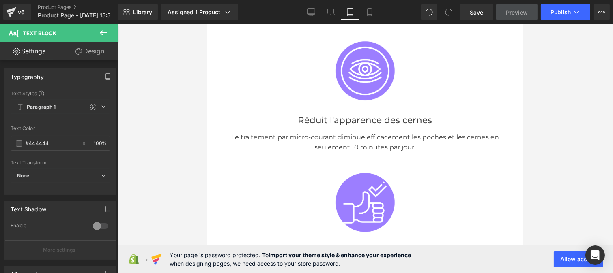
scroll to position [408, 0]
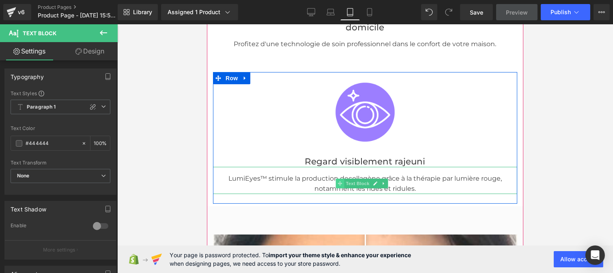
click at [337, 183] on icon at bounding box center [339, 183] width 4 height 5
click at [313, 179] on p "LumiEyes™ stimule la production de collagène grâce à la thérapie par lumière ro…" at bounding box center [365, 184] width 304 height 21
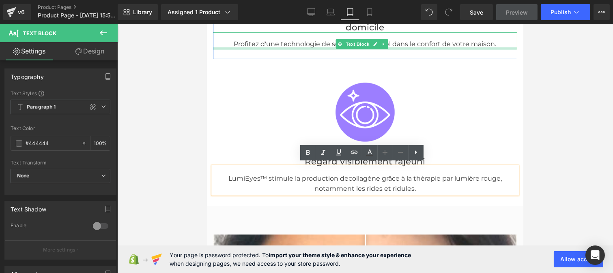
click at [283, 47] on div at bounding box center [365, 48] width 304 height 2
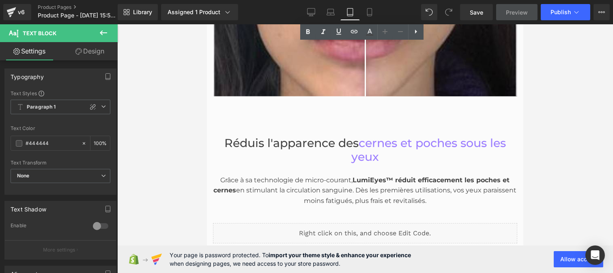
scroll to position [956, 0]
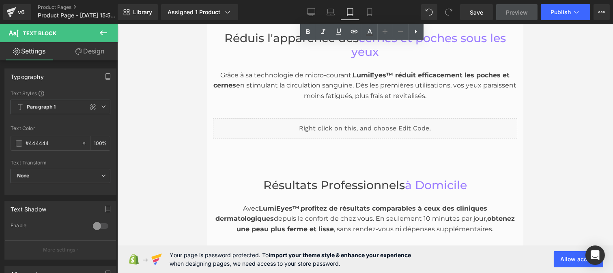
click at [321, 79] on div "Grâce à sa technologie de micro-courant, LumiEyes™ réduit efficacement les poch…" at bounding box center [365, 80] width 304 height 43
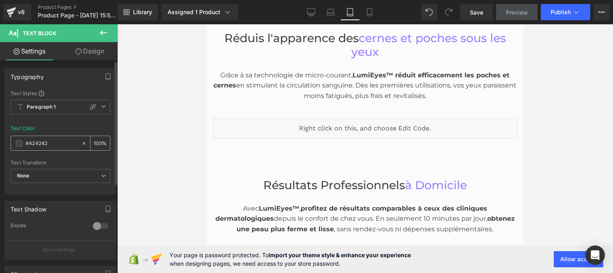
click at [55, 145] on input "#424242" at bounding box center [52, 143] width 52 height 9
type input "#444444"
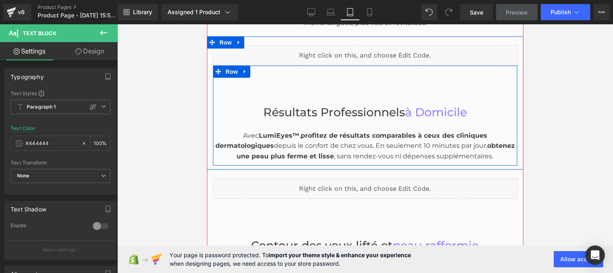
scroll to position [1029, 0]
click at [301, 137] on div "Avec LumiEyes™ , profitez de résultats comparables à ceux des cliniques dermato…" at bounding box center [365, 145] width 304 height 31
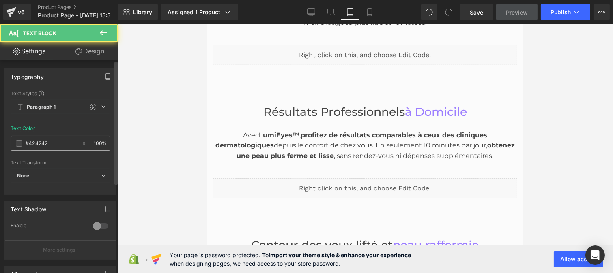
click at [52, 146] on input "#424242" at bounding box center [52, 143] width 52 height 9
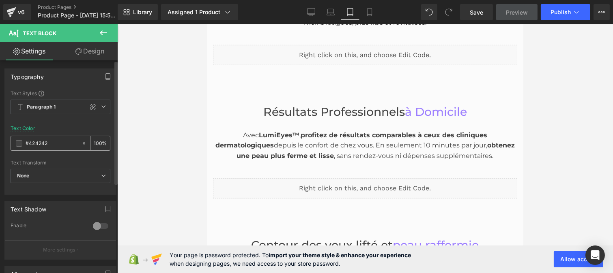
paste input "44444"
type input "#444444"
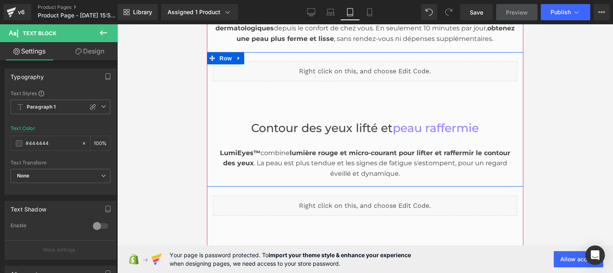
scroll to position [1147, 0]
click at [281, 153] on div "LumiEyes™ combine lumière rouge et micro-courant pour lifter et raffermir le co…" at bounding box center [365, 157] width 304 height 44
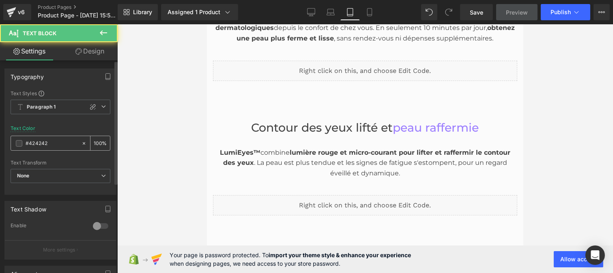
click at [60, 144] on input "#424242" at bounding box center [52, 143] width 52 height 9
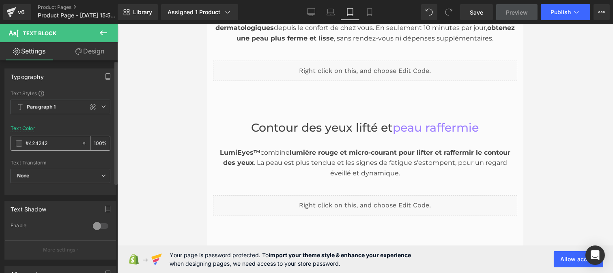
type input "#444444"
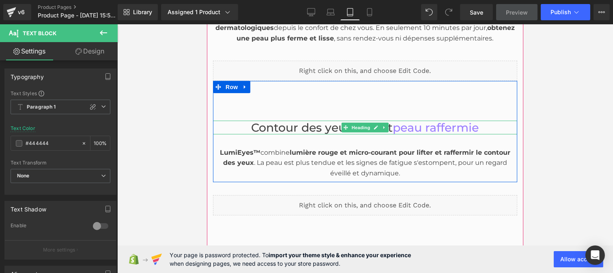
click at [297, 126] on span "Contour des yeux lifté et" at bounding box center [322, 128] width 142 height 14
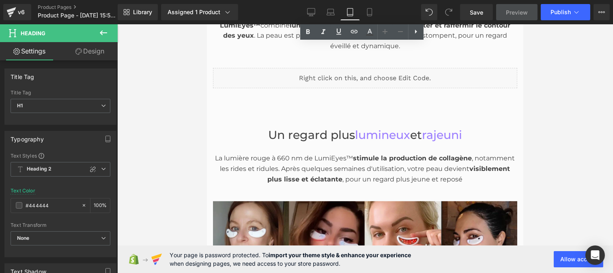
scroll to position [1283, 0]
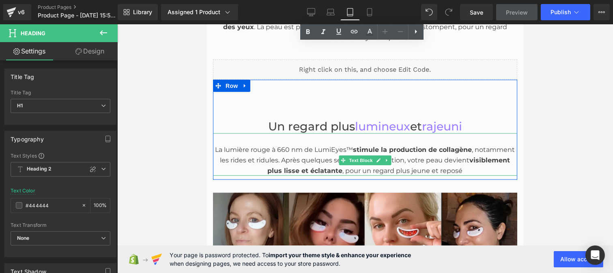
click at [315, 158] on div "La lumière rouge à 660 nm de LumiEyes™ stimule la production de collagène , not…" at bounding box center [365, 160] width 304 height 31
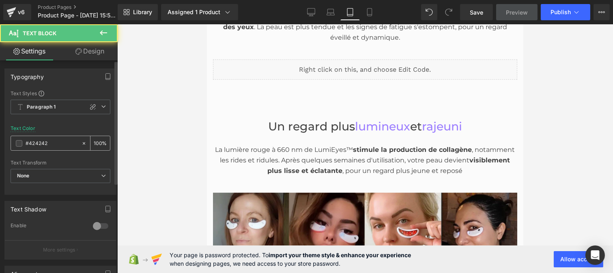
click at [57, 142] on input "#424242" at bounding box center [52, 143] width 52 height 9
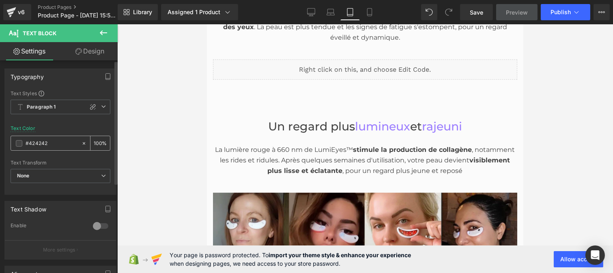
paste input "44444"
type input "#444444"
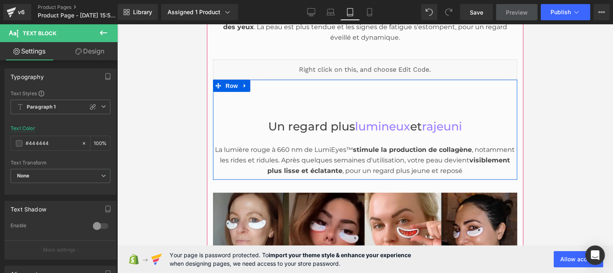
click at [305, 126] on span "Un regard plus" at bounding box center [311, 127] width 87 height 14
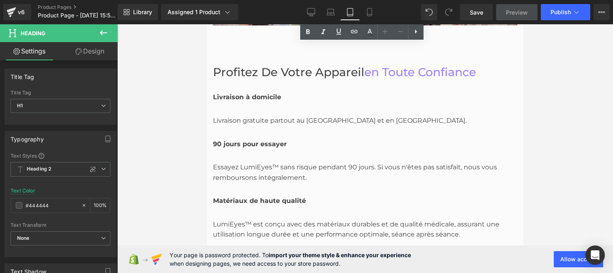
scroll to position [1756, 0]
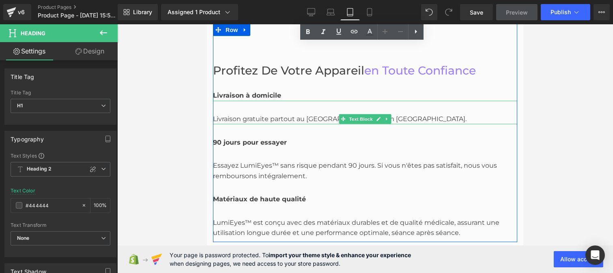
click at [262, 116] on div "Livraison gratuite partout au [GEOGRAPHIC_DATA] et en [GEOGRAPHIC_DATA]." at bounding box center [365, 113] width 304 height 24
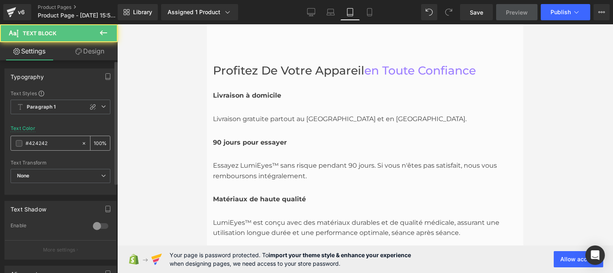
click at [54, 144] on input "#424242" at bounding box center [52, 143] width 52 height 9
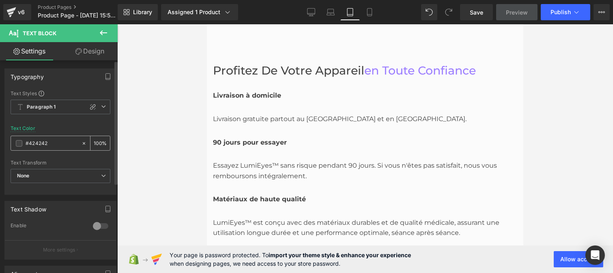
type input "#444444"
click at [257, 66] on span "Profitez de votre appareil" at bounding box center [288, 71] width 151 height 14
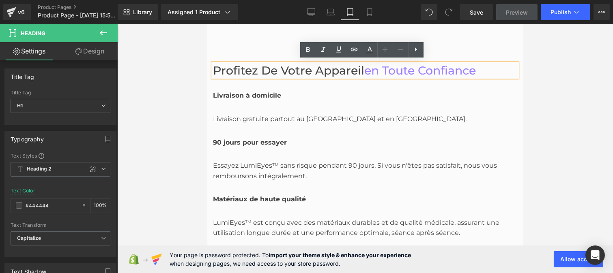
click at [246, 173] on div "Essayez LumiEyes™ sans risque pendant 90 jours. Si vous n'êtes pas satisfait, n…" at bounding box center [365, 165] width 304 height 34
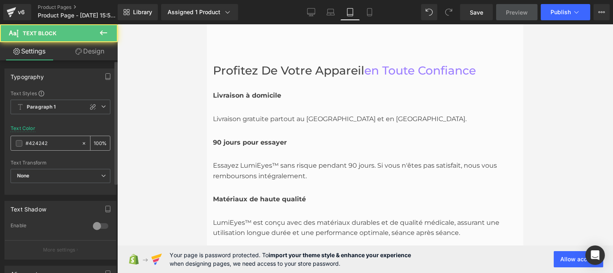
click at [53, 144] on input "#424242" at bounding box center [52, 143] width 52 height 9
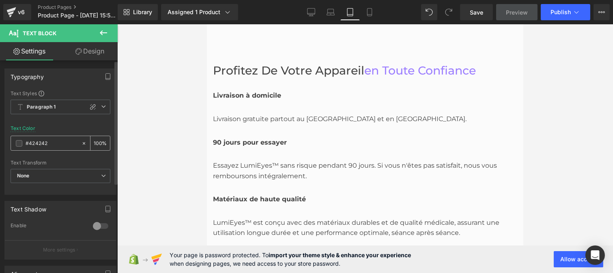
paste input "44444"
type input "#444444"
click at [246, 212] on div "LumiEyes™ est conçu avec des matériaux durables et de qualité médicale, assuran…" at bounding box center [365, 222] width 304 height 34
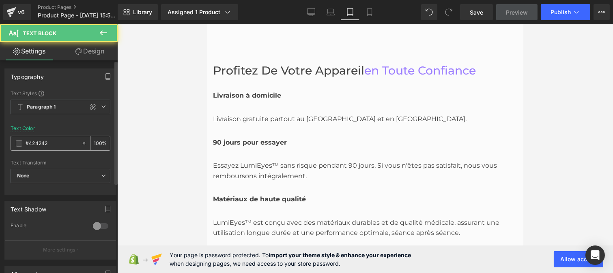
click at [58, 148] on div "#424242" at bounding box center [46, 143] width 70 height 14
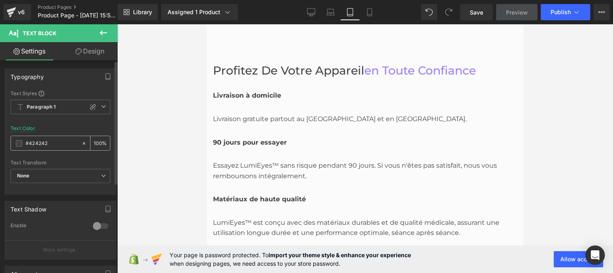
click at [54, 147] on input "#424242" at bounding box center [52, 143] width 52 height 9
paste input "44444"
type input "#444444"
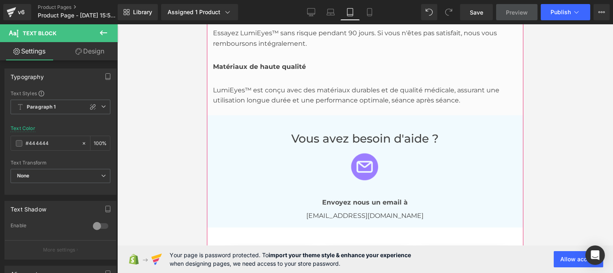
scroll to position [1977, 0]
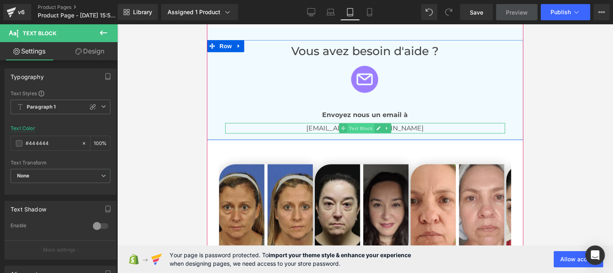
click at [351, 126] on span "Text Block" at bounding box center [360, 129] width 27 height 10
click at [328, 123] on div at bounding box center [365, 124] width 280 height 2
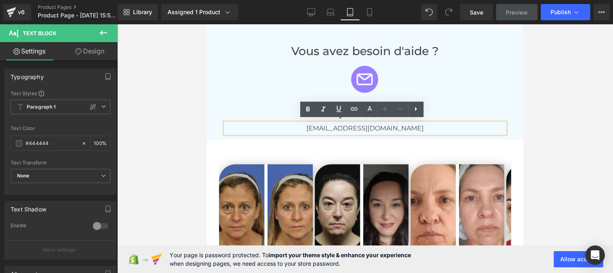
click at [351, 125] on p "[EMAIL_ADDRESS][DOMAIN_NAME]" at bounding box center [365, 128] width 280 height 11
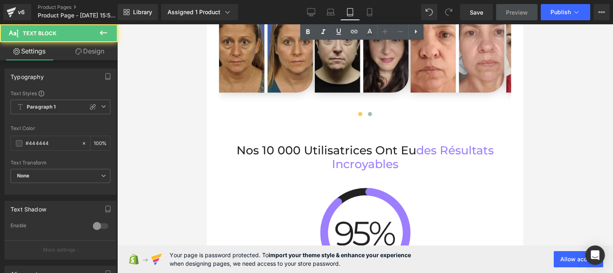
scroll to position [2144, 0]
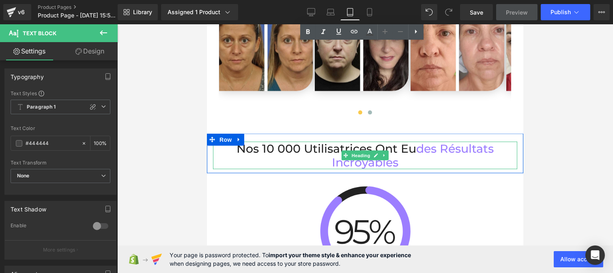
click at [329, 144] on h2 "Nos 10 000 Utilisatrices Ont eu des résultats incroyables" at bounding box center [365, 156] width 304 height 28
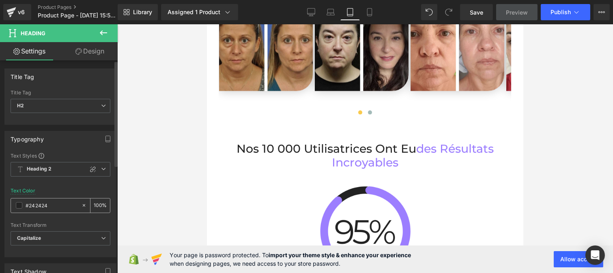
click at [52, 208] on input "#242424" at bounding box center [52, 205] width 52 height 9
paste input "44444"
type input "#444444"
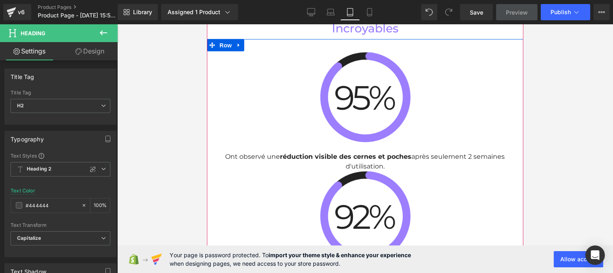
scroll to position [2278, 0]
click at [269, 152] on p "Ont observé une réduction visible des cernes et poches après seulement 2 semain…" at bounding box center [365, 161] width 304 height 19
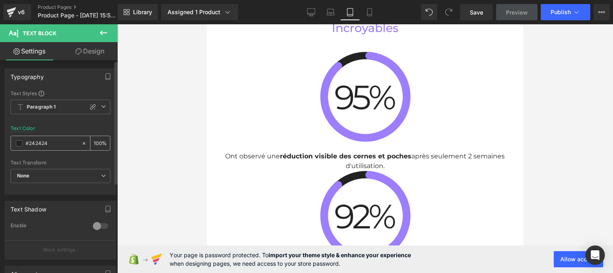
click at [49, 141] on input "#242424" at bounding box center [52, 143] width 52 height 9
type input "#444444"
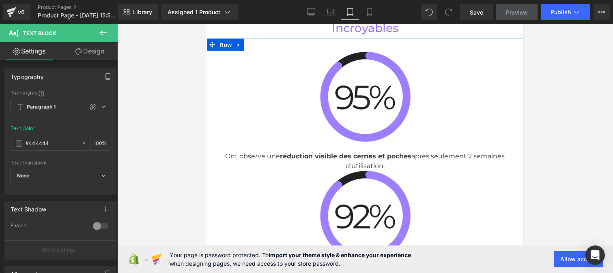
scroll to position [2410, 0]
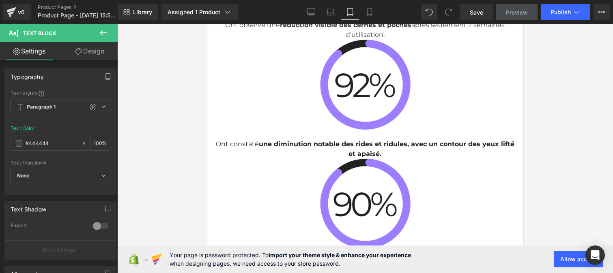
click at [292, 140] on b "une diminution notable des rides et ridules, avec un contour des yeux lifté et …" at bounding box center [386, 148] width 256 height 17
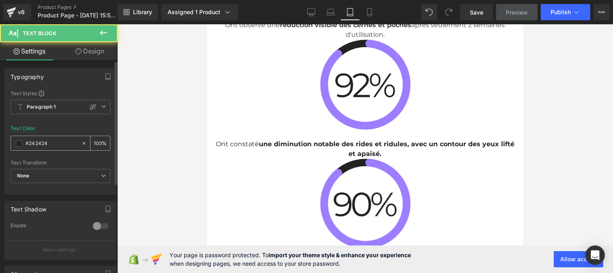
click at [54, 144] on input "#242424" at bounding box center [52, 143] width 52 height 9
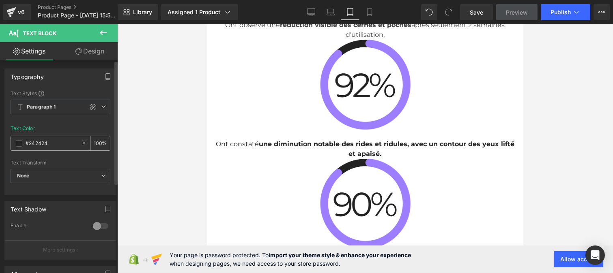
paste input "44444"
type input "#444444"
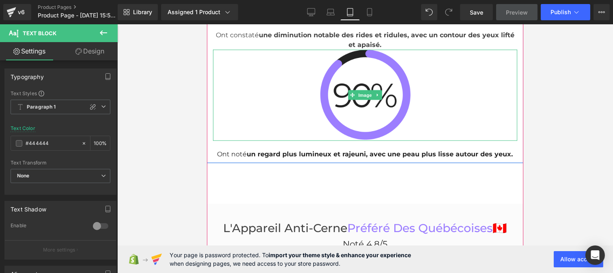
scroll to position [2519, 0]
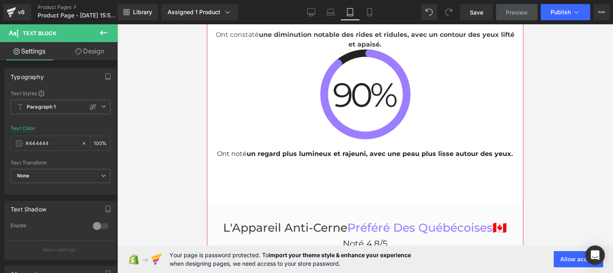
click at [276, 155] on div "Ont noté un regard plus lumineux et rajeuni, avec une peau plus lisse autour de…" at bounding box center [365, 150] width 304 height 18
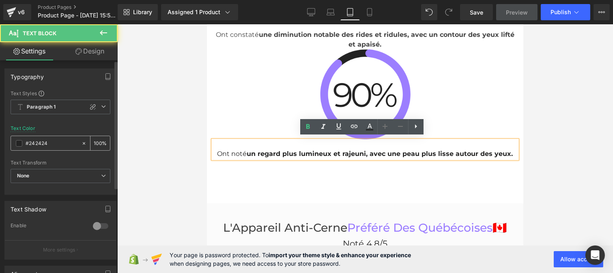
click at [50, 145] on input "#242424" at bounding box center [52, 143] width 52 height 9
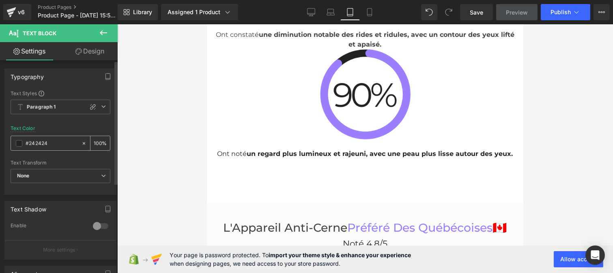
paste input "44444"
type input "#444444"
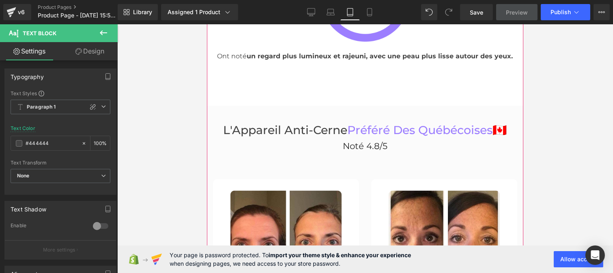
scroll to position [2617, 0]
click at [313, 129] on h3 "L'Appareil Anti-Cerne Préféré Des québécoises 🇨🇦" at bounding box center [365, 130] width 304 height 14
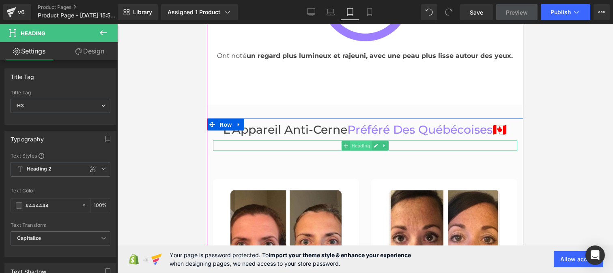
click at [356, 141] on span "Heading" at bounding box center [361, 146] width 22 height 10
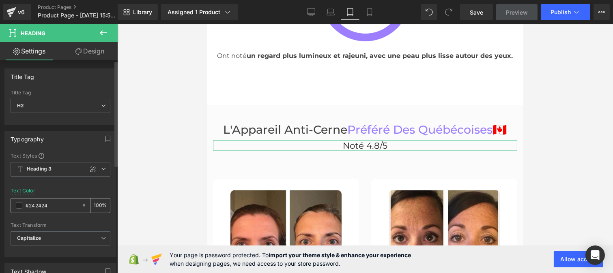
click at [54, 209] on input "#242424" at bounding box center [52, 205] width 52 height 9
type input "#444444"
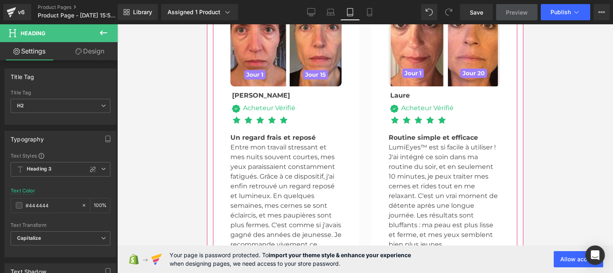
scroll to position [2835, 0]
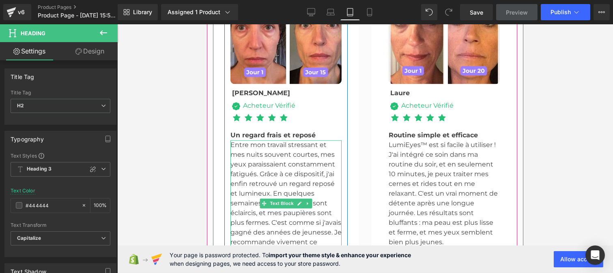
click at [251, 165] on p "Entre mon travail stressant et mes nuits souvent courtes, mes yeux paraissaient…" at bounding box center [285, 208] width 111 height 136
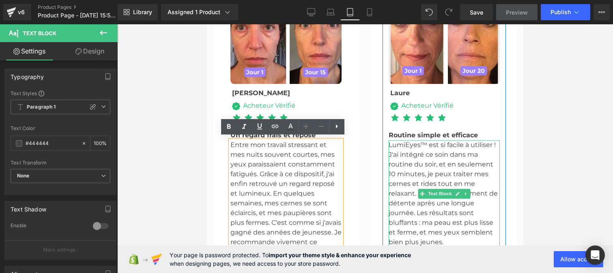
click at [446, 163] on p "LumiEyes™ est si facile à utiliser ! J'ai intégré ce soin dans ma routine du so…" at bounding box center [443, 193] width 111 height 107
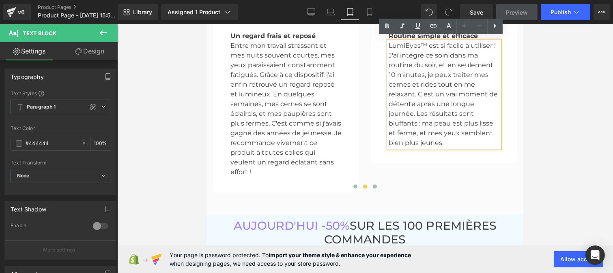
scroll to position [2935, 0]
click at [373, 182] on button at bounding box center [375, 186] width 10 height 8
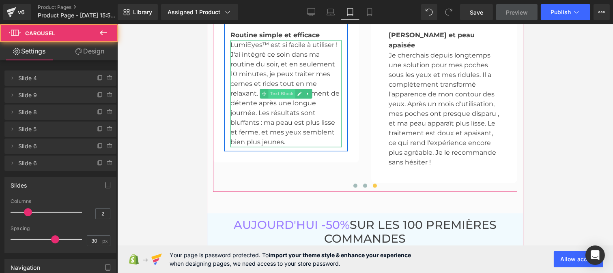
click at [286, 90] on span "Text Block" at bounding box center [281, 94] width 27 height 10
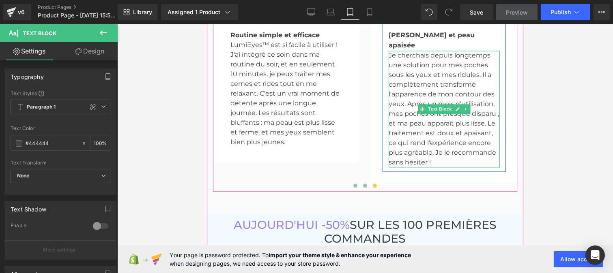
click at [447, 86] on p "Je cherchais depuis longtemps une solution pour mes poches sous les yeux et mes…" at bounding box center [443, 109] width 111 height 117
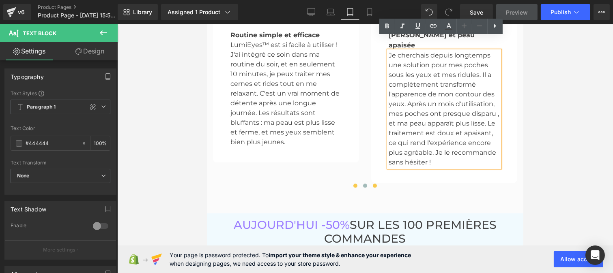
click at [353, 184] on span at bounding box center [355, 186] width 4 height 4
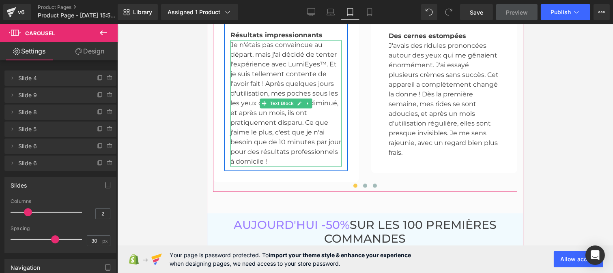
click at [249, 82] on p "Je n'étais pas convaincue au départ, mais j'ai décidé de tenter l'expérience av…" at bounding box center [285, 103] width 111 height 127
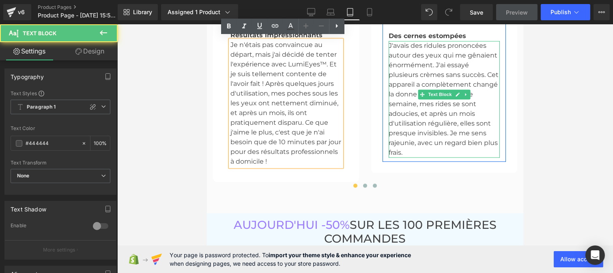
click at [423, 102] on p "J'avais des ridules prononcées autour des yeux qui me gênaient énormément. J'ai…" at bounding box center [443, 99] width 111 height 117
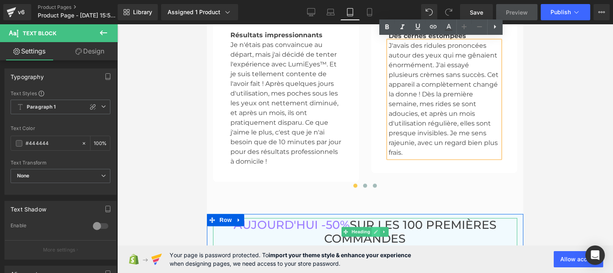
click at [372, 227] on link at bounding box center [376, 232] width 9 height 10
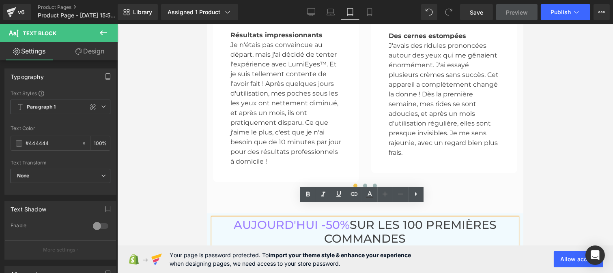
click at [393, 218] on h3 "[DATE] -50% SUR LES 100 PREMIÈRES COMMANDES" at bounding box center [365, 232] width 304 height 28
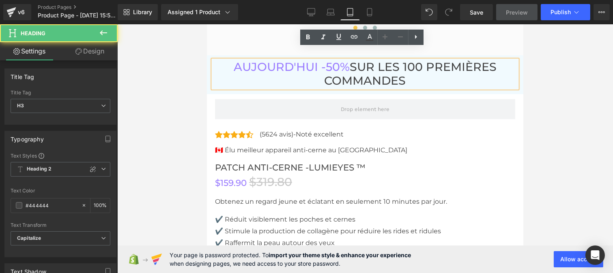
scroll to position [3094, 0]
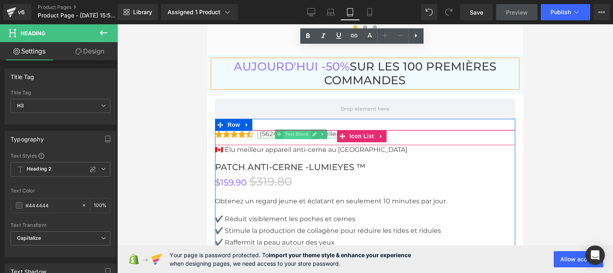
click at [284, 129] on span "Text Block" at bounding box center [296, 134] width 27 height 10
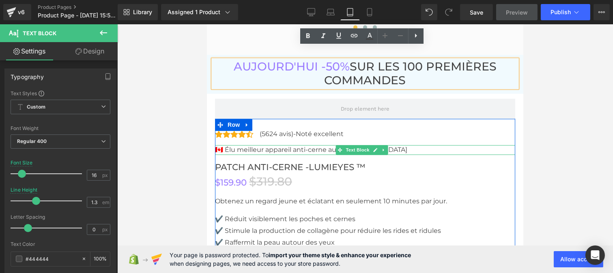
click at [270, 145] on p "🇨🇦 Élu meilleur appareil anti-cerne au [GEOGRAPHIC_DATA]" at bounding box center [365, 150] width 300 height 10
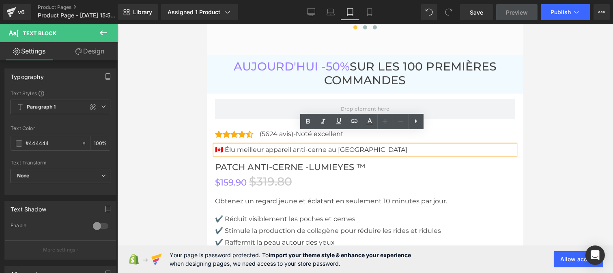
drag, startPoint x: 272, startPoint y: 194, endPoint x: 266, endPoint y: 190, distance: 6.7
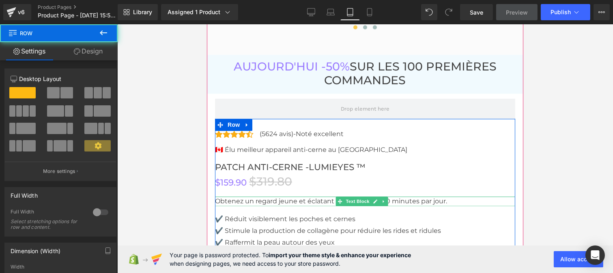
click at [264, 197] on p "Obtenez un regard jeune et éclatant en seulement 10 minutes par jour." at bounding box center [365, 202] width 300 height 10
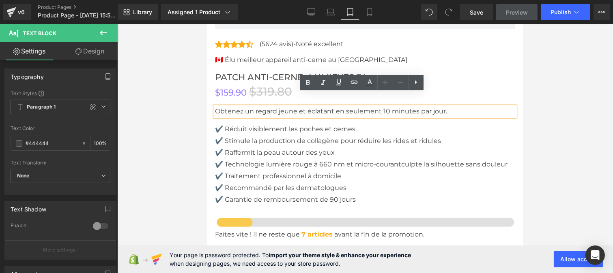
scroll to position [3185, 0]
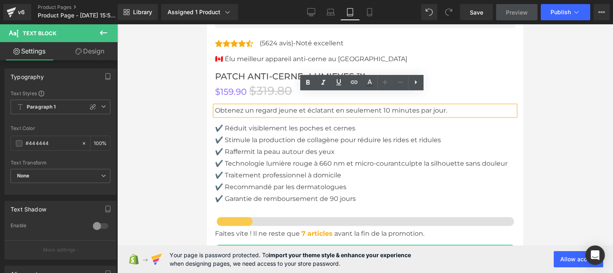
click at [255, 183] on p "✔️ Recommandé par les dermatologues" at bounding box center [365, 188] width 300 height 10
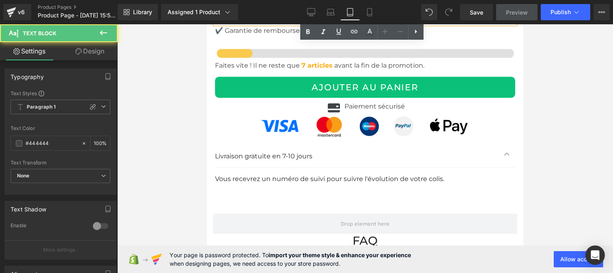
scroll to position [3354, 0]
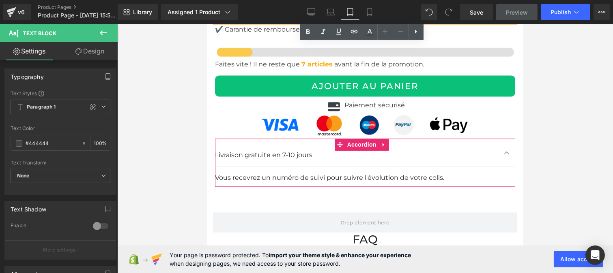
click at [251, 150] on p "Livraison gratuite en 7-10 jours" at bounding box center [357, 155] width 284 height 11
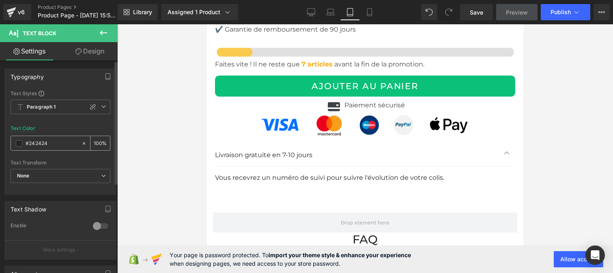
click at [50, 148] on div "#242424" at bounding box center [46, 143] width 70 height 14
click at [51, 146] on input "#242424" at bounding box center [52, 143] width 52 height 9
paste input "44444"
type input "#444444"
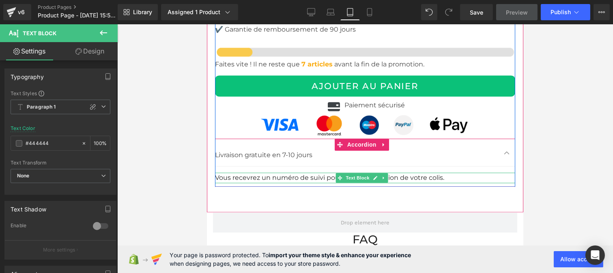
click at [260, 174] on font "Vous recevrez un numéro de suivi pour suivre l'évolution de votre colis." at bounding box center [329, 178] width 229 height 8
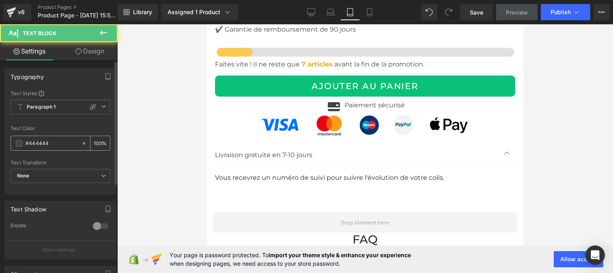
click at [54, 140] on input "#444444" at bounding box center [52, 143] width 52 height 9
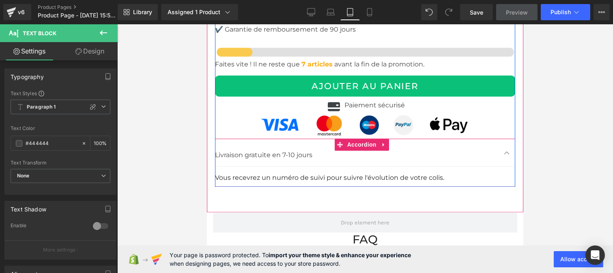
click at [206, 24] on div at bounding box center [206, 24] width 0 height 0
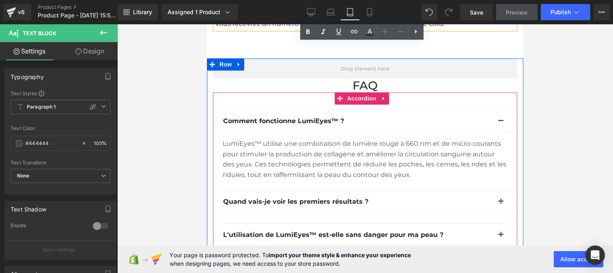
scroll to position [3509, 0]
click at [301, 159] on div "LumiEyes™ utilise une combinaison de lumière rouge à 660 nm et de micro-courant…" at bounding box center [364, 158] width 285 height 41
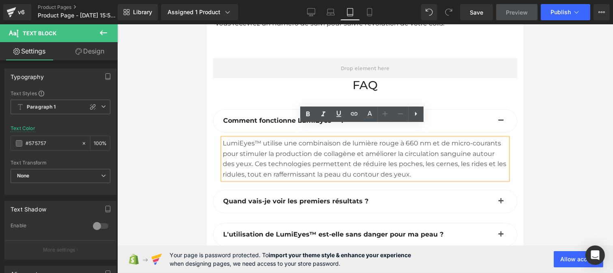
click at [293, 156] on div "LumiEyes™ utilise une combinaison de lumière rouge à 660 nm et de micro-courant…" at bounding box center [364, 158] width 285 height 41
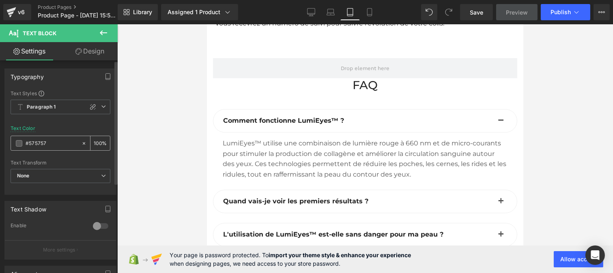
click at [58, 142] on input "#575757" at bounding box center [52, 143] width 52 height 9
type input "#444444"
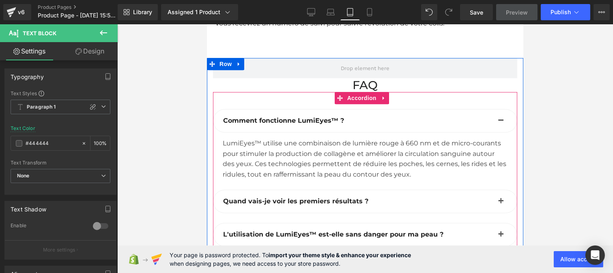
click at [492, 190] on button "button" at bounding box center [500, 201] width 16 height 23
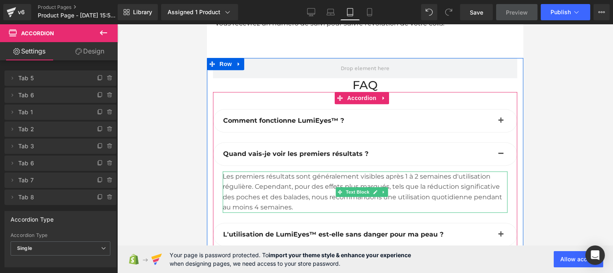
click at [260, 174] on div "Les premiers résultats sont généralement visibles après 1 à 2 semaines d'utilis…" at bounding box center [364, 192] width 285 height 41
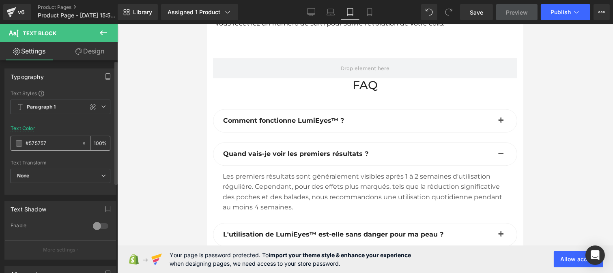
click at [49, 145] on input "#575757" at bounding box center [52, 143] width 52 height 9
paste input "444444"
type input "#444444"
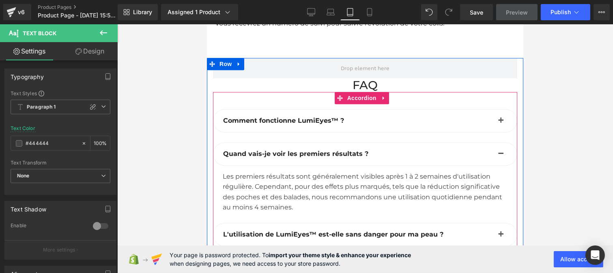
click at [492, 223] on button "button" at bounding box center [500, 234] width 16 height 23
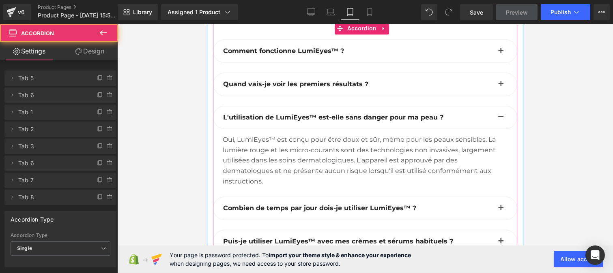
scroll to position [3579, 0]
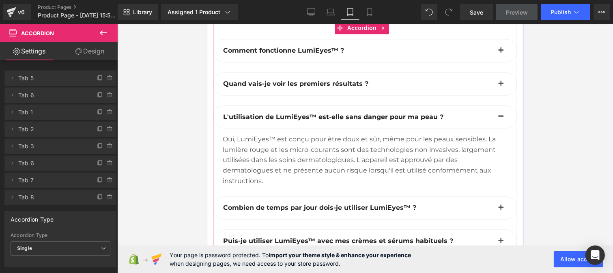
click at [250, 155] on div "Oui, LumiEyes™ est conçu pour être doux et sûr, même pour les peaux sensibles. …" at bounding box center [364, 160] width 285 height 52
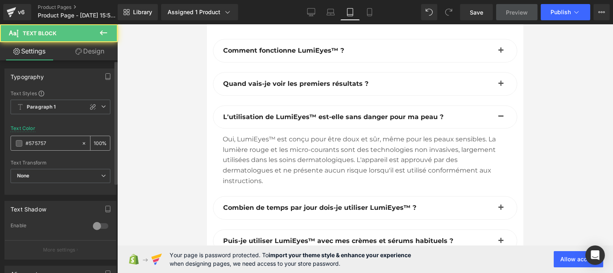
click at [58, 144] on input "#575757" at bounding box center [52, 143] width 52 height 9
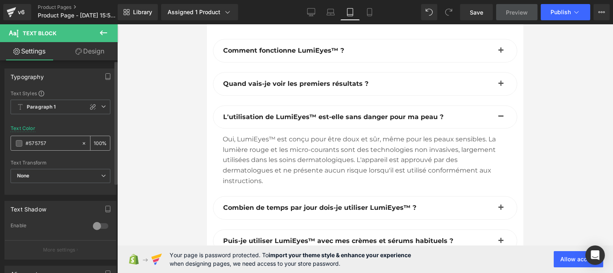
paste input "444444"
type input "#444444"
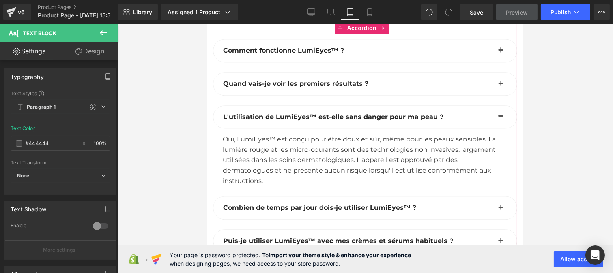
click at [496, 197] on button "button" at bounding box center [500, 208] width 16 height 23
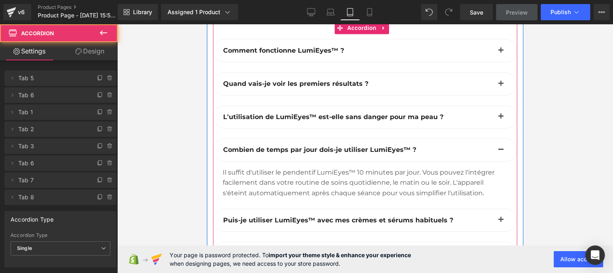
click at [285, 185] on div "Il suffit d'utiliser le pendentif LumiEyes™ 10 minutes par jour. Vous pouvez l'…" at bounding box center [364, 183] width 285 height 31
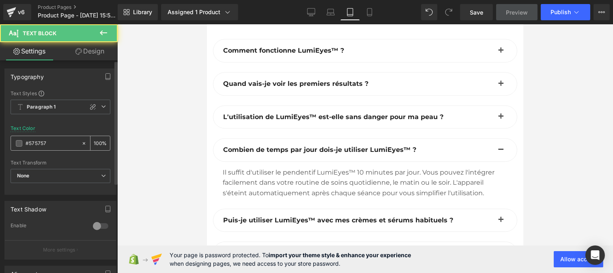
click at [57, 145] on input "#575757" at bounding box center [52, 143] width 52 height 9
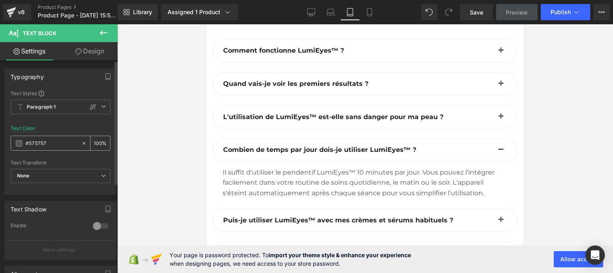
type input "#444444"
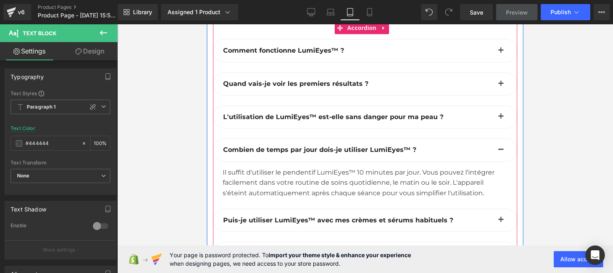
click at [501, 222] on span "button" at bounding box center [501, 222] width 0 height 0
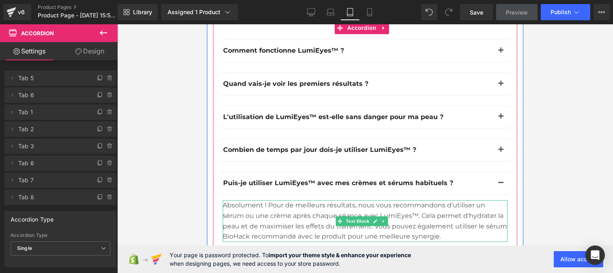
click at [285, 200] on div "Absolument ! Pour de meilleurs résultats, nous vous recommandons d'utiliser un …" at bounding box center [364, 220] width 285 height 41
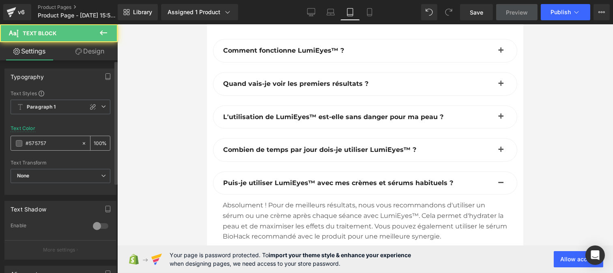
click at [51, 145] on input "#575757" at bounding box center [52, 143] width 52 height 9
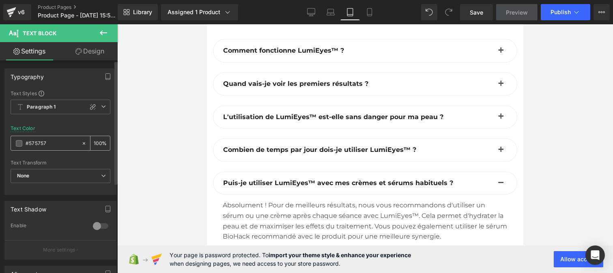
paste input "444444"
type input "#444444"
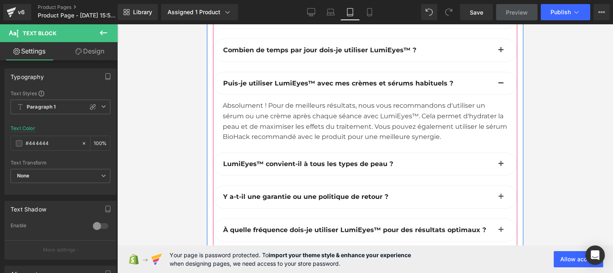
scroll to position [3679, 0]
click at [501, 166] on span "button" at bounding box center [501, 166] width 0 height 0
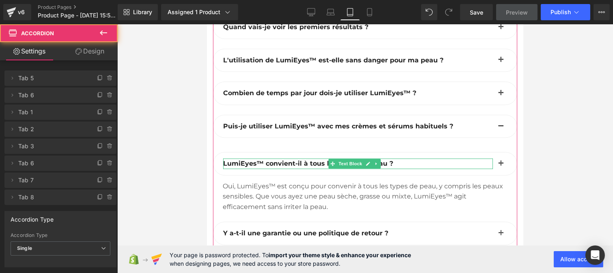
scroll to position [3632, 0]
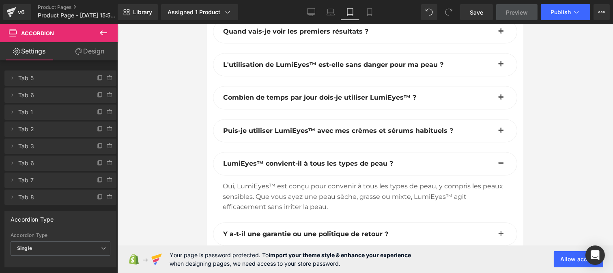
click at [276, 183] on div "Oui, LumiEyes™ est conçu pour convenir à tous les types de peau, y compris les …" at bounding box center [364, 196] width 285 height 31
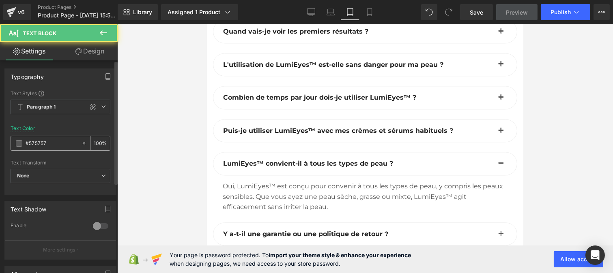
click at [54, 141] on input "#575757" at bounding box center [52, 143] width 52 height 9
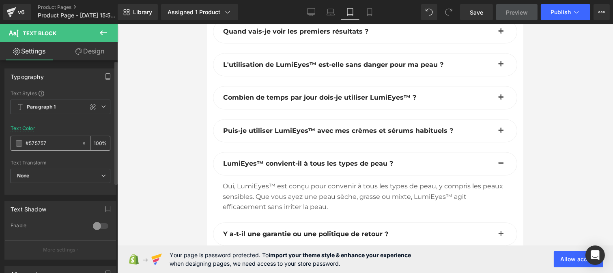
paste input "444444"
type input "#444444"
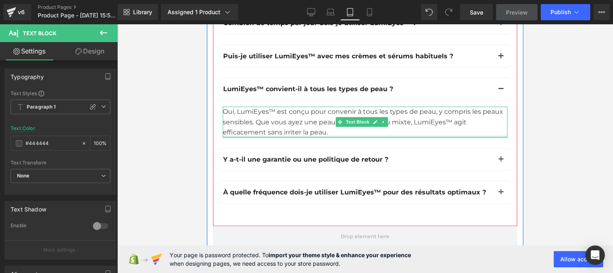
scroll to position [3707, 0]
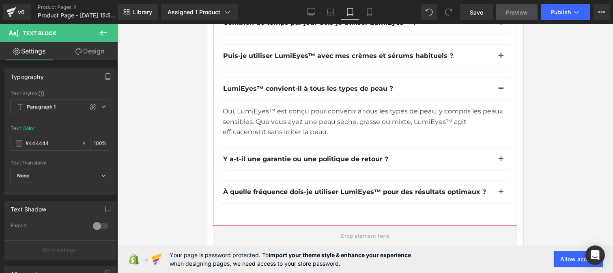
click at [501, 161] on span "button" at bounding box center [501, 161] width 0 height 0
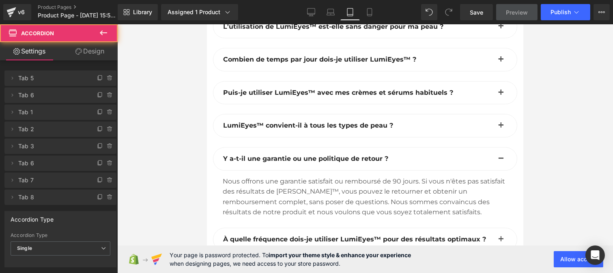
scroll to position [3669, 0]
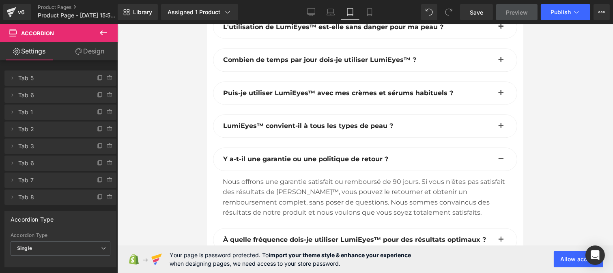
click at [248, 189] on div "Nous offrons une garantie satisfait ou remboursé de 90 jours. Si vous n'êtes pa…" at bounding box center [364, 197] width 285 height 41
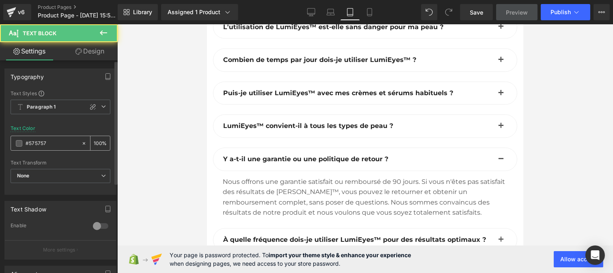
click at [47, 142] on input "#575757" at bounding box center [52, 143] width 52 height 9
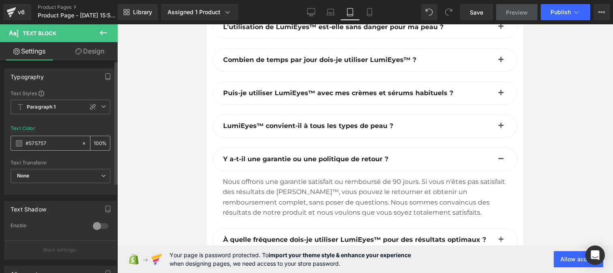
type input "#444444"
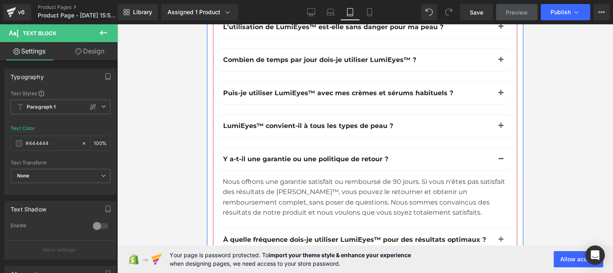
click at [492, 229] on button "button" at bounding box center [500, 240] width 16 height 23
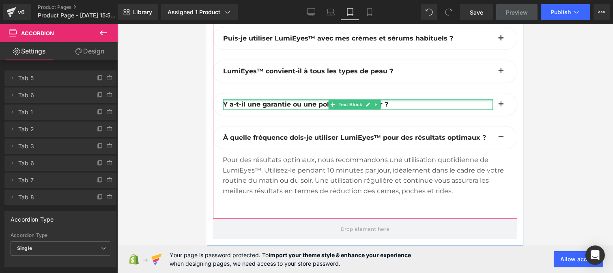
scroll to position [3725, 0]
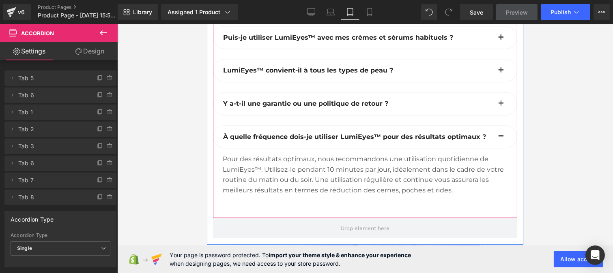
click at [285, 160] on div "Pour des résultats optimaux, nous recommandons une utilisation quotidienne de L…" at bounding box center [364, 174] width 285 height 41
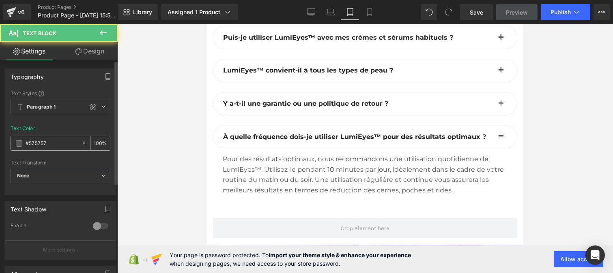
click at [54, 137] on div "#575757" at bounding box center [46, 143] width 70 height 14
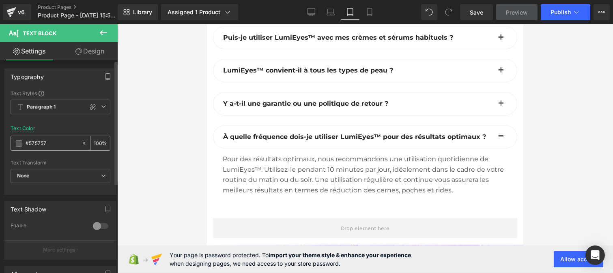
click at [43, 142] on input "#575757" at bounding box center [52, 143] width 52 height 9
paste input "444444"
type input "#444444"
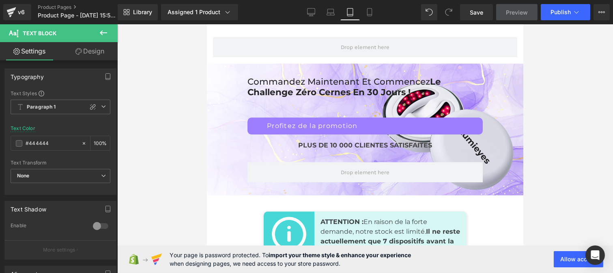
scroll to position [3907, 0]
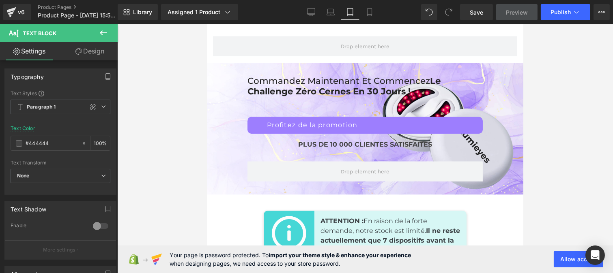
click at [286, 75] on span "Le Challenge Zéro cernes en 30 jours !" at bounding box center [343, 85] width 193 height 21
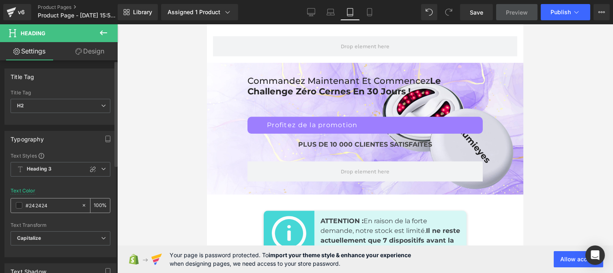
click at [54, 201] on input "#242424" at bounding box center [52, 205] width 52 height 9
type input "#444444"
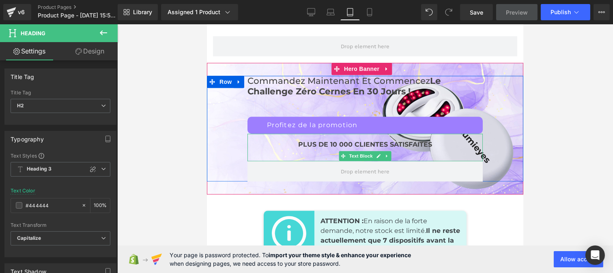
click at [322, 141] on b "PLUS DE 10 000 CLIENTES SATISFAITES" at bounding box center [365, 145] width 134 height 8
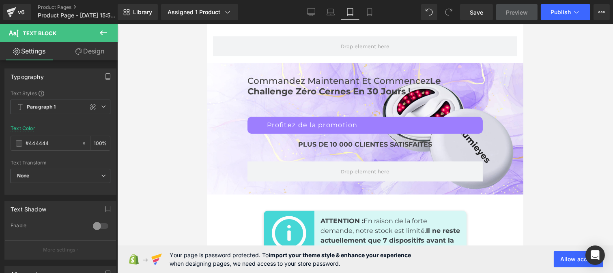
click at [342, 227] on strong "Il ne reste actuellement que 7 dispositifs avant la fin de notre promotion" at bounding box center [390, 240] width 140 height 27
click at [55, 147] on input "#3d4246" at bounding box center [52, 143] width 52 height 9
click at [326, 13] on link "Laptop" at bounding box center [330, 12] width 19 height 16
type input "#3d4246"
type input "100"
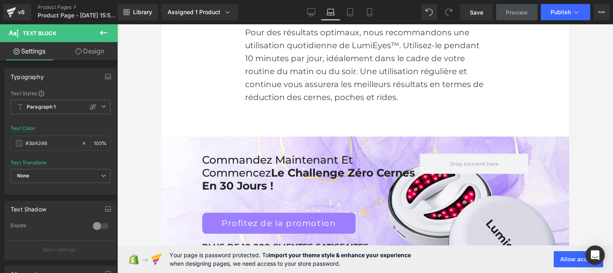
scroll to position [3625, 0]
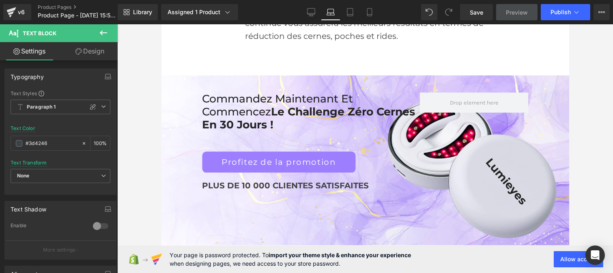
click at [60, 144] on input "#3d4246" at bounding box center [52, 143] width 52 height 9
type input "#444444"
click at [309, 13] on icon at bounding box center [311, 13] width 8 height 0
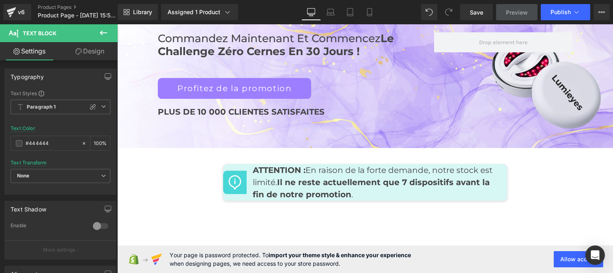
scroll to position [3299, 0]
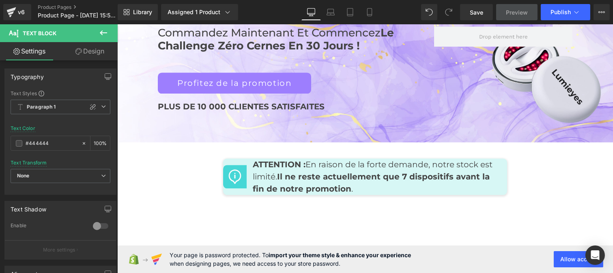
click at [302, 172] on strong "Il ne reste actuellement que 7 dispositifs avant la fin de notre promotion" at bounding box center [370, 183] width 237 height 22
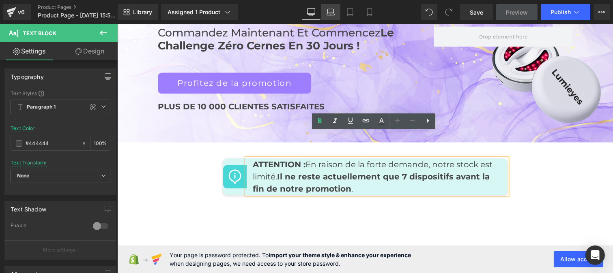
click at [329, 15] on icon at bounding box center [331, 12] width 8 height 8
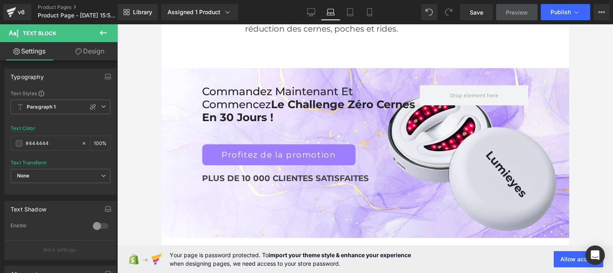
scroll to position [3636, 0]
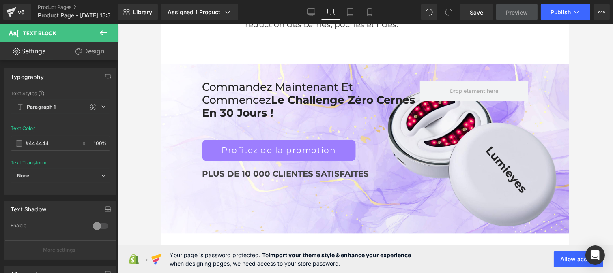
click at [286, 263] on strong "Il ne reste actuellement que 7 dispositifs avant la fin de notre promotion" at bounding box center [371, 274] width 237 height 22
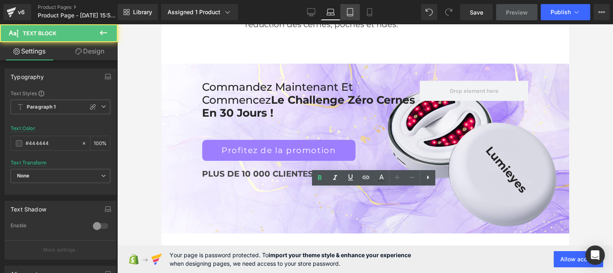
click at [346, 9] on icon at bounding box center [350, 12] width 8 height 8
type input "100"
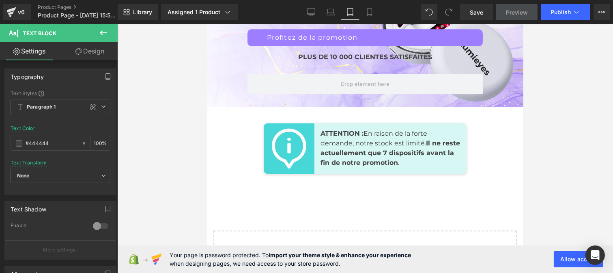
scroll to position [3942, 0]
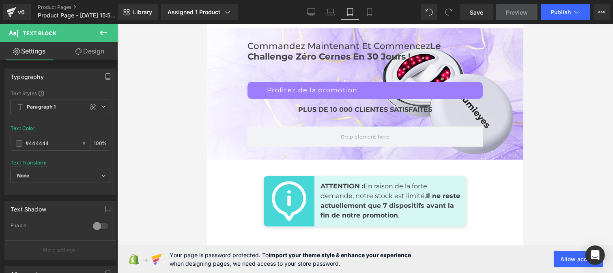
click at [336, 182] on p "ATTENTION : En raison de la forte demande, notre stock est limité. Il ne reste …" at bounding box center [390, 201] width 140 height 39
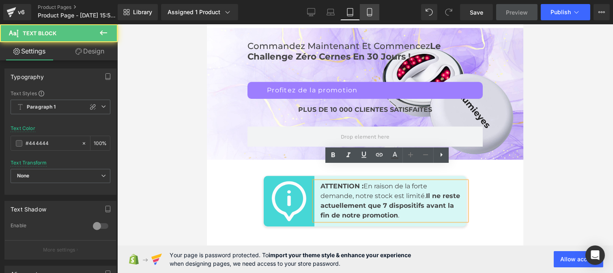
click at [364, 15] on link "Mobile" at bounding box center [369, 12] width 19 height 16
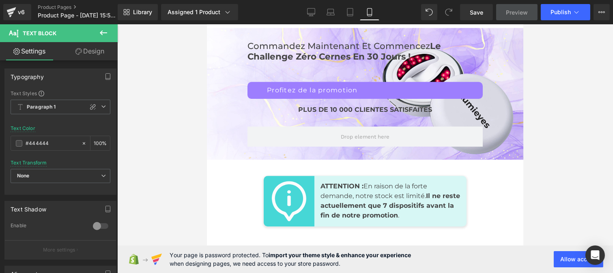
type input "#050c10"
type input "100"
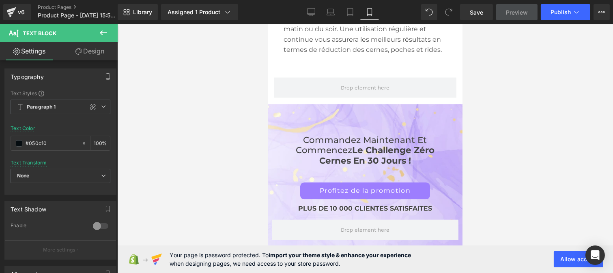
scroll to position [3862, 0]
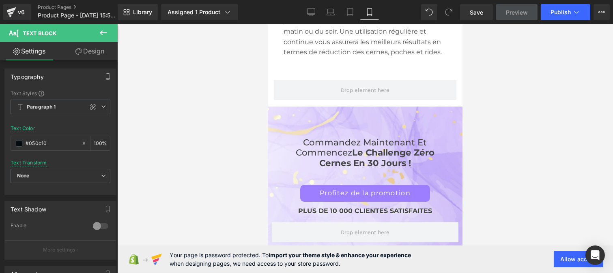
click at [335, 140] on h2 "Commandez maintenant et commencez Le Challenge Zéro cernes en 30 jours !" at bounding box center [364, 153] width 170 height 31
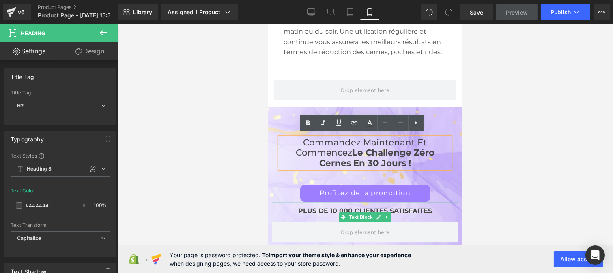
click at [322, 208] on b "PLUS DE 10 000 CLIENTES SATISFAITES" at bounding box center [365, 211] width 134 height 8
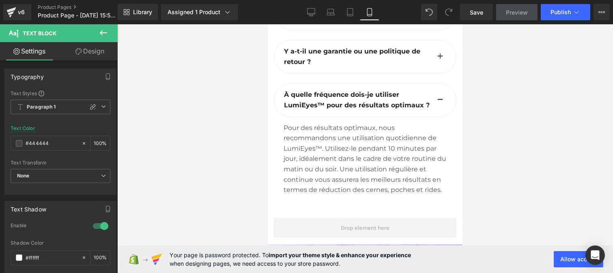
scroll to position [3724, 0]
click at [316, 142] on div "Pour des résultats optimaux, nous recommandons une utilisation quotidienne de L…" at bounding box center [364, 159] width 163 height 73
click at [56, 142] on input "#575757" at bounding box center [52, 143] width 52 height 9
type input "#444444"
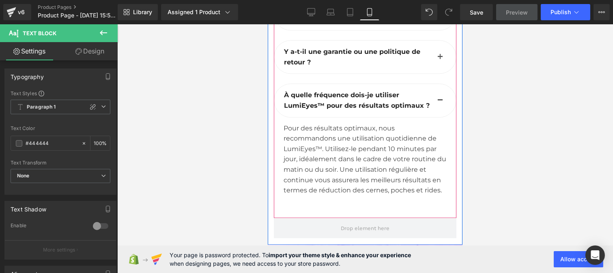
click at [432, 41] on button "button" at bounding box center [440, 57] width 16 height 33
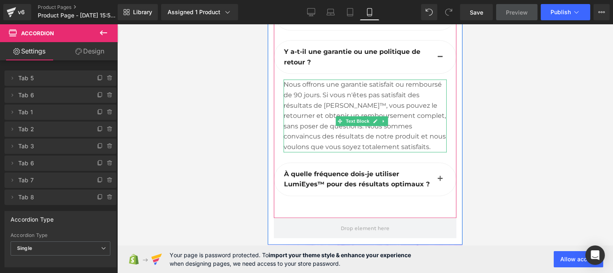
click at [327, 80] on div "Nous offrons une garantie satisfait ou remboursé de 90 jours. Si vous n'êtes pa…" at bounding box center [364, 116] width 163 height 73
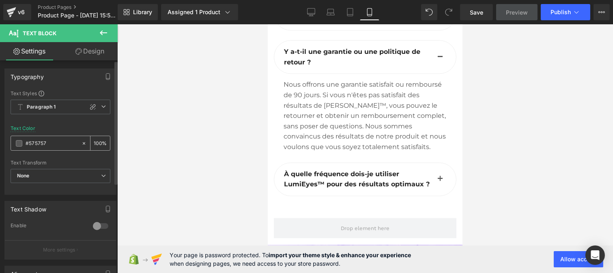
click at [54, 147] on input "#575757" at bounding box center [52, 143] width 52 height 9
paste input "444444"
type input "#444444"
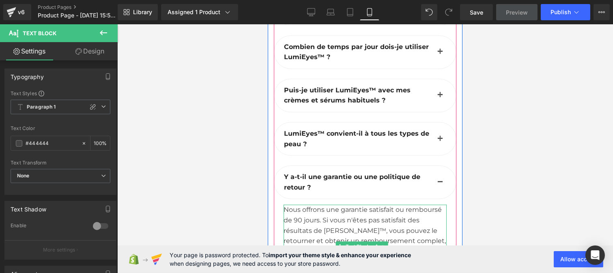
scroll to position [3597, 0]
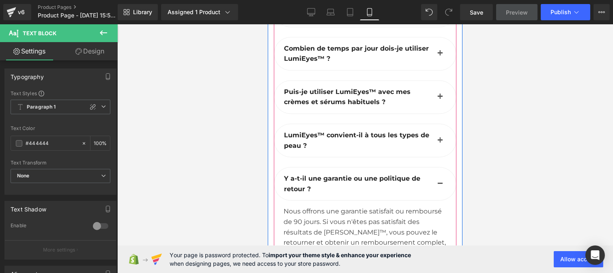
click at [433, 124] on button "button" at bounding box center [440, 140] width 16 height 33
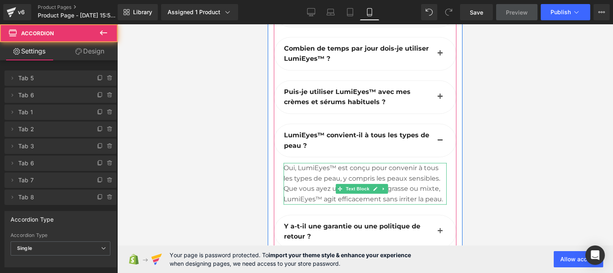
click at [318, 168] on div "Oui, LumiEyes™ est conçu pour convenir à tous les types de peau, y compris les …" at bounding box center [364, 183] width 163 height 41
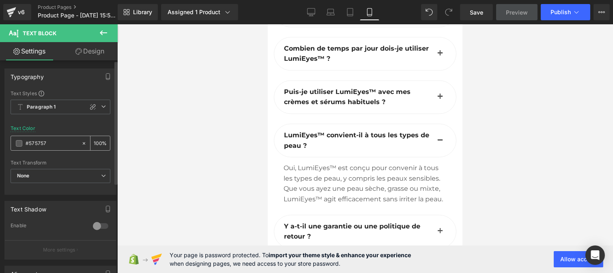
click at [51, 147] on input "#575757" at bounding box center [52, 143] width 52 height 9
type input "#444444"
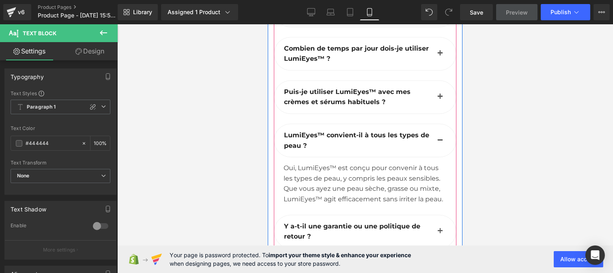
click at [432, 81] on button "button" at bounding box center [440, 97] width 16 height 33
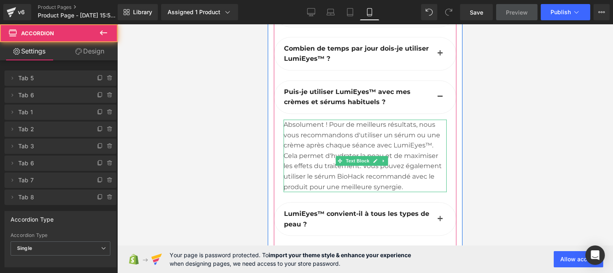
click at [325, 135] on div "Absolument ! Pour de meilleurs résultats, nous vous recommandons d'utiliser un …" at bounding box center [364, 156] width 163 height 73
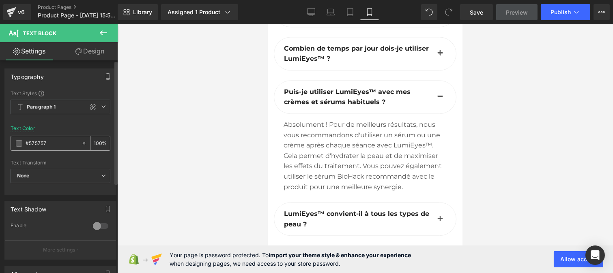
click at [53, 141] on input "#575757" at bounding box center [52, 143] width 52 height 9
paste input "444444"
type input "#444444"
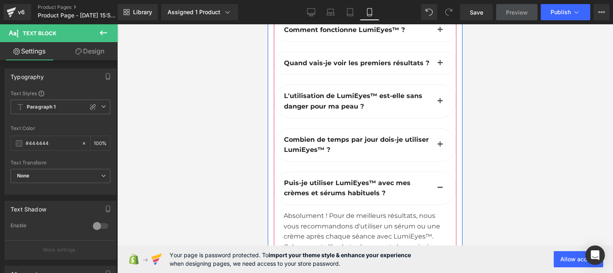
scroll to position [3505, 0]
click at [432, 129] on button "button" at bounding box center [440, 145] width 16 height 33
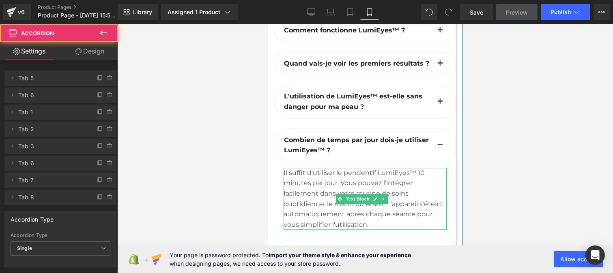
click at [322, 168] on div "Il suffit d'utiliser le pendentif LumiEyes™ 10 minutes par jour. Vous pouvez l'…" at bounding box center [364, 199] width 163 height 62
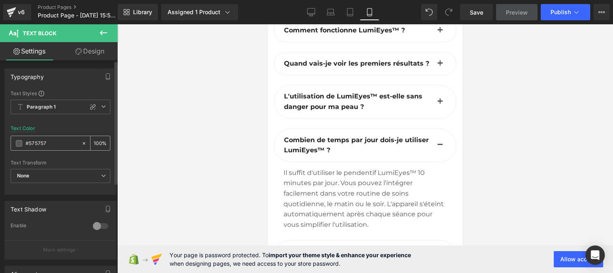
click at [49, 144] on input "#575757" at bounding box center [52, 143] width 52 height 9
paste input "444444"
type input "#444444"
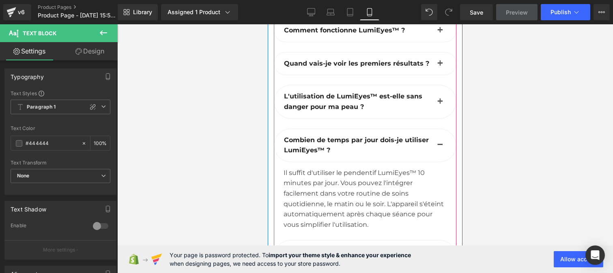
click at [433, 85] on button "button" at bounding box center [440, 101] width 16 height 33
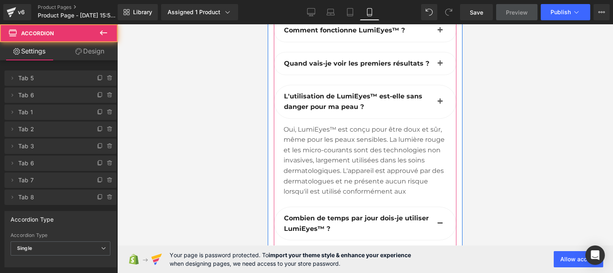
click at [346, 128] on div "Oui, LumiEyes™ est conçu pour être doux et sûr, même pour les peaux sensibles. …" at bounding box center [364, 166] width 163 height 83
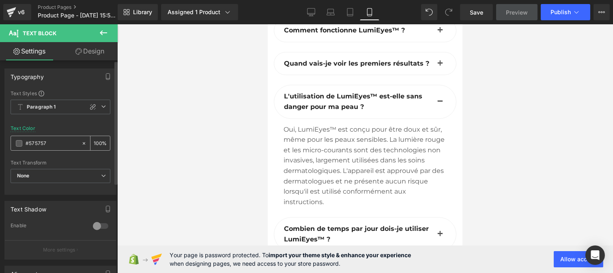
click at [53, 146] on input "#575757" at bounding box center [52, 143] width 52 height 9
type input "#444444"
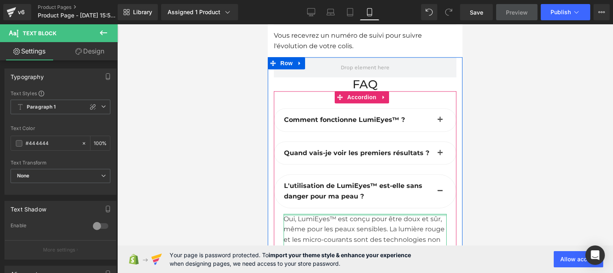
scroll to position [3413, 0]
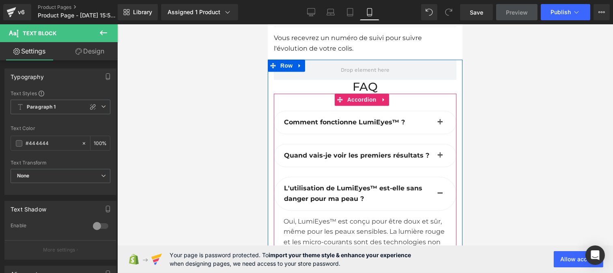
click at [436, 144] on button "button" at bounding box center [440, 155] width 16 height 23
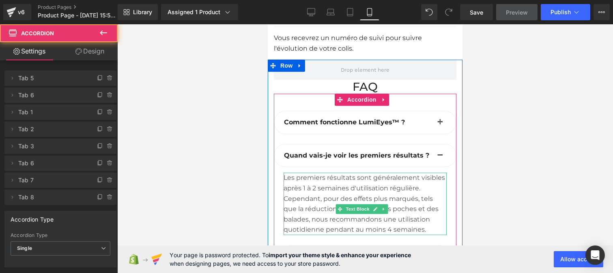
click at [328, 181] on div "Les premiers résultats sont généralement visibles après 1 à 2 semaines d'utilis…" at bounding box center [364, 204] width 163 height 62
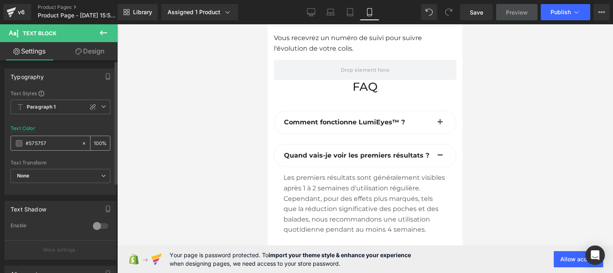
click at [46, 146] on input "#575757" at bounding box center [52, 143] width 52 height 9
type input "#444444"
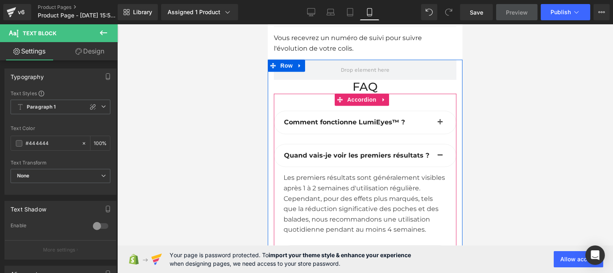
click at [440, 125] on span "button" at bounding box center [440, 125] width 0 height 0
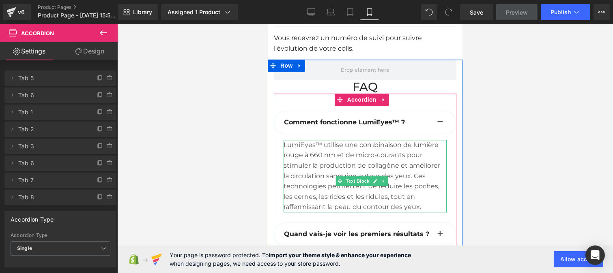
click at [348, 140] on div "LumiEyes™ utilise une combinaison de lumière rouge à 660 nm et de micro-courant…" at bounding box center [364, 176] width 163 height 73
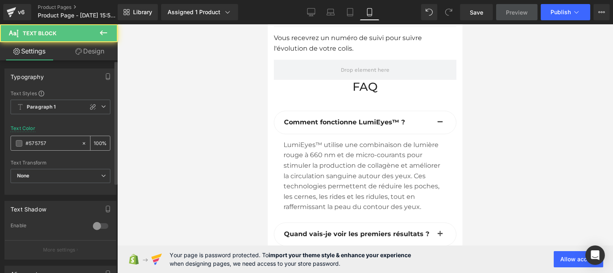
click at [52, 145] on input "#575757" at bounding box center [52, 143] width 52 height 9
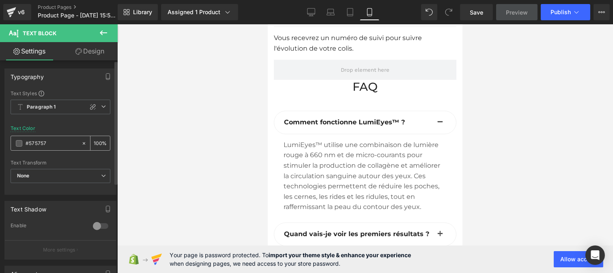
type input "#444444"
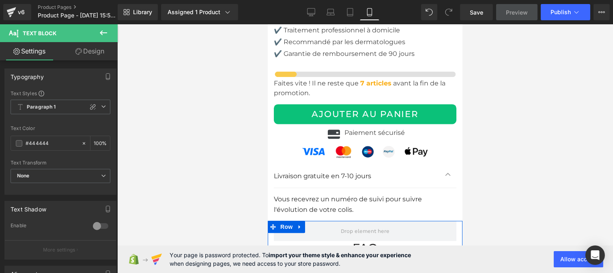
scroll to position [3251, 0]
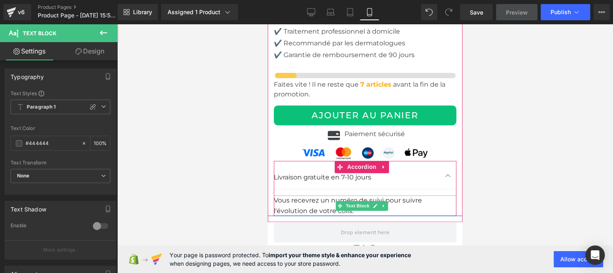
click at [314, 197] on font "Vous recevrez un numéro de suivi pour suivre l'évolution de votre colis." at bounding box center [347, 206] width 148 height 18
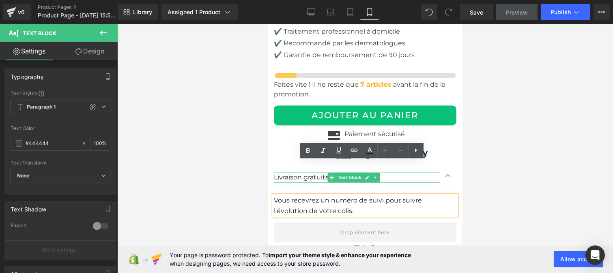
click at [284, 172] on p "Livraison gratuite en 7-10 jours" at bounding box center [356, 177] width 166 height 11
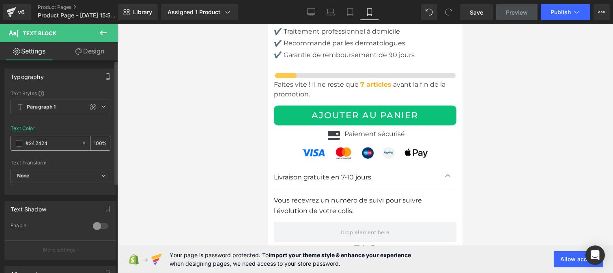
click at [58, 144] on input "#242424" at bounding box center [52, 143] width 52 height 9
paste input "44444"
type input "#444444"
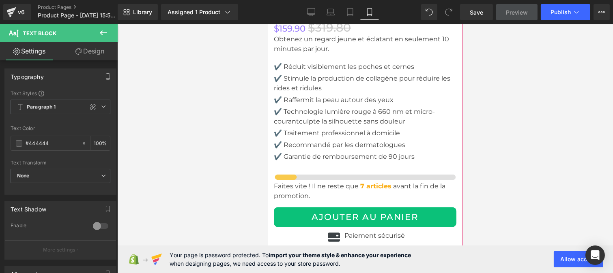
scroll to position [3148, 0]
click at [405, 183] on span "avant la fin de la promotion." at bounding box center [359, 191] width 172 height 17
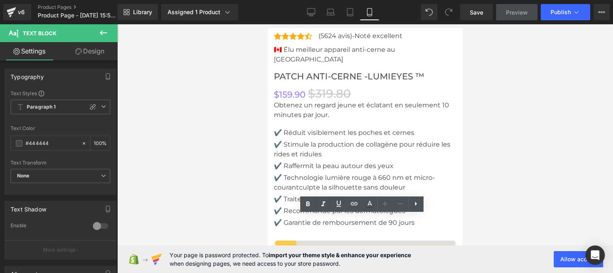
scroll to position [3082, 0]
click at [325, 162] on p "✔️ Raffermit la peau autour des yeux" at bounding box center [364, 167] width 183 height 10
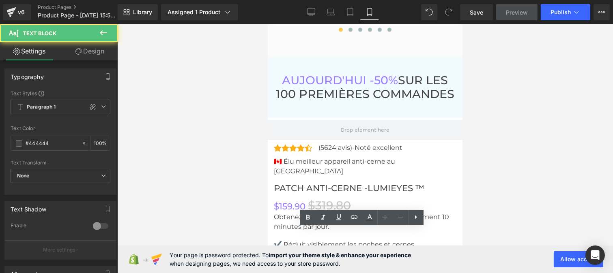
scroll to position [2970, 0]
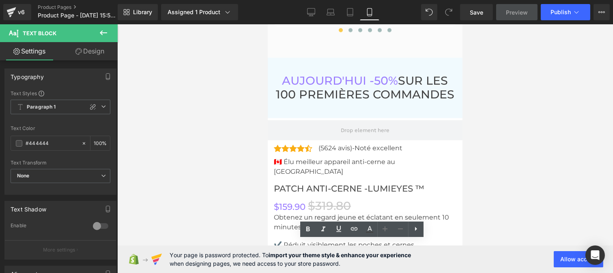
click at [305, 213] on p "Obtenez un regard jeune et éclatant en seulement 10 minutes par jour." at bounding box center [364, 222] width 183 height 19
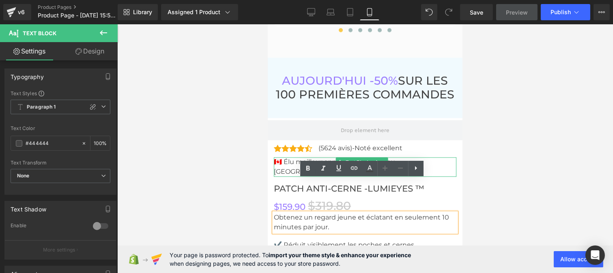
click at [334, 157] on p "🇨🇦 Élu meilleur appareil anti-cerne au [GEOGRAPHIC_DATA]" at bounding box center [364, 166] width 183 height 19
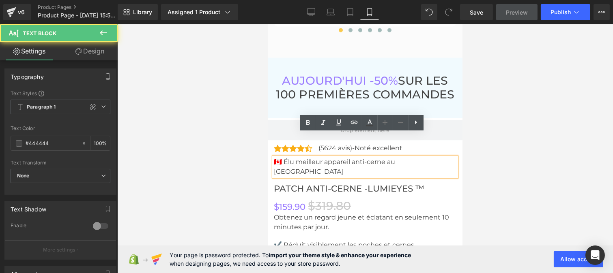
click at [332, 157] on p "🇨🇦 Élu meilleur appareil anti-cerne au [GEOGRAPHIC_DATA]" at bounding box center [364, 166] width 183 height 19
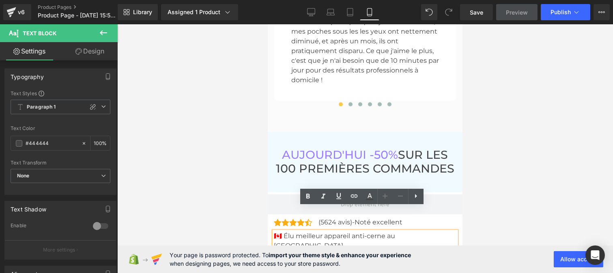
scroll to position [2897, 0]
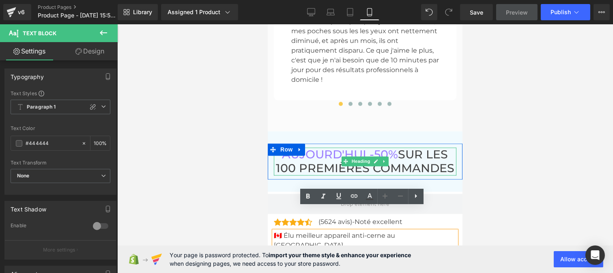
click at [356, 148] on h3 "[DATE] -50% SUR LES 100 PREMIÈRES COMMANDES" at bounding box center [364, 162] width 178 height 28
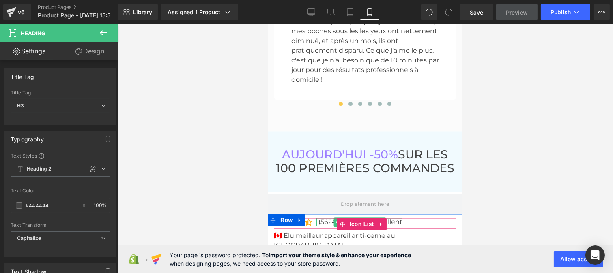
click at [329, 218] on p "(5624 avis)-Noté excellent" at bounding box center [360, 222] width 84 height 9
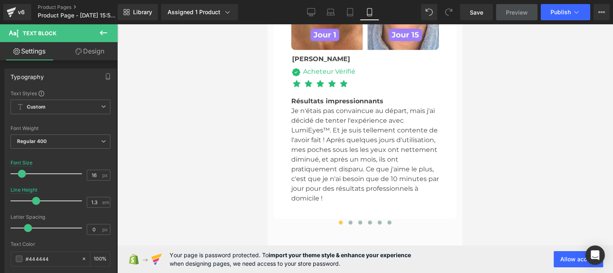
scroll to position [2776, 0]
click at [318, 135] on p "Je n'étais pas convaincue au départ, mais j'ai décidé de tenter l'expérience av…" at bounding box center [365, 155] width 148 height 97
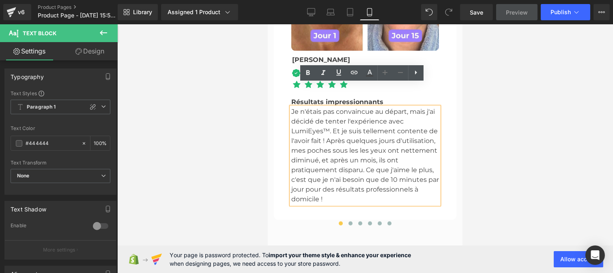
click at [348, 222] on span at bounding box center [350, 224] width 4 height 4
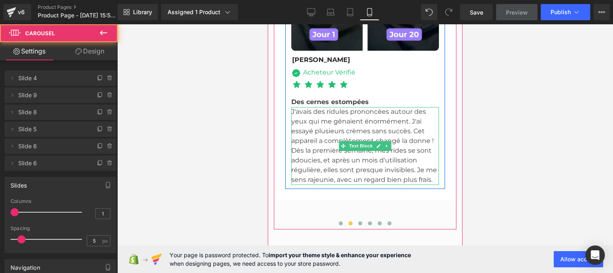
click at [338, 130] on p "J'avais des ridules prononcées autour des yeux qui me gênaient énormément. J'ai…" at bounding box center [365, 146] width 148 height 78
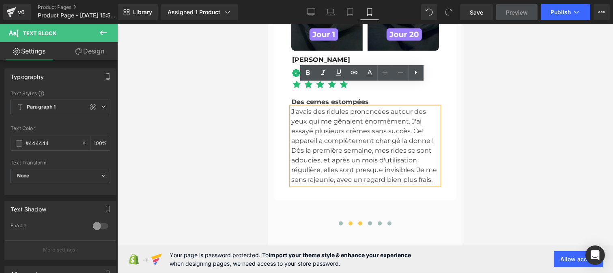
click at [358, 222] on span at bounding box center [360, 224] width 4 height 4
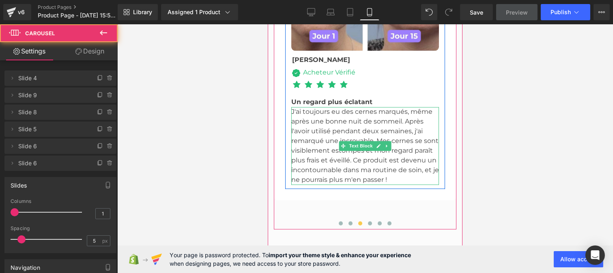
click at [331, 131] on p "J'ai toujours eu des cernes marqués, même après une bonne nuit de sommeil. Aprè…" at bounding box center [365, 146] width 148 height 78
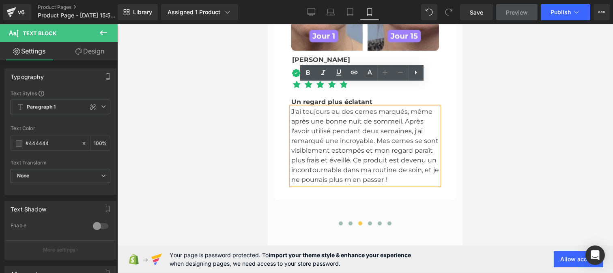
click at [368, 220] on button at bounding box center [370, 224] width 10 height 8
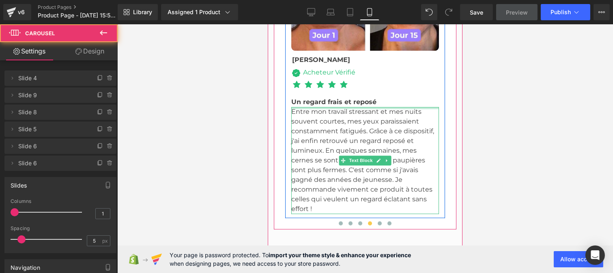
click at [318, 110] on p "Entre mon travail stressant et mes nuits souvent courtes, mes yeux paraissaient…" at bounding box center [365, 160] width 148 height 107
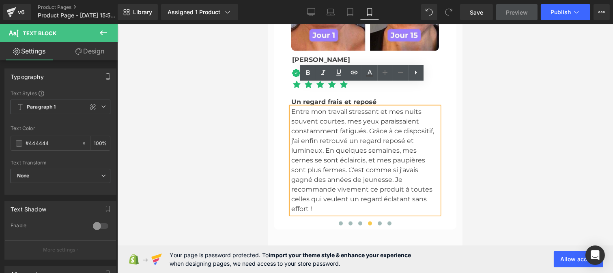
click at [374, 220] on button at bounding box center [379, 224] width 10 height 8
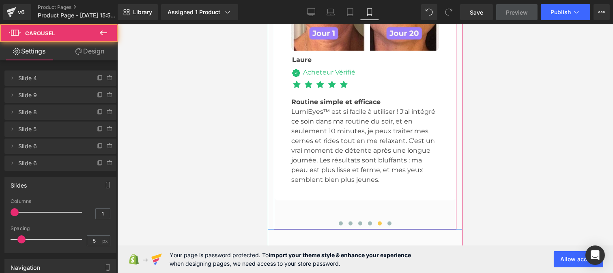
click at [331, 120] on p "LumiEyes™ est si facile à utiliser ! J'ai intégré ce soin dans ma routine du so…" at bounding box center [365, 146] width 148 height 78
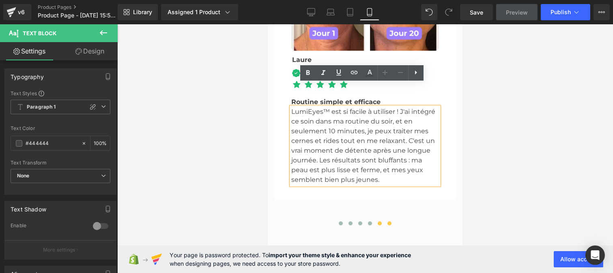
click at [384, 220] on button at bounding box center [389, 224] width 10 height 8
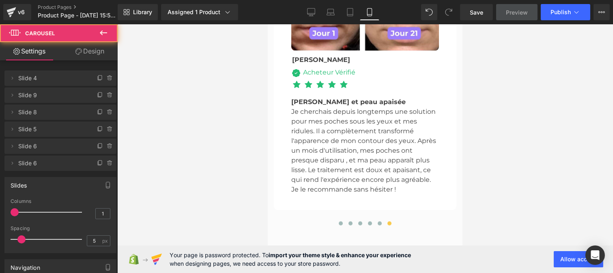
click at [320, 119] on p "Je cherchais depuis longtemps une solution pour mes poches sous les yeux et mes…" at bounding box center [365, 151] width 148 height 88
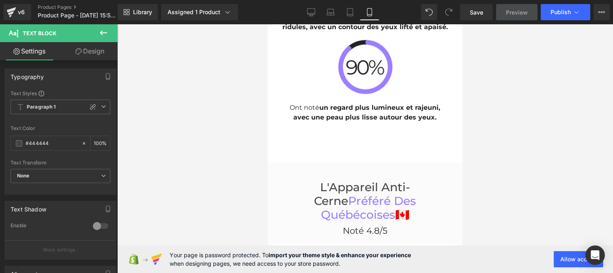
scroll to position [2422, 0]
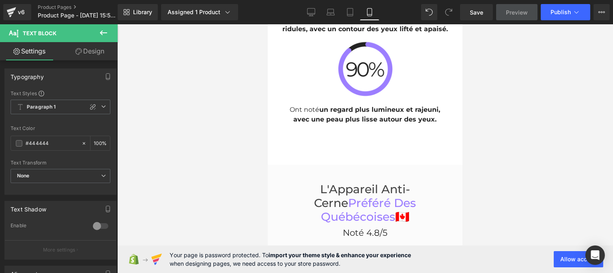
click at [331, 183] on h3 "L'Appareil Anti-Cerne Préféré Des québécoises 🇨🇦" at bounding box center [365, 203] width 166 height 41
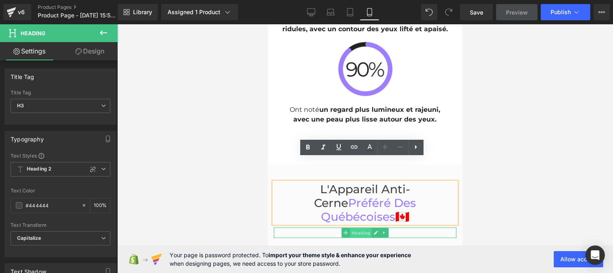
click at [366, 228] on span "Heading" at bounding box center [361, 233] width 22 height 10
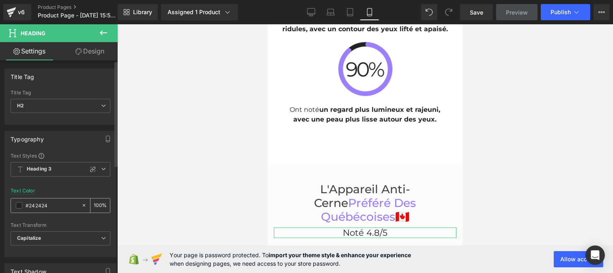
click at [54, 208] on input "#242424" at bounding box center [52, 205] width 52 height 9
type input "#444444"
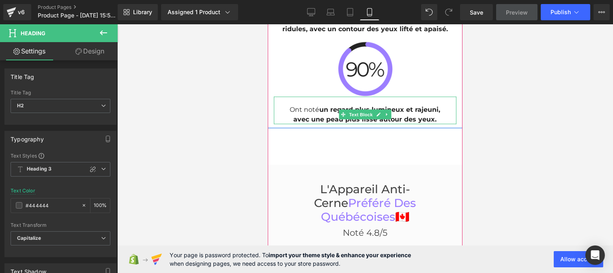
click at [307, 106] on b "un regard plus lumineux et rajeuni, avec une peau plus lisse autour des yeux." at bounding box center [366, 114] width 147 height 17
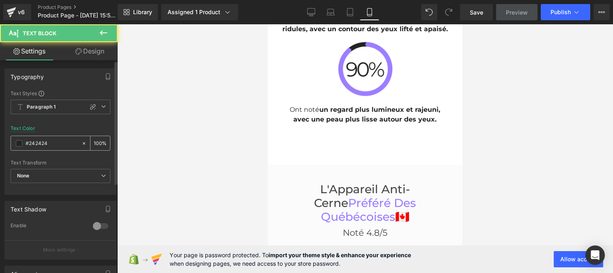
click at [51, 144] on input "#242424" at bounding box center [52, 143] width 52 height 9
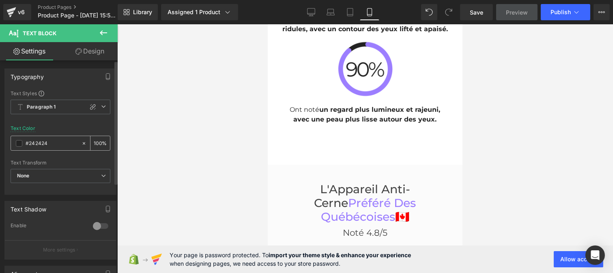
type input "#444444"
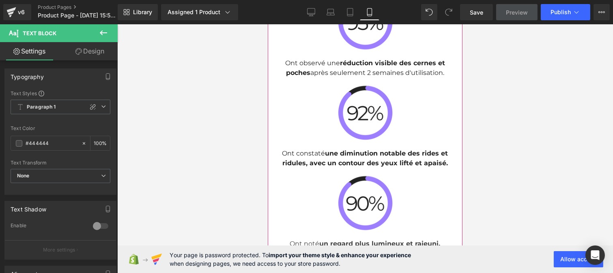
scroll to position [2287, 0]
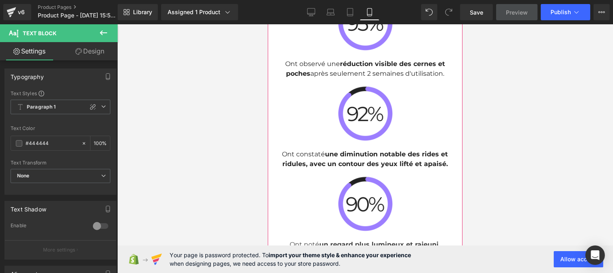
click at [328, 150] on b "une diminution notable des rides et ridules, avec un contour des yeux lifté et …" at bounding box center [365, 158] width 166 height 17
click at [53, 145] on input "#242424" at bounding box center [52, 143] width 52 height 9
paste input "44444"
type input "#444444"
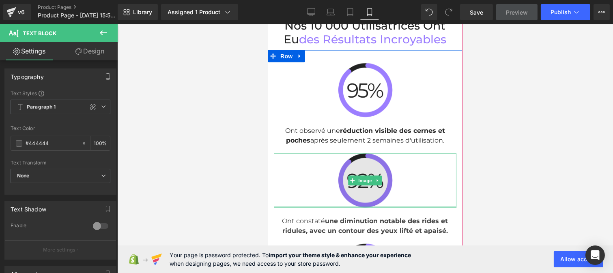
scroll to position [2219, 0]
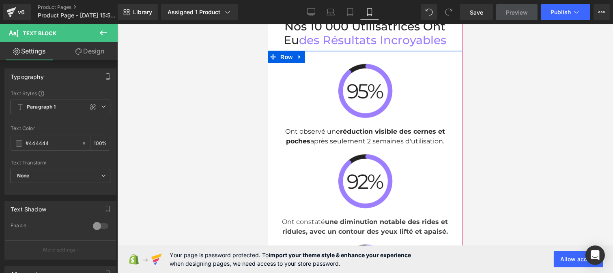
click at [310, 127] on p "Ont observé une réduction visible des cernes et poches après seulement 2 semain…" at bounding box center [365, 136] width 166 height 19
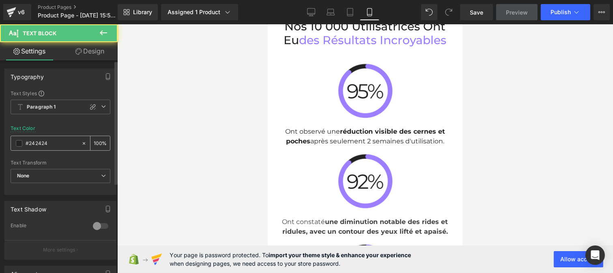
click at [54, 141] on input "#242424" at bounding box center [52, 143] width 52 height 9
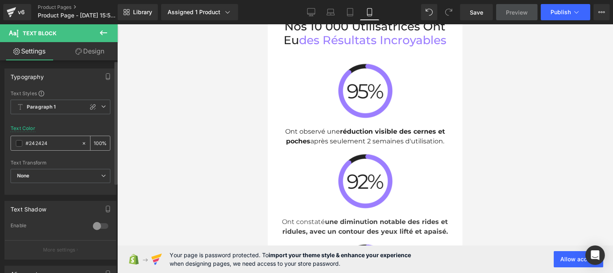
type input "#444444"
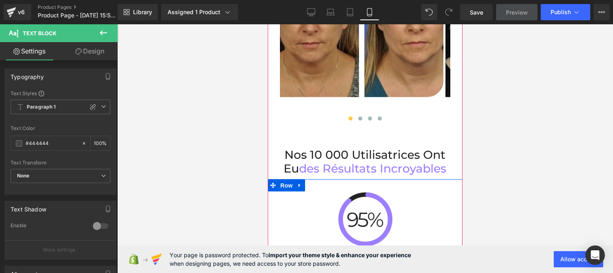
scroll to position [2087, 0]
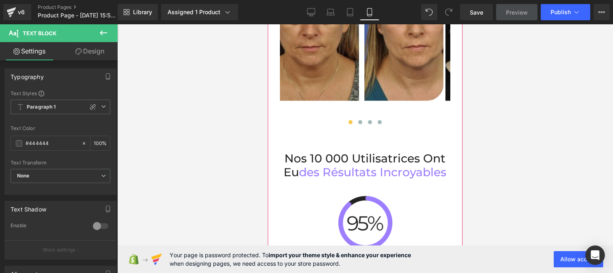
click at [328, 152] on h2 "Nos 10 000 Utilisatrices Ont eu des résultats incroyables" at bounding box center [364, 166] width 183 height 28
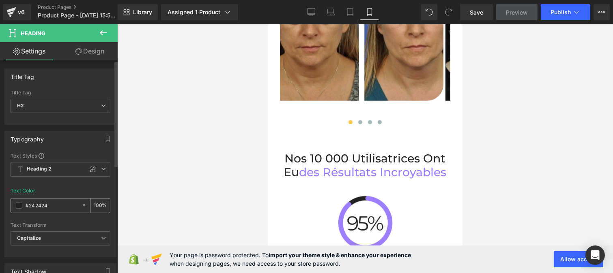
click at [54, 207] on input "#242424" at bounding box center [52, 205] width 52 height 9
type input "#444444"
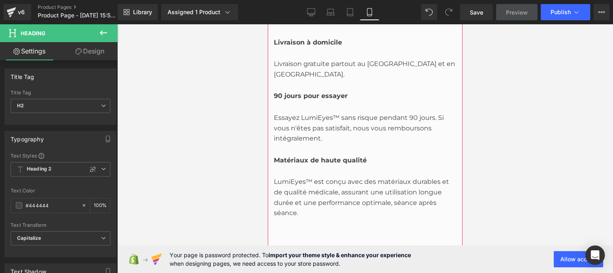
scroll to position [1753, 0]
click at [329, 175] on div "LumiEyes™ est conçu avec des matériaux durables et de qualité médicale, assuran…" at bounding box center [364, 192] width 183 height 53
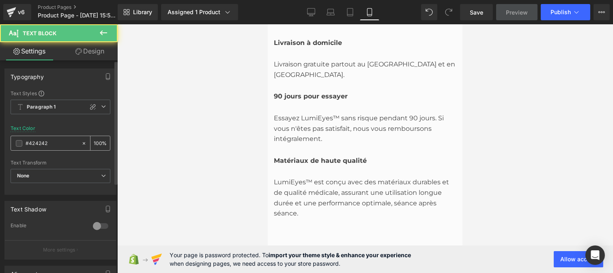
click at [53, 144] on input "#424242" at bounding box center [52, 143] width 52 height 9
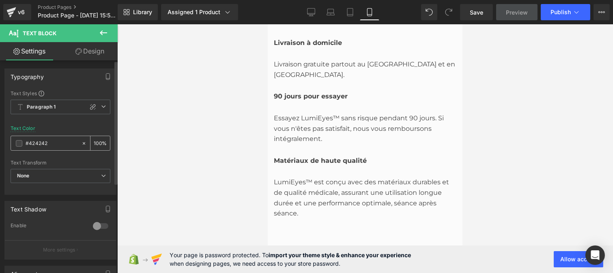
paste input "44444"
type input "#444444"
click at [302, 104] on div "Essayez LumiEyes™ sans risque pendant 90 jours. Si vous n'êtes pas satisfait, n…" at bounding box center [364, 123] width 183 height 43
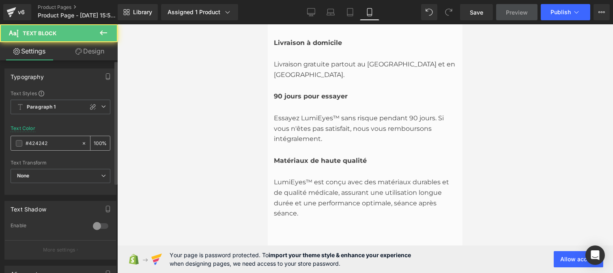
click at [56, 144] on input "#424242" at bounding box center [52, 143] width 52 height 9
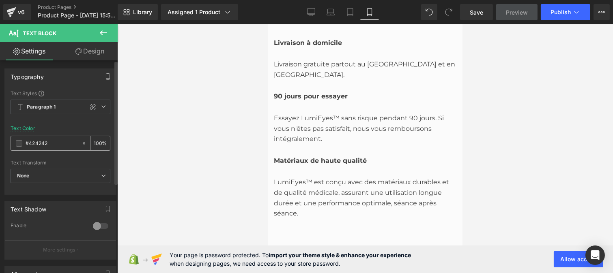
type input "#444444"
click at [267, 24] on div at bounding box center [267, 24] width 0 height 0
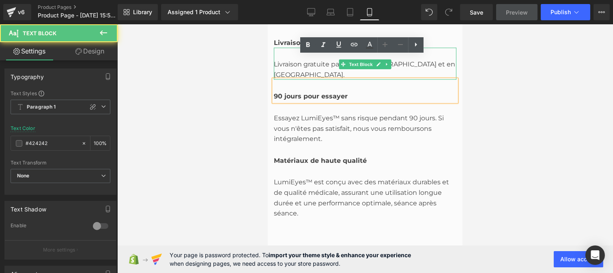
click at [291, 49] on div "Livraison gratuite partout au [GEOGRAPHIC_DATA] et en [GEOGRAPHIC_DATA]." at bounding box center [364, 64] width 183 height 32
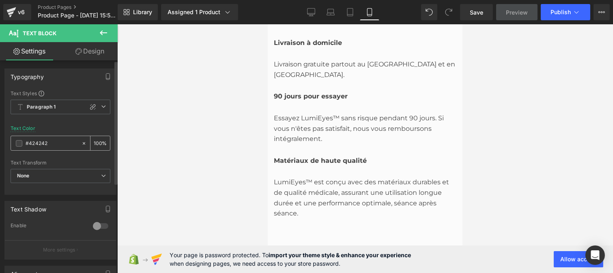
click at [54, 143] on input "#424242" at bounding box center [52, 143] width 52 height 9
type input "#444444"
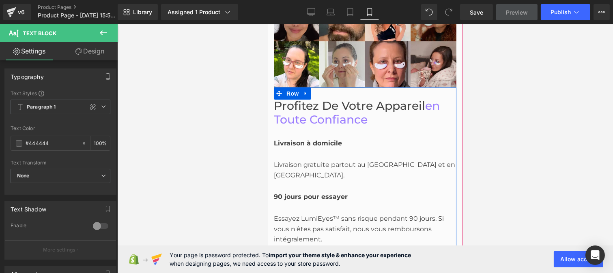
scroll to position [1652, 0]
click at [315, 99] on span "Profitez de votre appareil" at bounding box center [348, 106] width 151 height 14
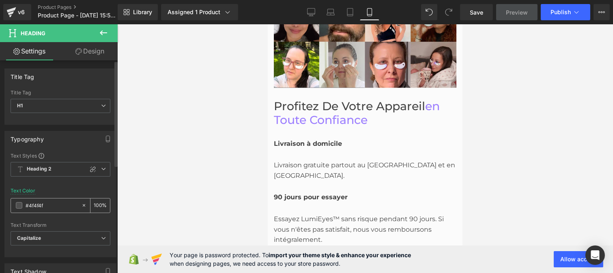
click at [54, 201] on input "#4f4f4f" at bounding box center [52, 205] width 52 height 9
type input "#444444"
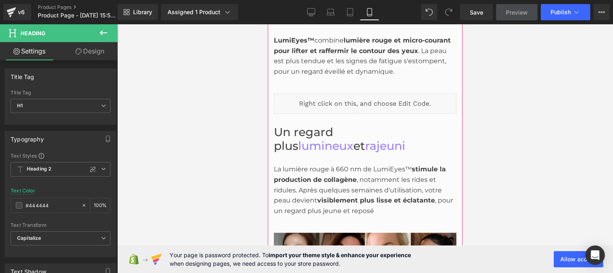
scroll to position [1324, 0]
click at [294, 198] on div "La lumière rouge à 660 nm de LumiEyes™ stimule la production de collagène , not…" at bounding box center [364, 191] width 183 height 52
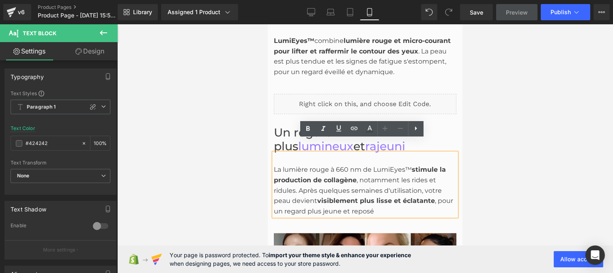
click at [303, 181] on div "La lumière rouge à 660 nm de LumiEyes™ stimule la production de collagène , not…" at bounding box center [364, 191] width 183 height 52
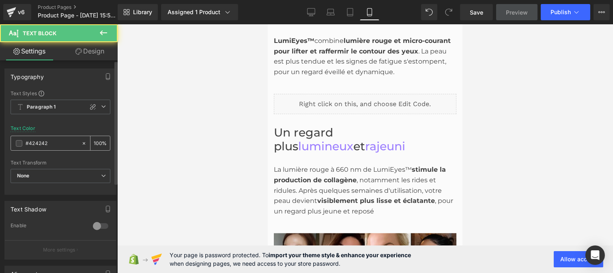
click at [51, 141] on input "#424242" at bounding box center [52, 143] width 52 height 9
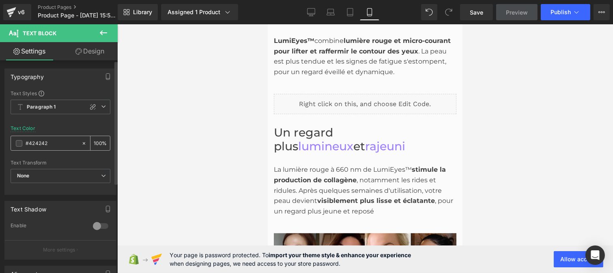
type input "#444444"
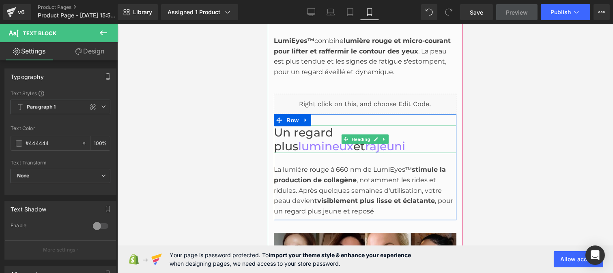
click at [325, 126] on span "Un regard plus" at bounding box center [302, 140] width 59 height 28
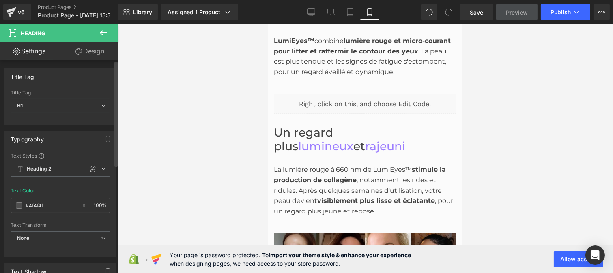
click at [50, 207] on input "#4f4f4f" at bounding box center [52, 205] width 52 height 9
paste input "44444"
type input "#444444"
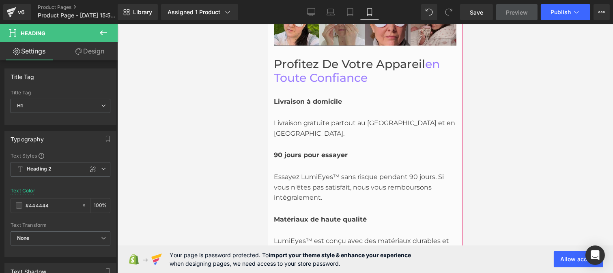
scroll to position [1695, 0]
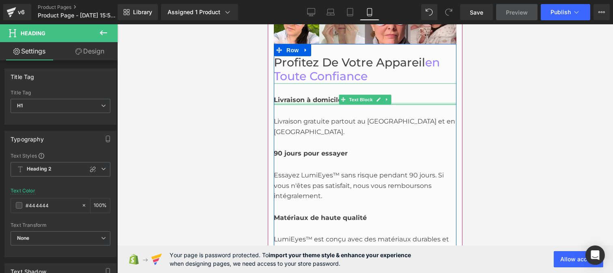
click at [298, 103] on div at bounding box center [364, 104] width 183 height 2
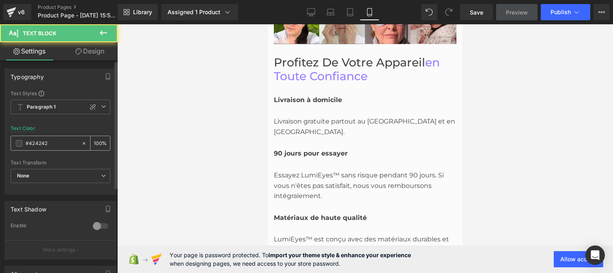
click at [51, 146] on input "#424242" at bounding box center [52, 143] width 52 height 9
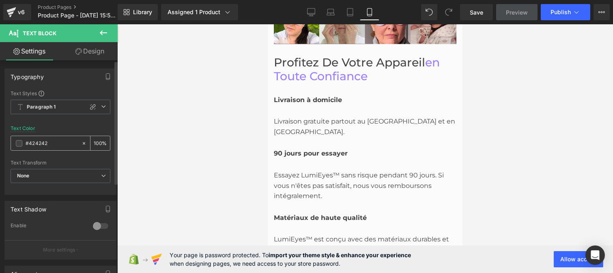
paste input "44444"
type input "#444444"
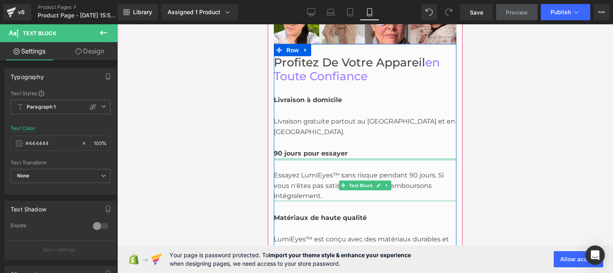
click at [301, 159] on div at bounding box center [364, 160] width 183 height 2
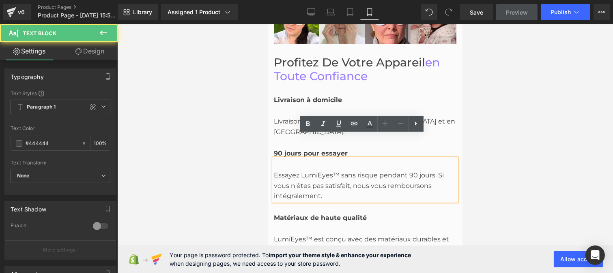
click at [295, 150] on strong "90 jours pour essayer" at bounding box center [310, 154] width 74 height 8
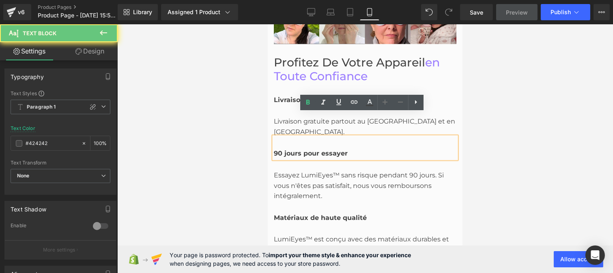
click at [286, 150] on strong "90 jours pour essayer" at bounding box center [310, 154] width 74 height 8
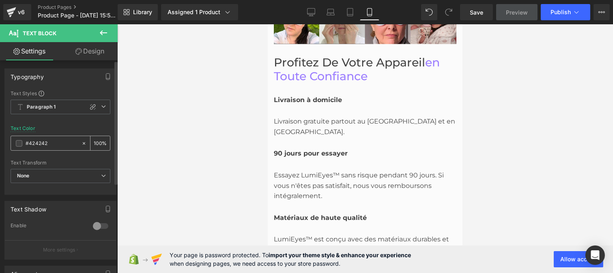
click at [53, 139] on input "#424242" at bounding box center [52, 143] width 52 height 9
paste input "44444"
type input "#444444"
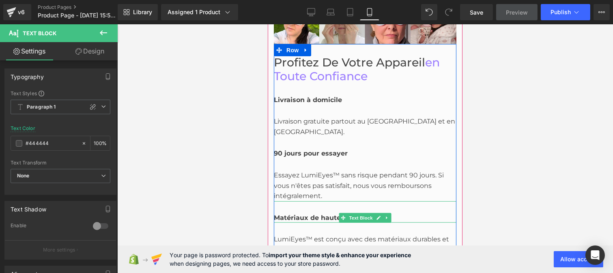
click at [280, 214] on strong "Matériaux de haute qualité" at bounding box center [319, 218] width 93 height 8
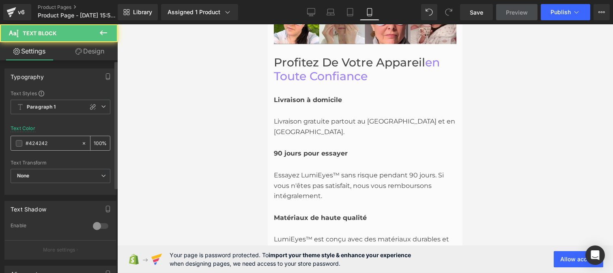
click at [50, 144] on input "#424242" at bounding box center [52, 143] width 52 height 9
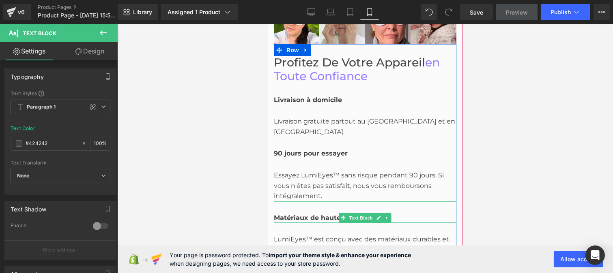
click at [294, 214] on strong "Matériaux de haute qualité" at bounding box center [319, 218] width 93 height 8
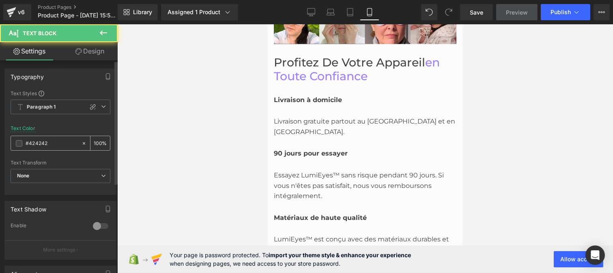
click at [51, 144] on input "#424242" at bounding box center [52, 143] width 52 height 9
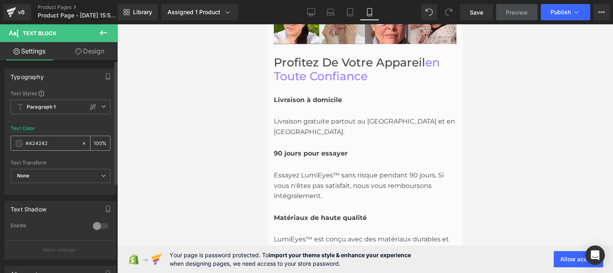
paste input "44444"
type input "#444444"
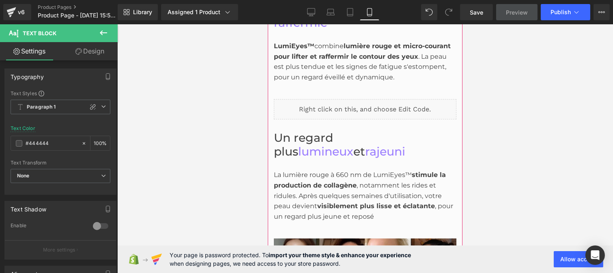
scroll to position [1316, 0]
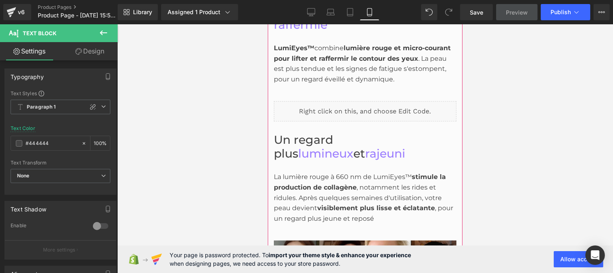
click at [322, 187] on div "La lumière rouge à 660 nm de LumiEyes™ stimule la production de collagène , not…" at bounding box center [364, 198] width 183 height 52
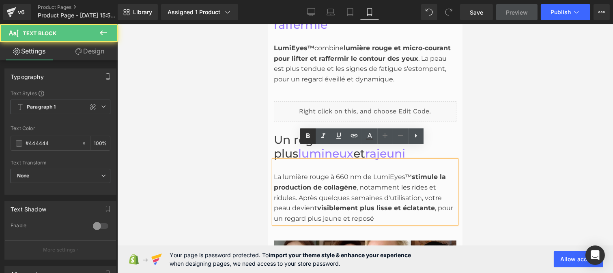
drag, startPoint x: 21, startPoint y: 100, endPoint x: 301, endPoint y: 128, distance: 281.6
click at [301, 129] on link at bounding box center [307, 136] width 15 height 15
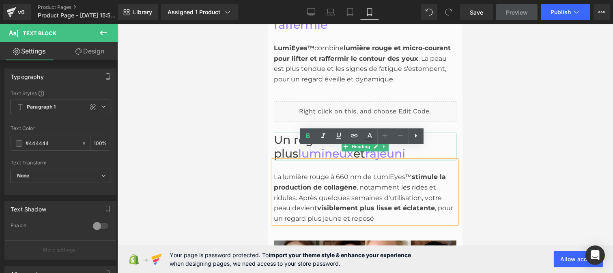
click at [285, 133] on span "Un regard plus" at bounding box center [302, 147] width 59 height 28
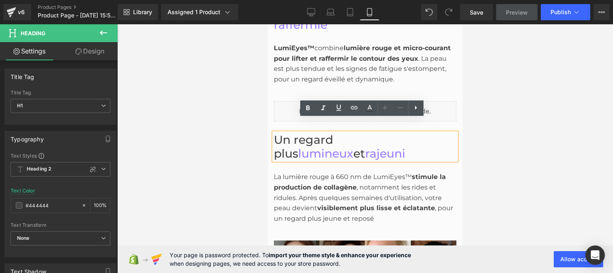
click at [285, 133] on span "Un regard plus" at bounding box center [302, 147] width 59 height 28
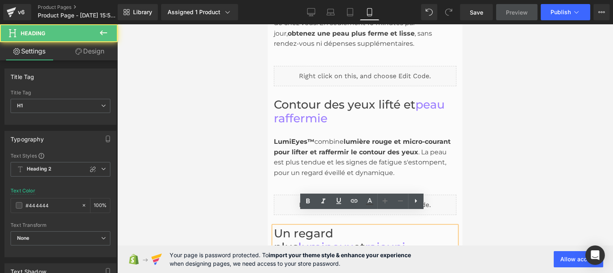
scroll to position [1222, 0]
click at [306, 147] on div "LumiEyes™ combine lumière rouge et micro-courant pour lifter et raffermir le co…" at bounding box center [364, 152] width 183 height 53
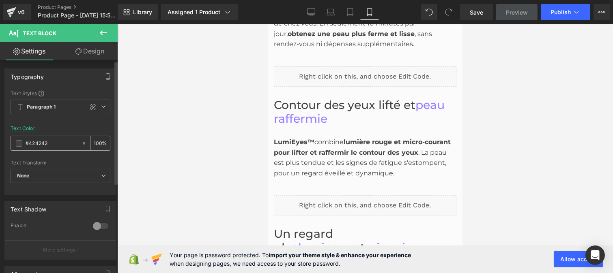
click at [54, 140] on div "#424242" at bounding box center [46, 143] width 70 height 14
click at [54, 140] on input "#424242" at bounding box center [52, 143] width 52 height 9
paste input "44444"
type input "#444444"
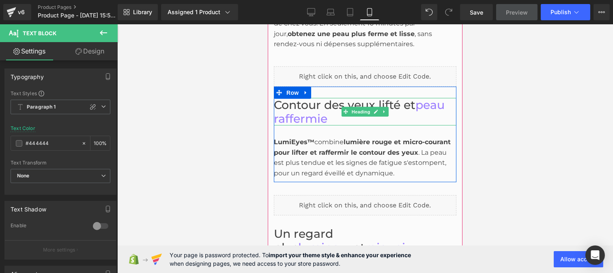
click at [297, 98] on span "Contour des yeux lifté et" at bounding box center [344, 105] width 142 height 14
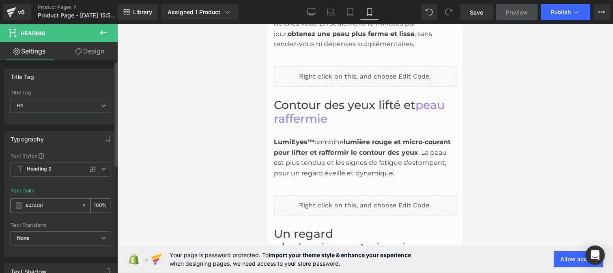
click at [49, 209] on input "#4f4f4f" at bounding box center [52, 205] width 52 height 9
paste input "44444"
type input "#444444"
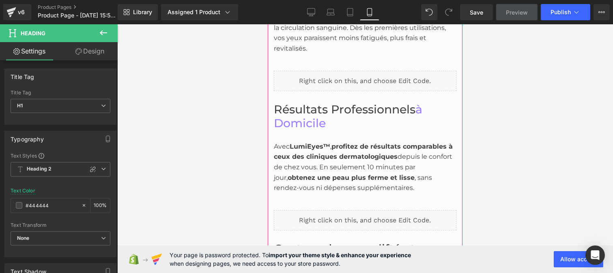
scroll to position [1078, 0]
click at [317, 152] on div "Avec LumiEyes™ , profitez de résultats comparables à ceux des cliniques dermato…" at bounding box center [364, 168] width 183 height 52
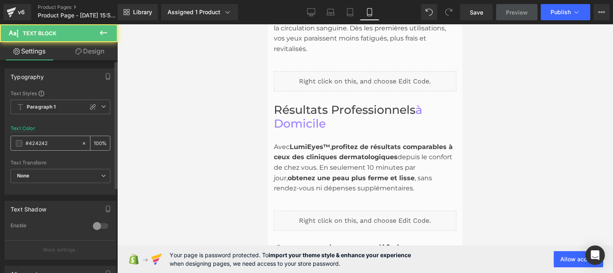
click at [56, 145] on input "#424242" at bounding box center [52, 143] width 52 height 9
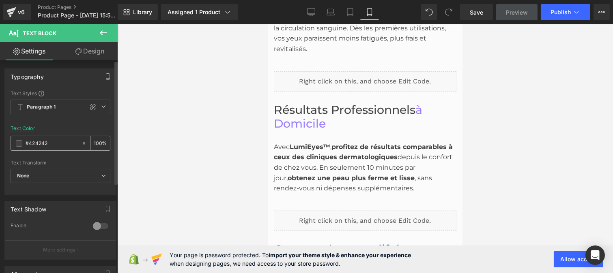
paste input "44444"
type input "#444444"
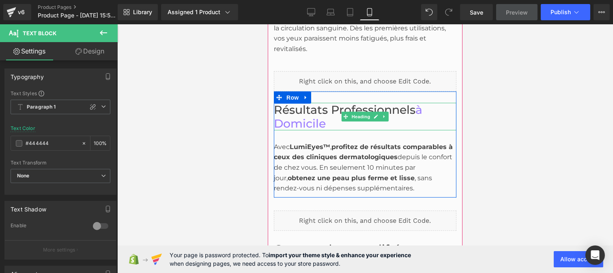
click at [305, 103] on span "Résultats professionnels" at bounding box center [344, 110] width 142 height 14
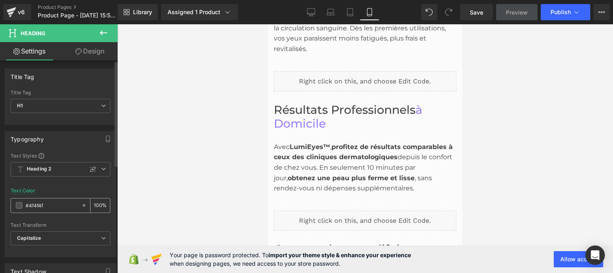
click at [51, 206] on input "#4f4f4f" at bounding box center [52, 205] width 52 height 9
type input "v"
type input "0"
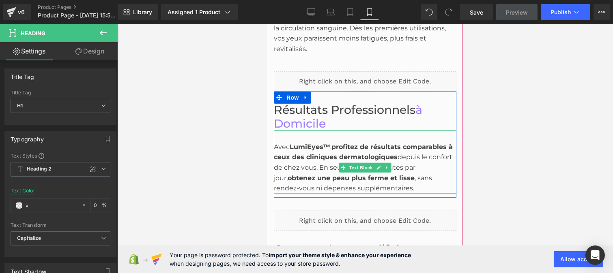
paste input "#444444"
type input "#444444"
type input "100"
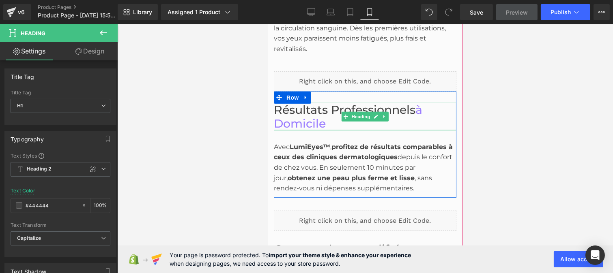
type input "#444444"
click at [320, 103] on span "Résultats professionnels" at bounding box center [344, 110] width 142 height 14
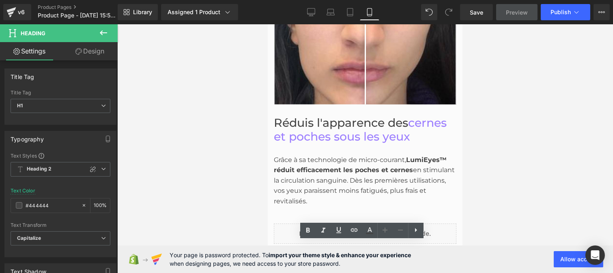
scroll to position [925, 0]
click at [309, 157] on strong "LumiEyes™ réduit efficacement les poches et cernes" at bounding box center [359, 166] width 173 height 18
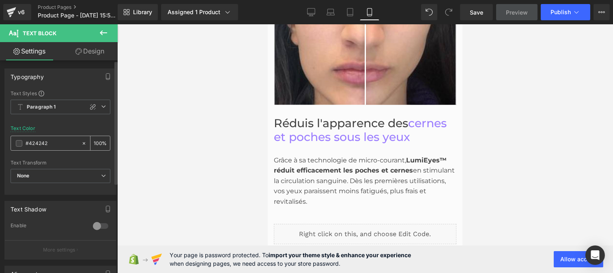
click at [52, 144] on input "#424242" at bounding box center [52, 143] width 52 height 9
type input "#444444"
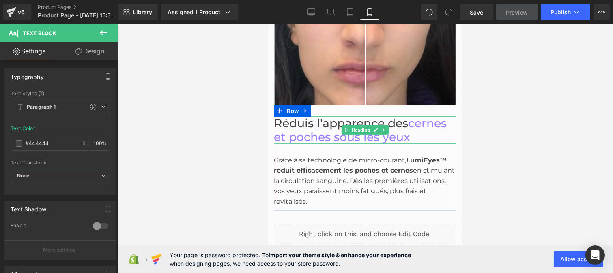
click at [286, 116] on span "Réduis l'apparence des" at bounding box center [340, 123] width 134 height 14
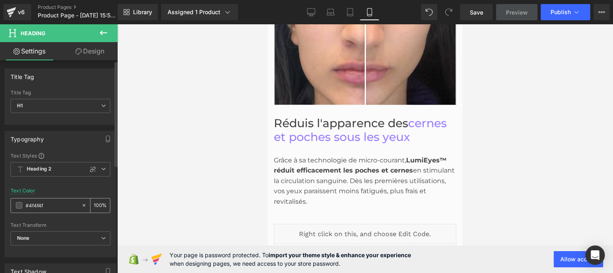
click at [54, 206] on input "#4f4f4f" at bounding box center [52, 205] width 52 height 9
paste input "44444"
type input "#444444"
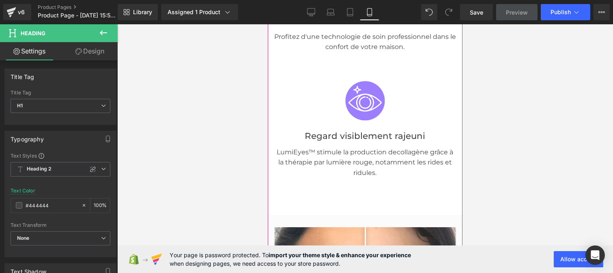
scroll to position [599, 0]
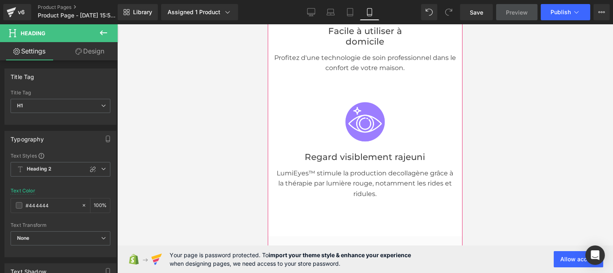
click at [334, 170] on p "LumiEyes™ stimule la production de collagène grâce à la thérapie par lumière ro…" at bounding box center [364, 183] width 183 height 31
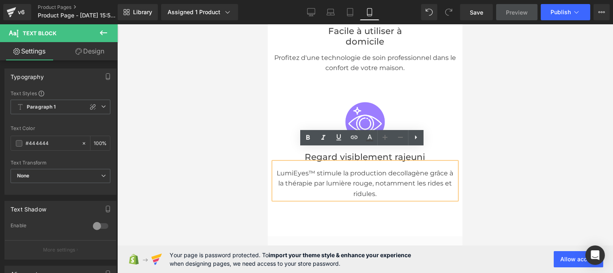
click at [398, 56] on icon at bounding box center [400, 58] width 4 height 4
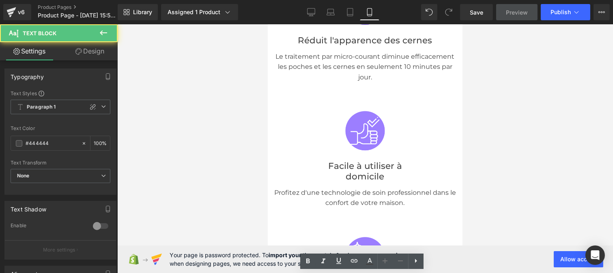
scroll to position [463, 0]
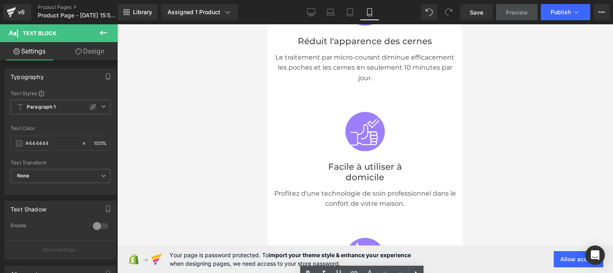
click at [326, 56] on p "Le traitement par micro-courant diminue efficacement les poches et les cernes e…" at bounding box center [364, 67] width 183 height 31
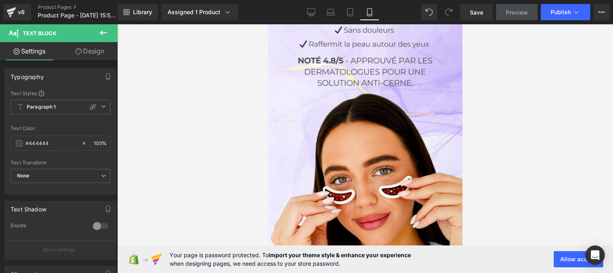
scroll to position [155, 0]
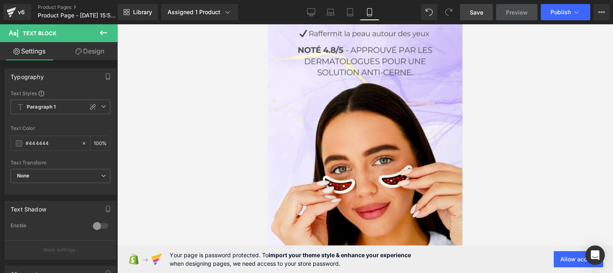
click at [473, 15] on span "Save" at bounding box center [476, 12] width 13 height 9
click at [314, 9] on icon at bounding box center [311, 12] width 8 height 6
type input "100"
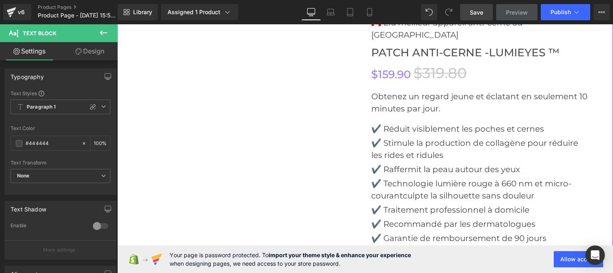
scroll to position [2355, 0]
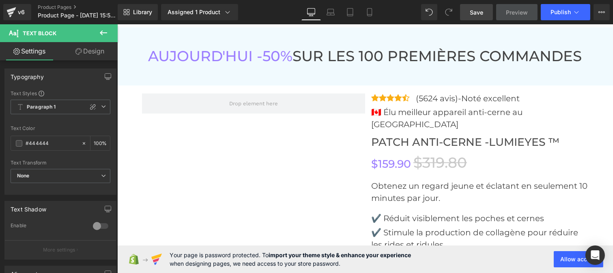
click at [100, 34] on icon at bounding box center [104, 33] width 10 height 10
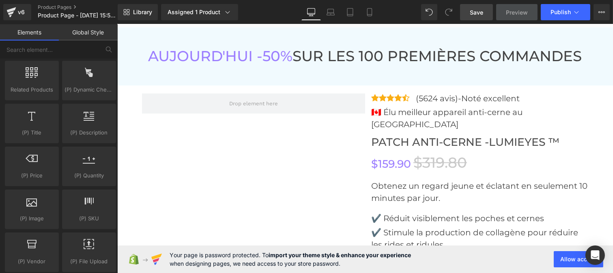
scroll to position [751, 0]
click at [31, 209] on div at bounding box center [31, 205] width 49 height 18
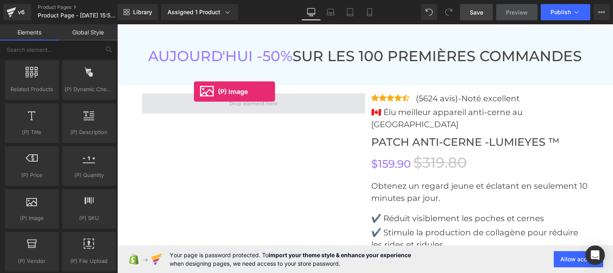
scroll to position [771, 0]
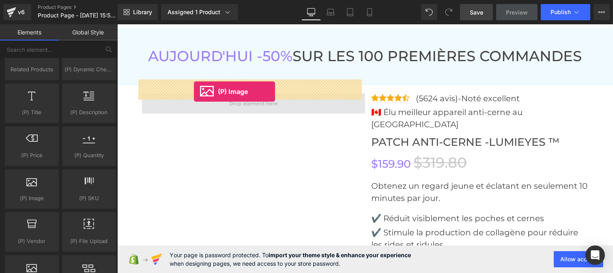
drag, startPoint x: 151, startPoint y: 221, endPoint x: 193, endPoint y: 92, distance: 136.5
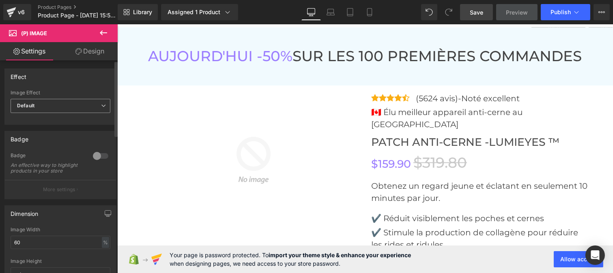
click at [63, 107] on span "Default" at bounding box center [61, 106] width 100 height 14
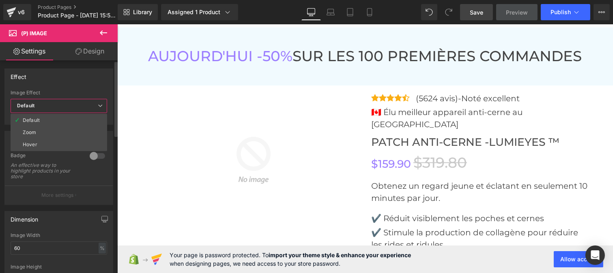
click at [63, 107] on span "Default" at bounding box center [59, 106] width 97 height 14
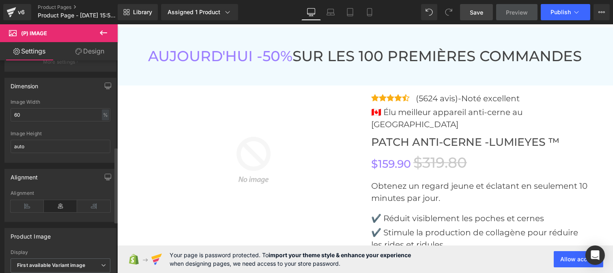
scroll to position [248, 0]
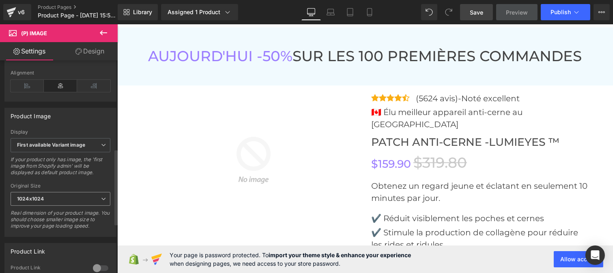
click at [60, 206] on span "1024x1024" at bounding box center [61, 199] width 100 height 14
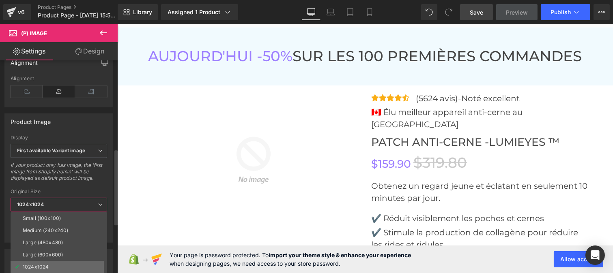
scroll to position [6, 0]
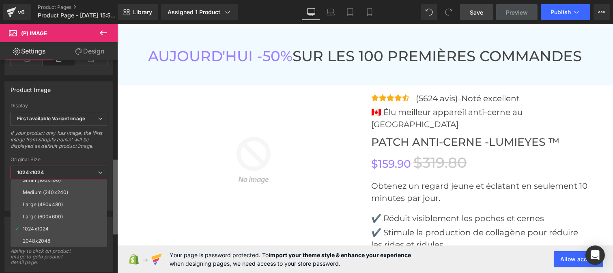
click at [116, 235] on b at bounding box center [115, 197] width 5 height 75
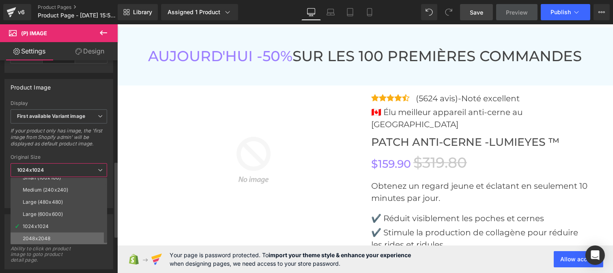
click at [62, 241] on li "2048x2048" at bounding box center [61, 239] width 100 height 12
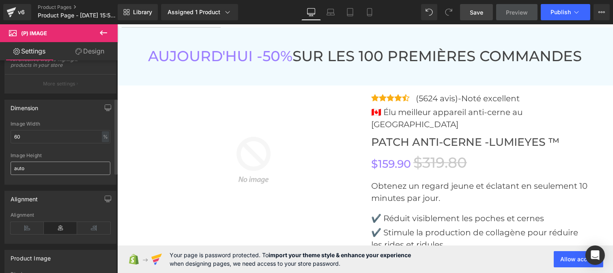
scroll to position [0, 0]
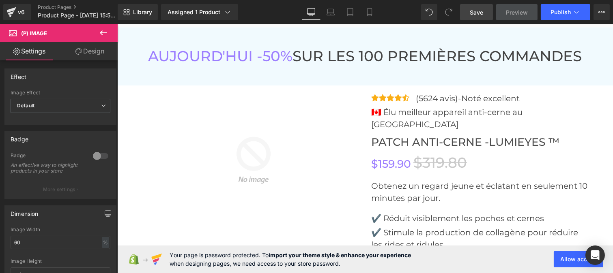
click at [101, 31] on icon at bounding box center [103, 32] width 7 height 5
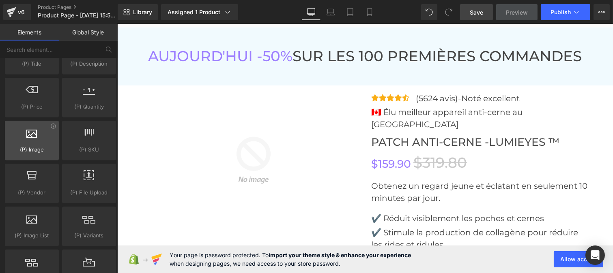
scroll to position [821, 0]
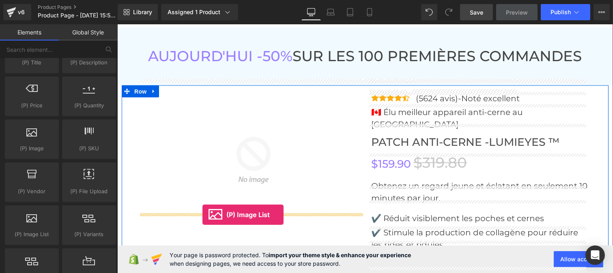
drag, startPoint x: 150, startPoint y: 249, endPoint x: 202, endPoint y: 216, distance: 61.3
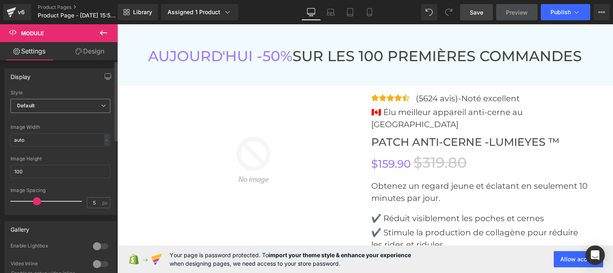
click at [86, 105] on span "Default" at bounding box center [61, 106] width 100 height 14
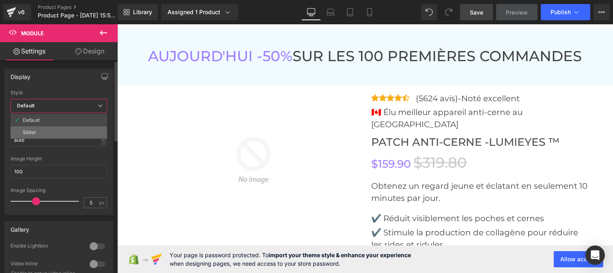
click at [57, 129] on li "Slider" at bounding box center [59, 133] width 97 height 12
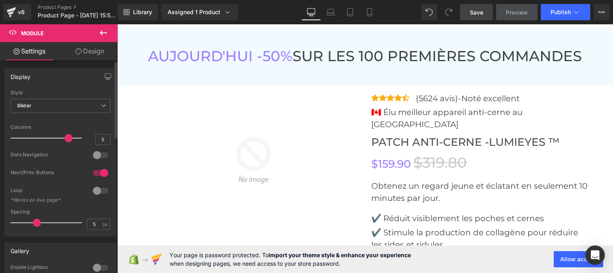
click at [92, 172] on div at bounding box center [100, 173] width 19 height 13
click at [102, 154] on div at bounding box center [100, 155] width 19 height 13
click at [54, 138] on div at bounding box center [48, 138] width 67 height 16
click at [48, 138] on p at bounding box center [46, 138] width 71 height 1
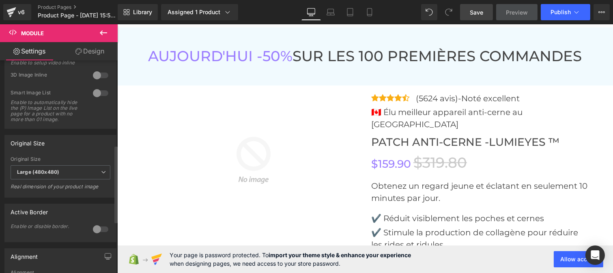
scroll to position [233, 0]
click at [43, 175] on b "Large (480x480)" at bounding box center [38, 172] width 42 height 6
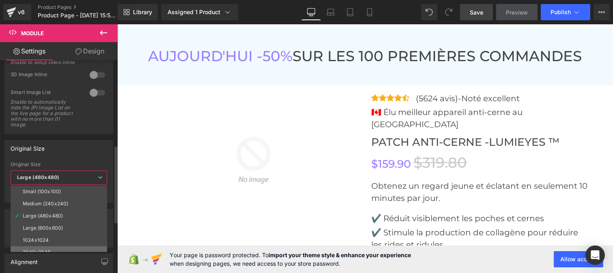
click at [40, 247] on li "2048x2048" at bounding box center [61, 253] width 100 height 12
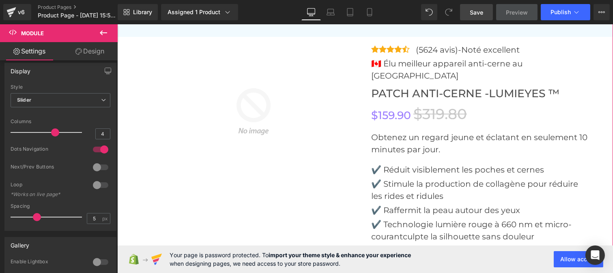
scroll to position [2404, 0]
click at [47, 132] on p at bounding box center [46, 132] width 71 height 1
type input "3"
click at [43, 132] on div at bounding box center [48, 133] width 67 height 16
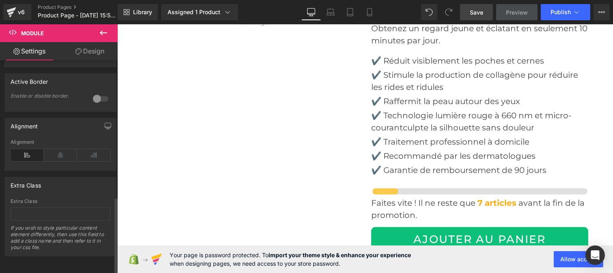
scroll to position [0, 0]
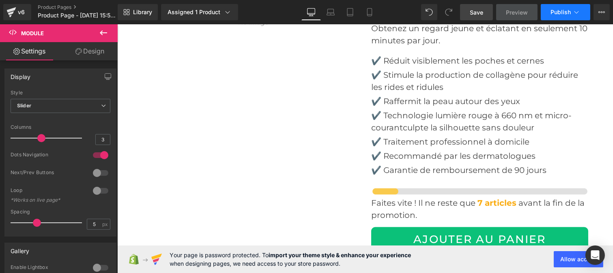
click at [561, 12] on span "Publish" at bounding box center [560, 12] width 20 height 6
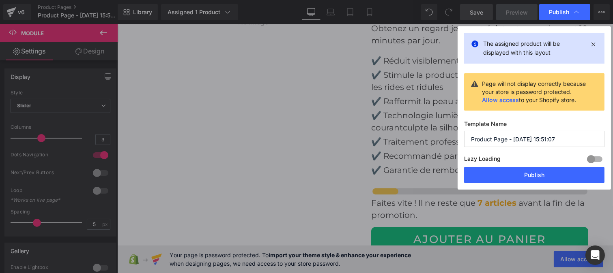
click at [496, 143] on input "Product Page - [DATE] 15:51:07" at bounding box center [534, 139] width 140 height 16
paste input "atch anti cernes"
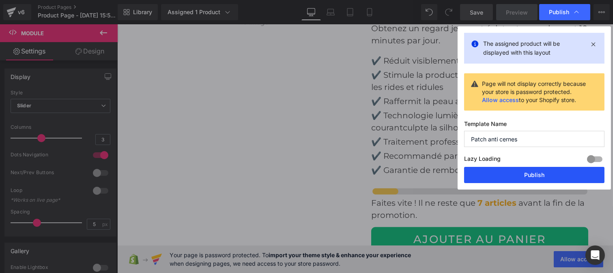
type input "Patch anti cernes"
click at [520, 174] on button "Publish" at bounding box center [534, 175] width 140 height 16
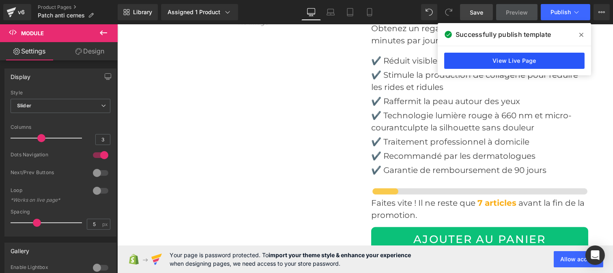
click at [481, 55] on link "View Live Page" at bounding box center [514, 61] width 140 height 16
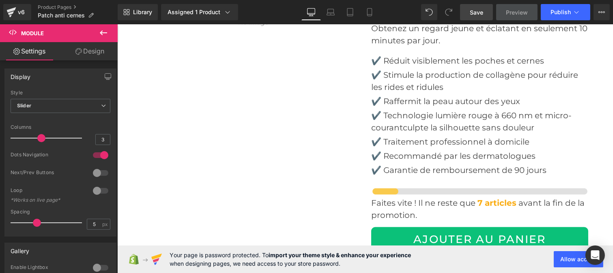
scroll to position [795, 0]
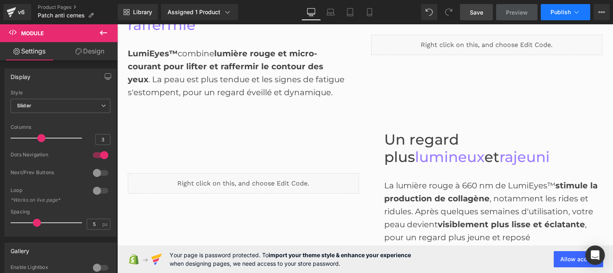
click at [550, 19] on button "Publish" at bounding box center [565, 12] width 49 height 16
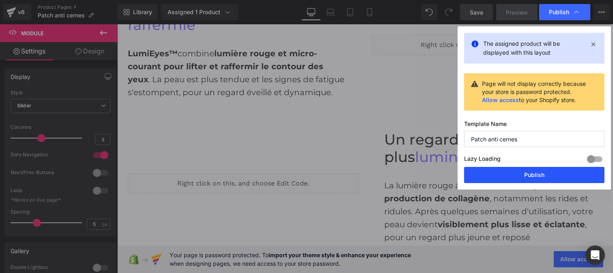
click at [521, 171] on button "Publish" at bounding box center [534, 175] width 140 height 16
